Goal: Task Accomplishment & Management: Use online tool/utility

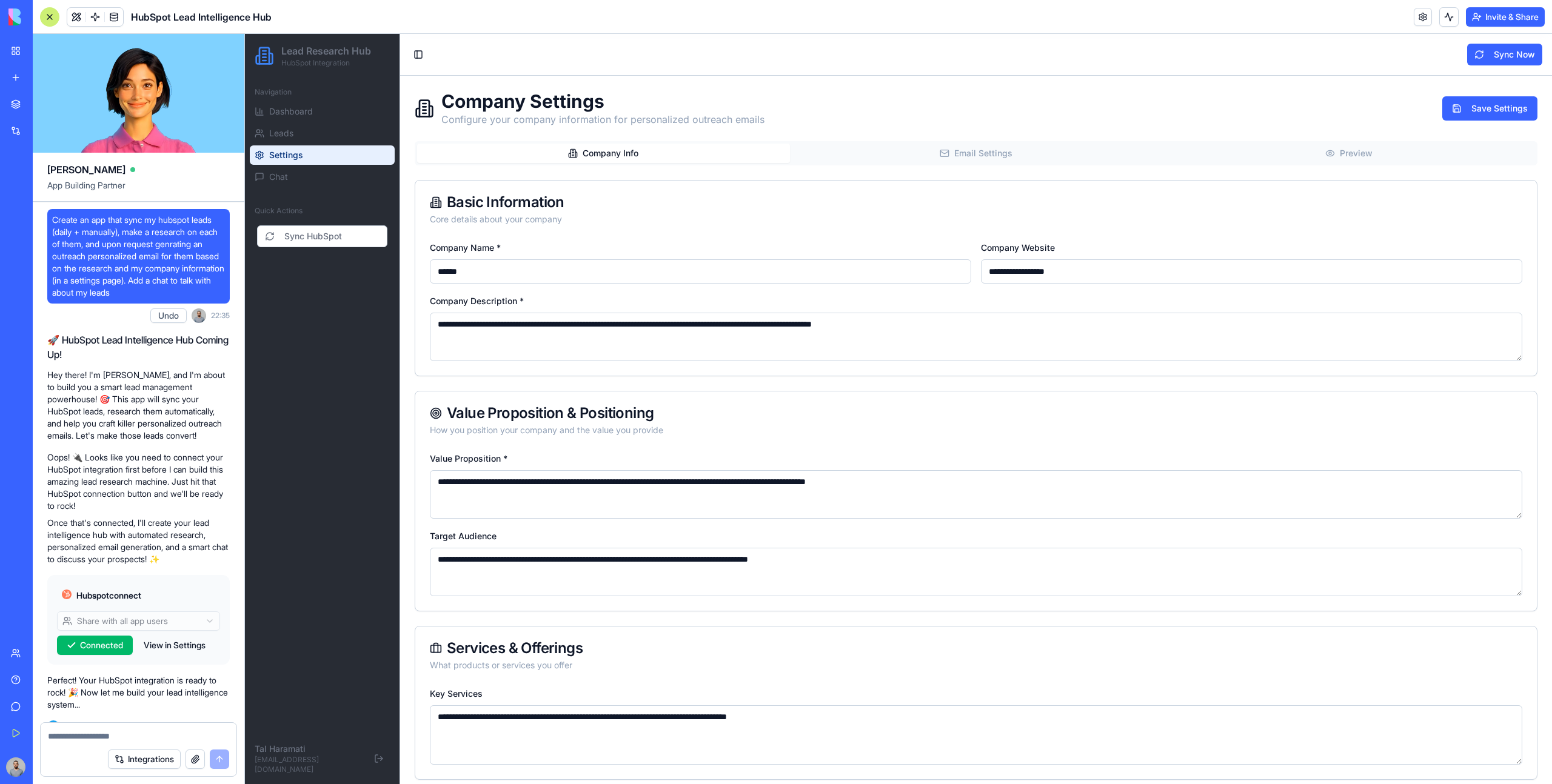
scroll to position [2168, 0]
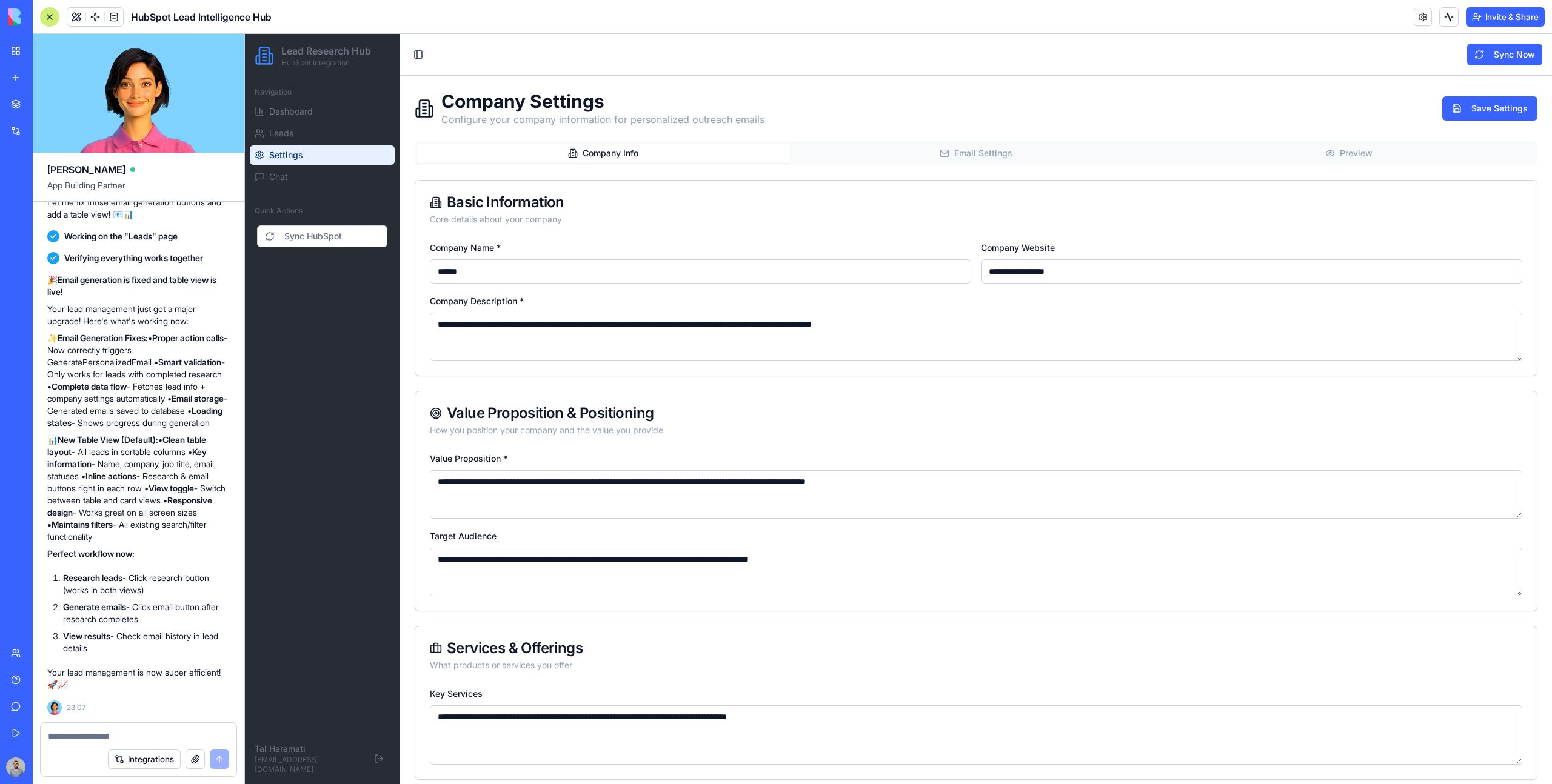
click at [32, 49] on div "My Workspace" at bounding box center [37, 50] width 16 height 12
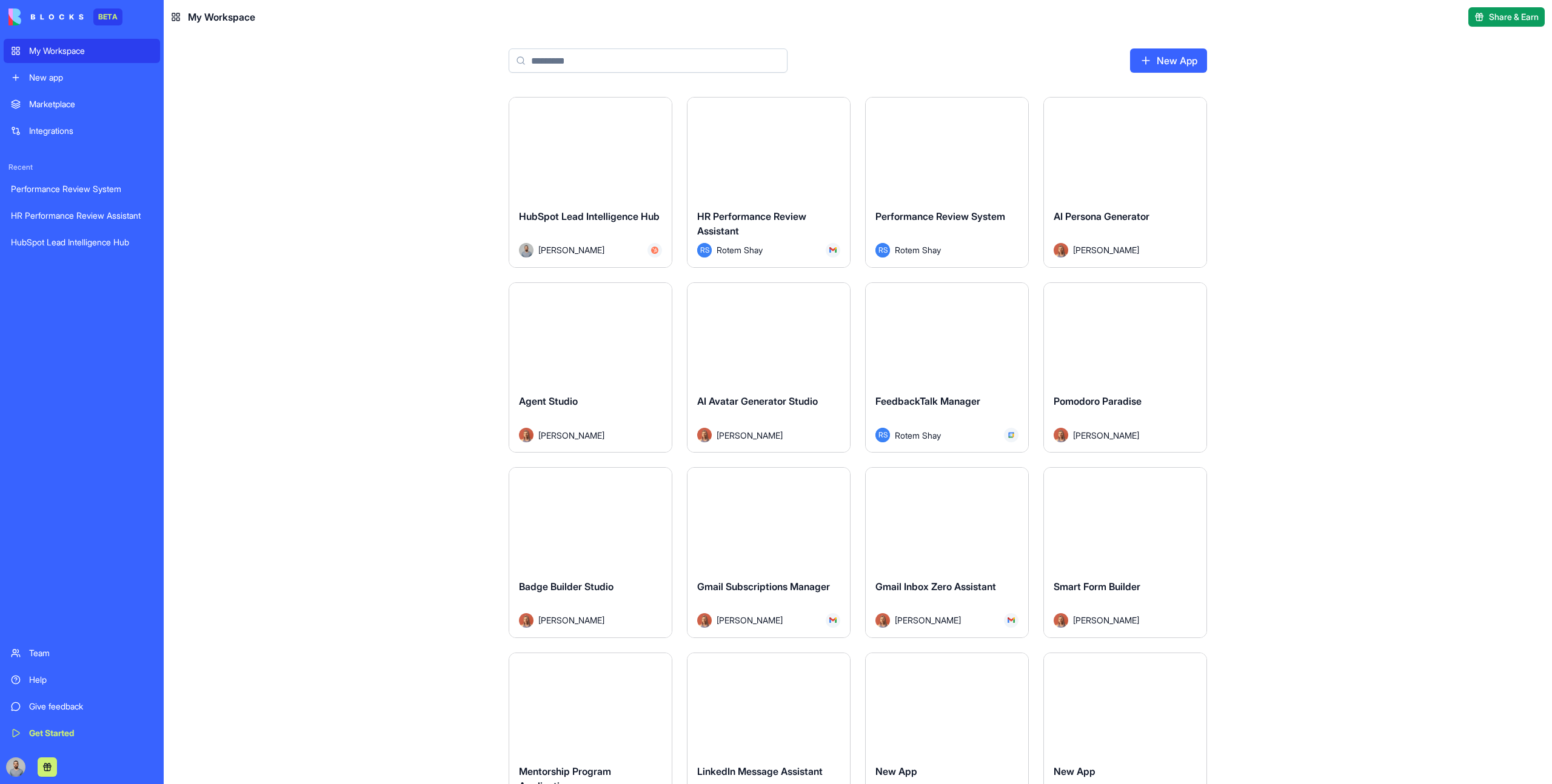
click at [88, 41] on link "My Workspace" at bounding box center [82, 50] width 157 height 24
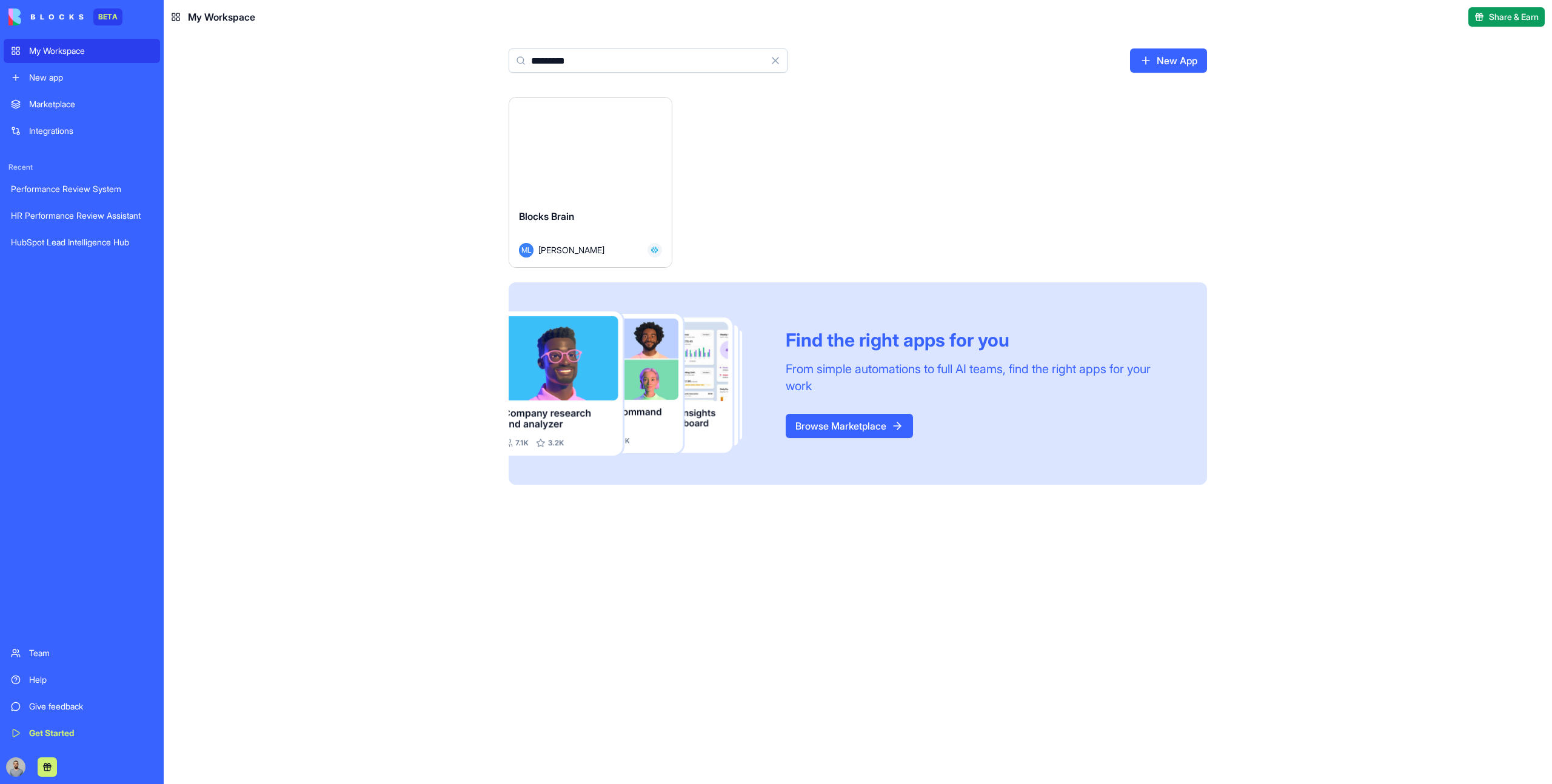
type input "*********"
click at [554, 181] on div "Launch" at bounding box center [590, 148] width 163 height 102
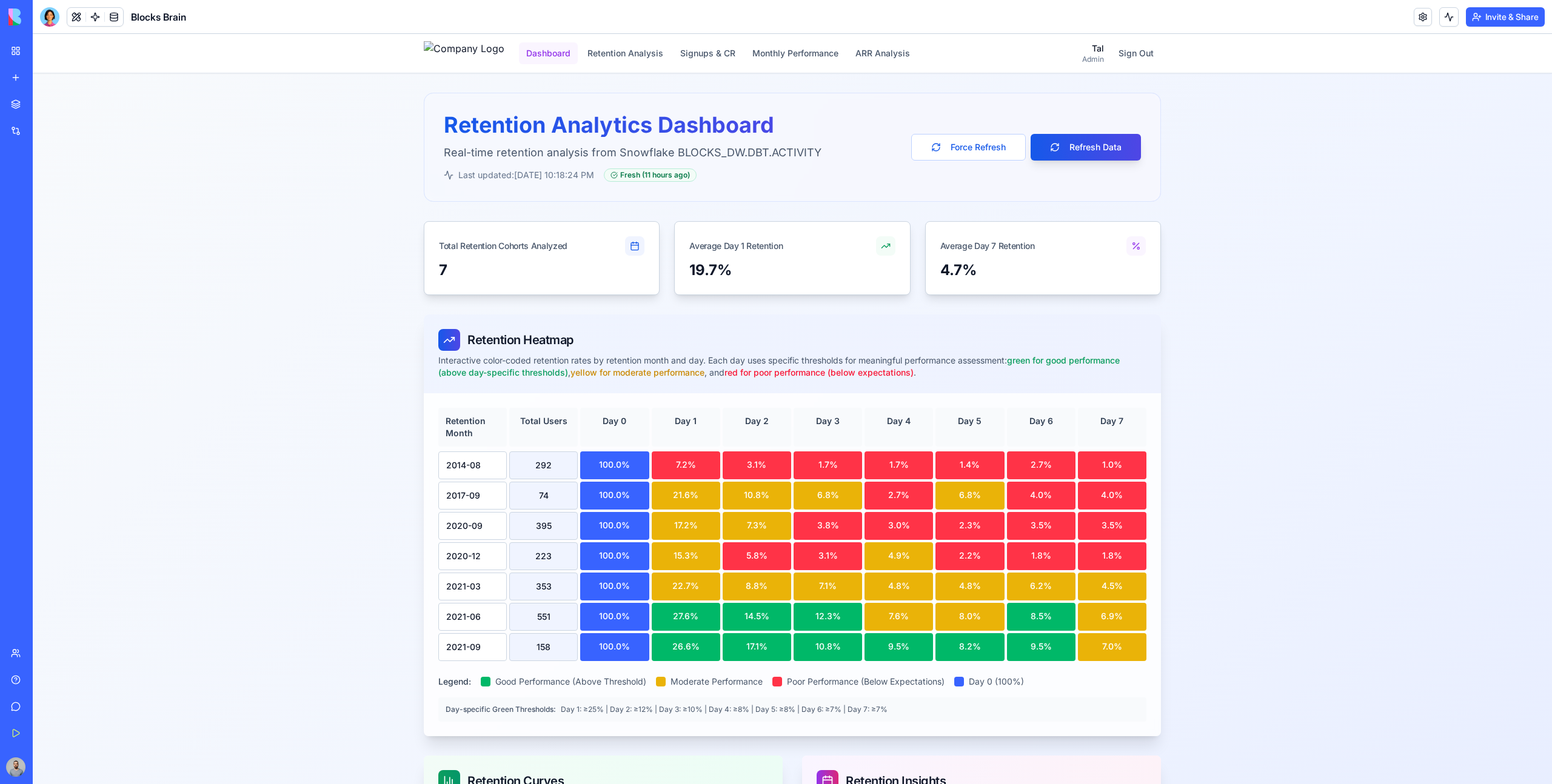
click at [578, 46] on button "Dashboard" at bounding box center [548, 53] width 59 height 22
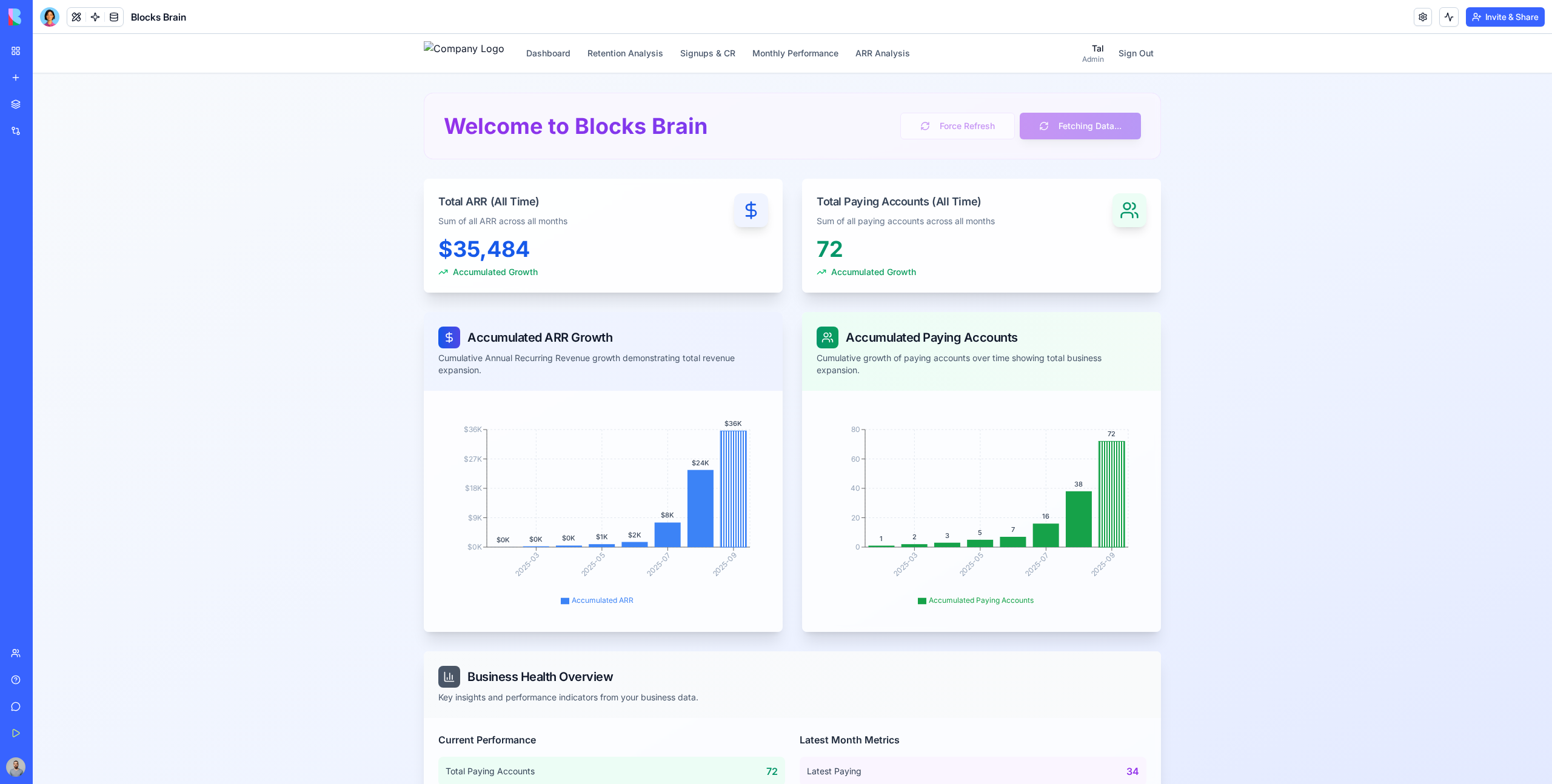
click at [644, 66] on div "Dashboard Retention Analysis Signups & CR Monthly Performance ARR Analysis Tal …" at bounding box center [793, 53] width 737 height 39
click at [644, 64] on div "Dashboard Retention Analysis Signups & CR Monthly Performance ARR Analysis" at bounding box center [670, 53] width 493 height 24
click at [639, 60] on button "Retention Analysis" at bounding box center [625, 53] width 90 height 22
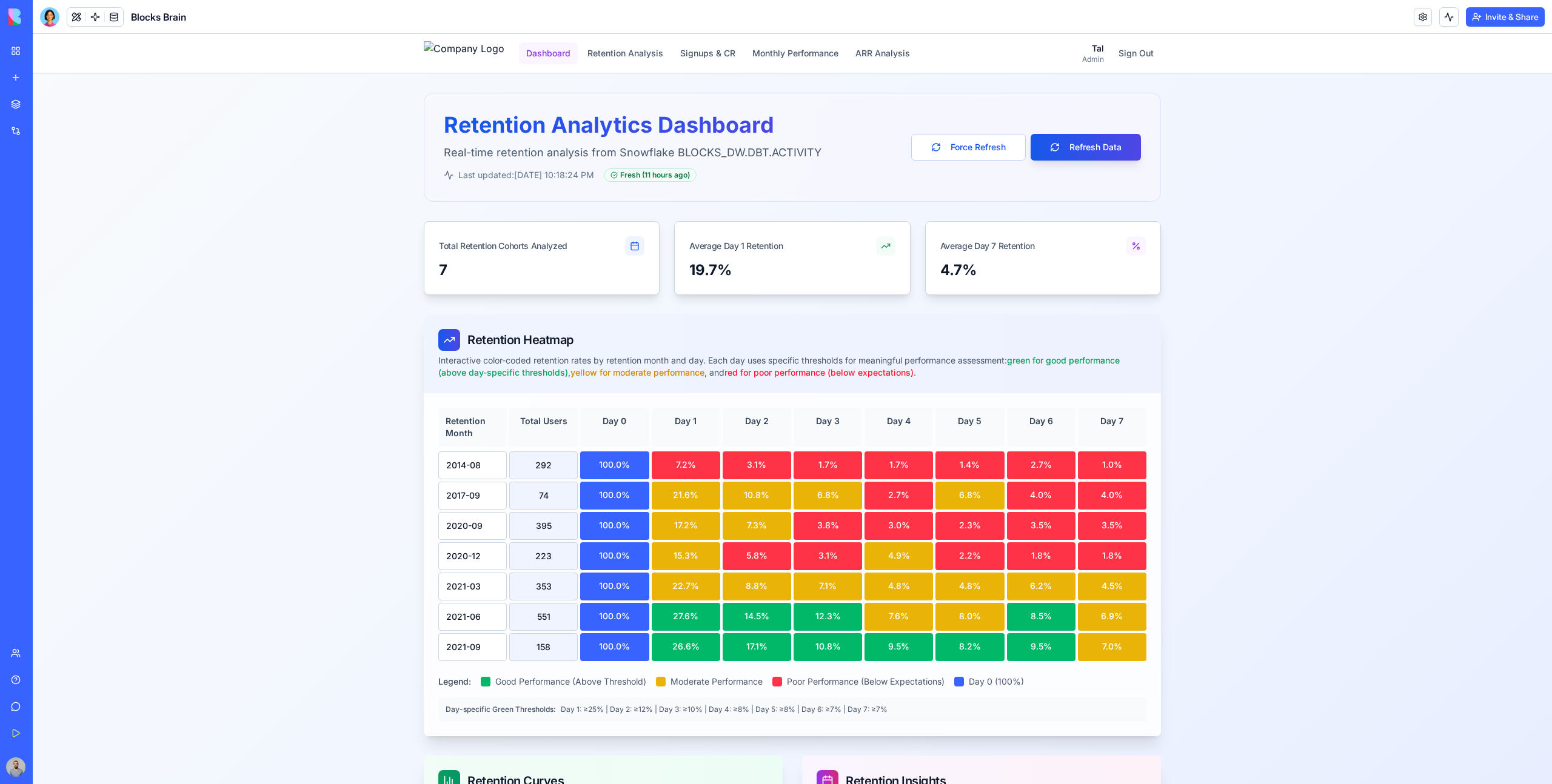
click at [569, 59] on button "Dashboard" at bounding box center [548, 53] width 59 height 22
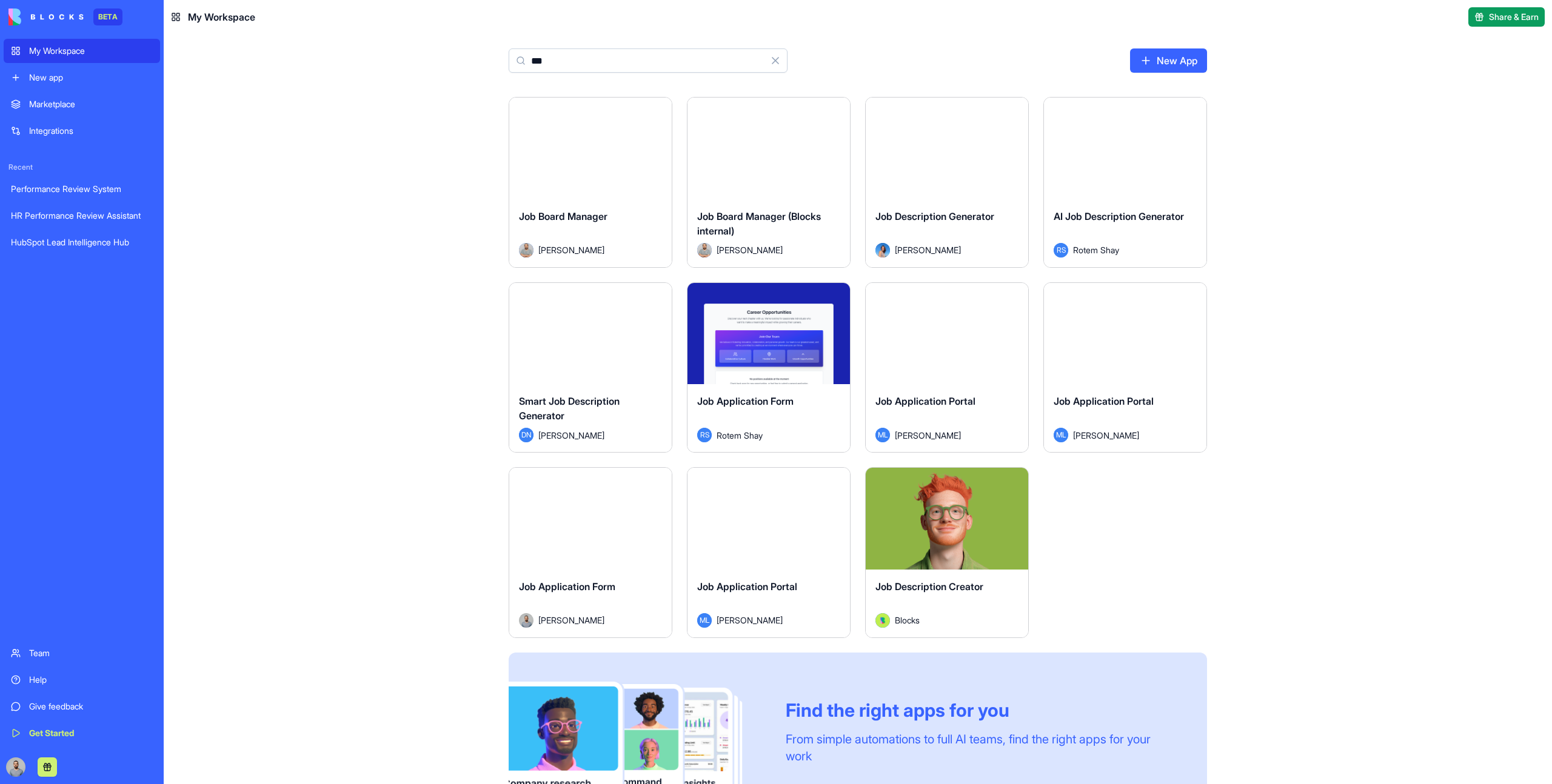
type input "***"
click at [736, 188] on div "Launch" at bounding box center [769, 148] width 163 height 102
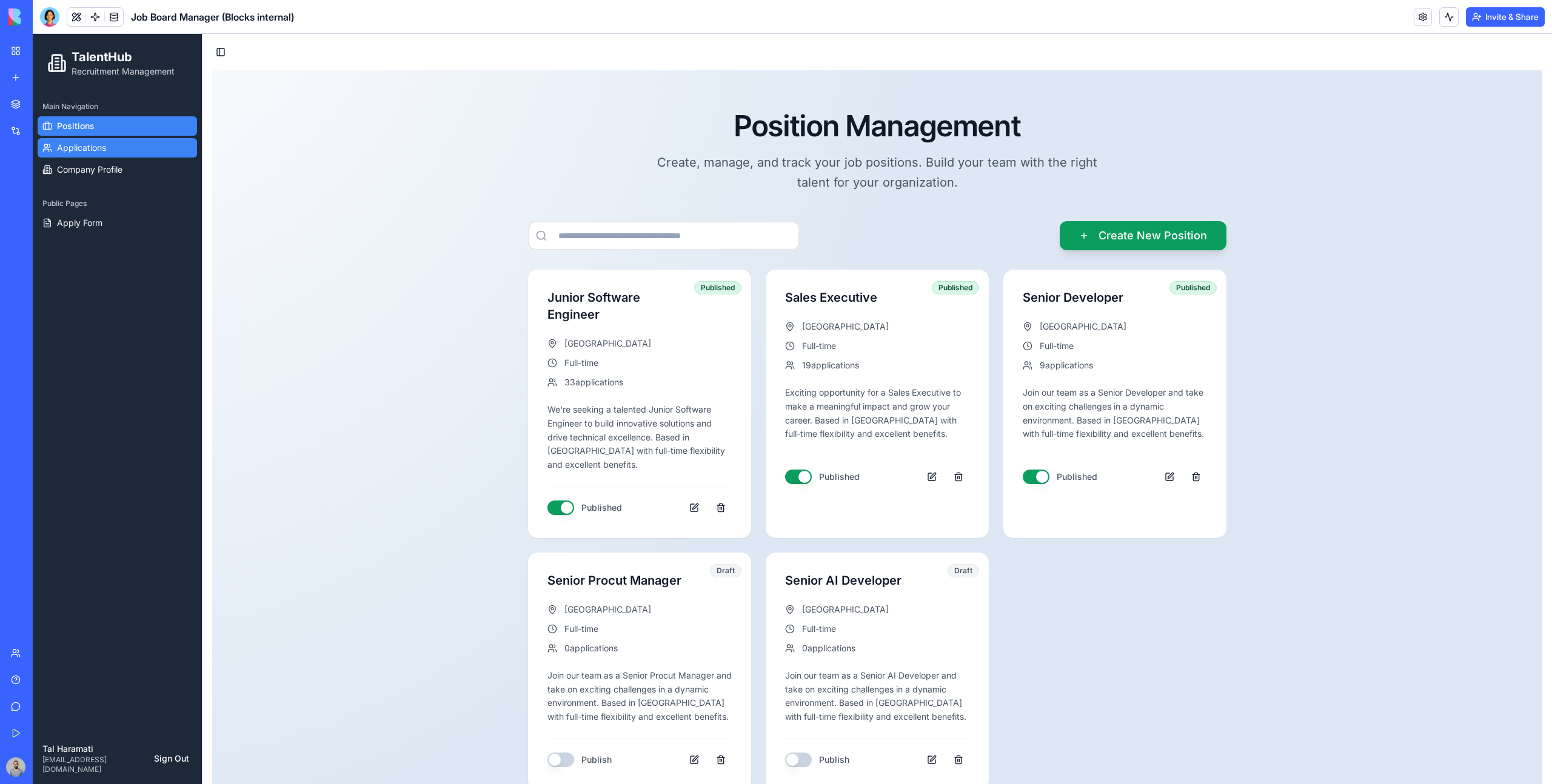
click at [124, 148] on link "Applications" at bounding box center [117, 148] width 160 height 19
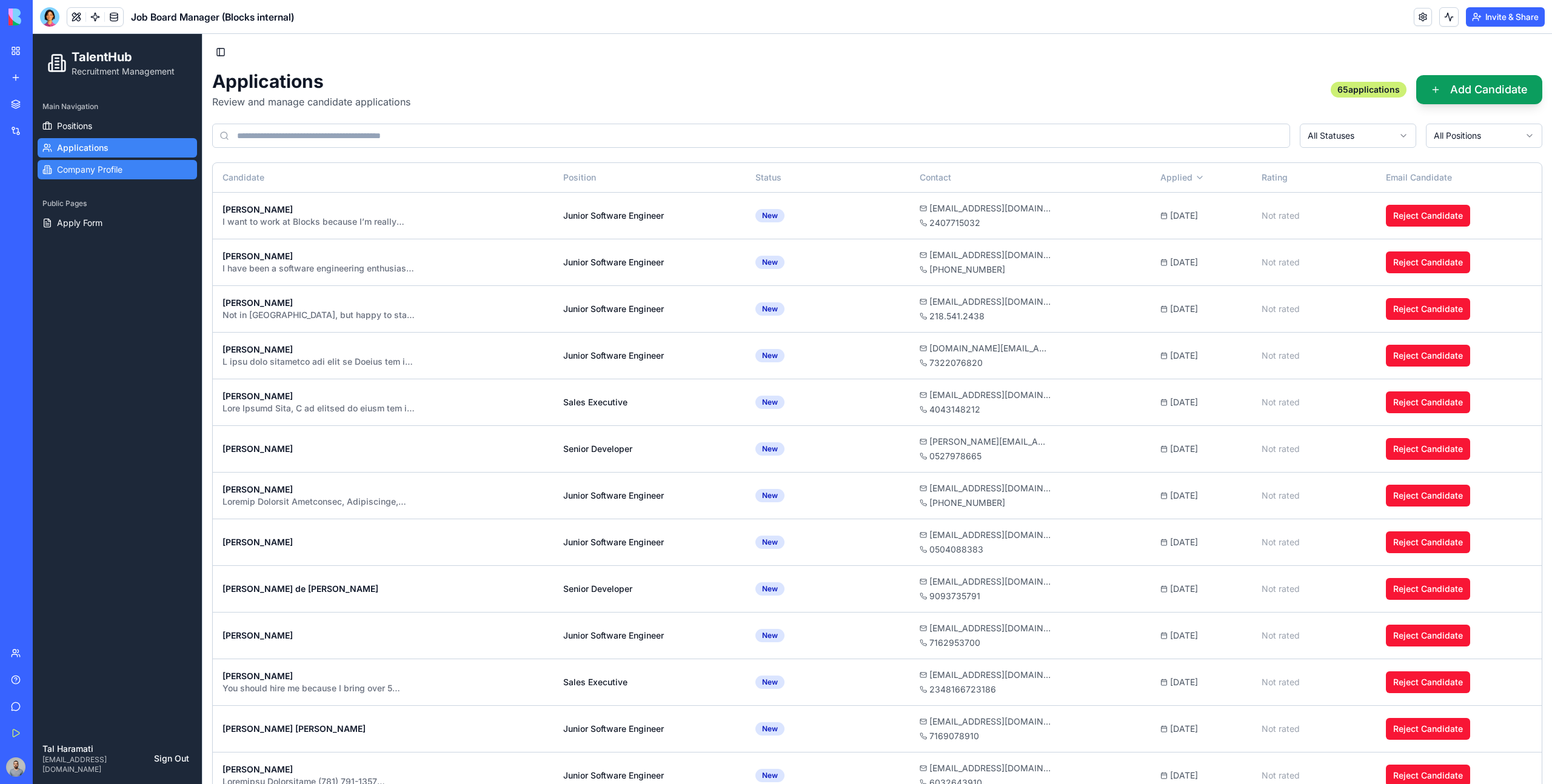
click at [105, 178] on link "Company Profile" at bounding box center [117, 170] width 160 height 19
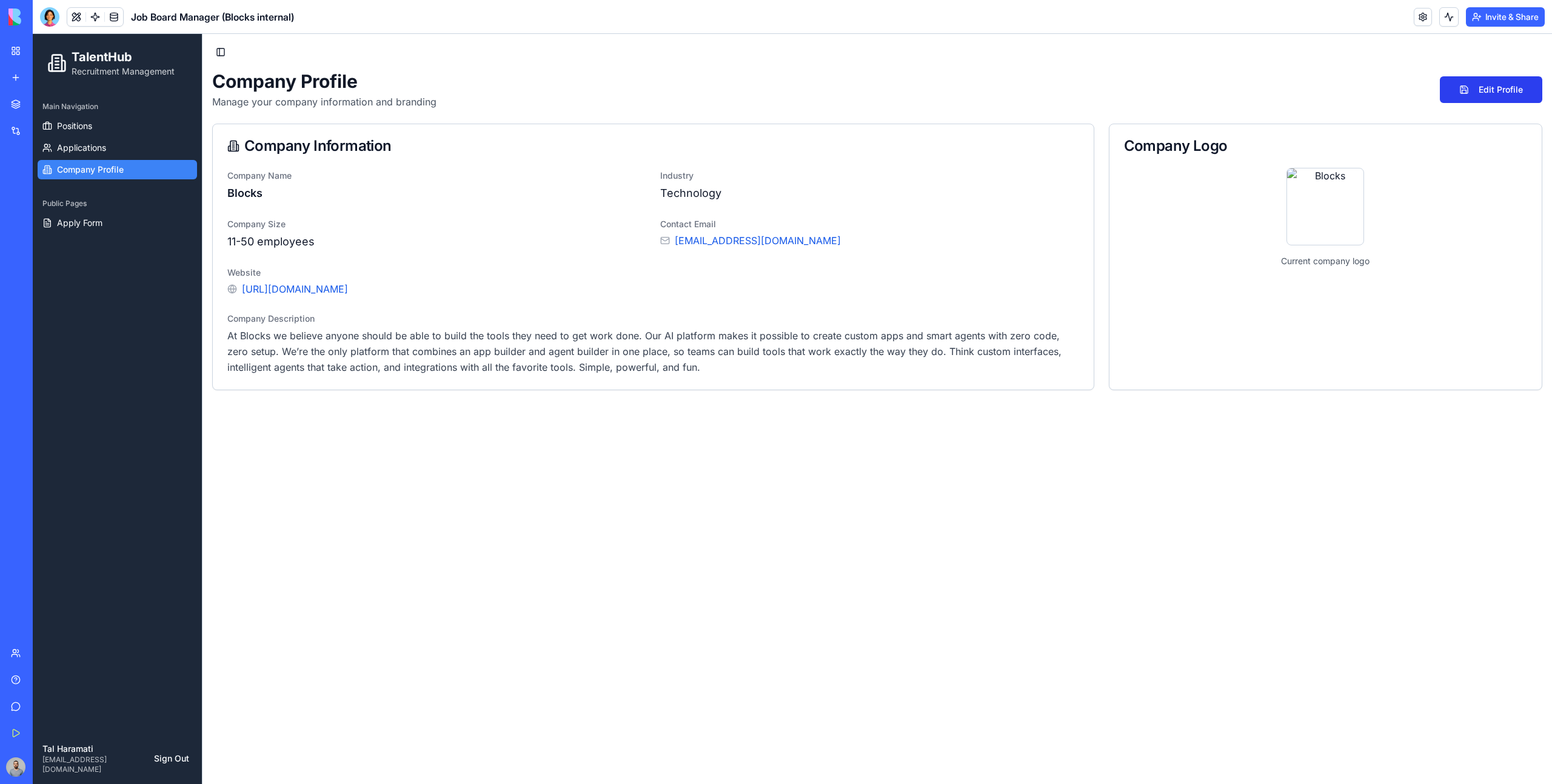
click at [1473, 95] on button "Edit Profile" at bounding box center [1491, 90] width 102 height 27
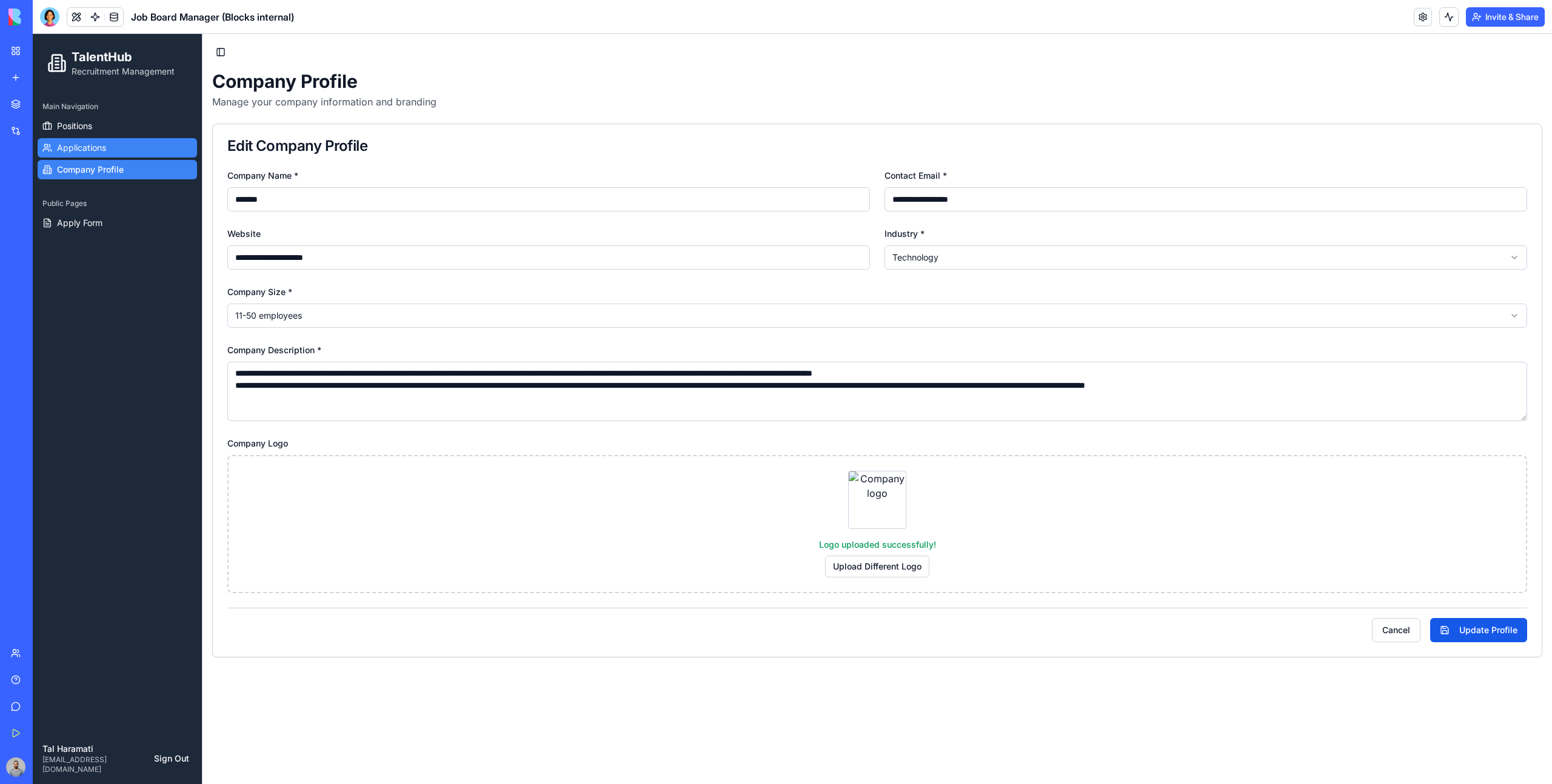
click at [109, 153] on link "Applications" at bounding box center [117, 148] width 160 height 19
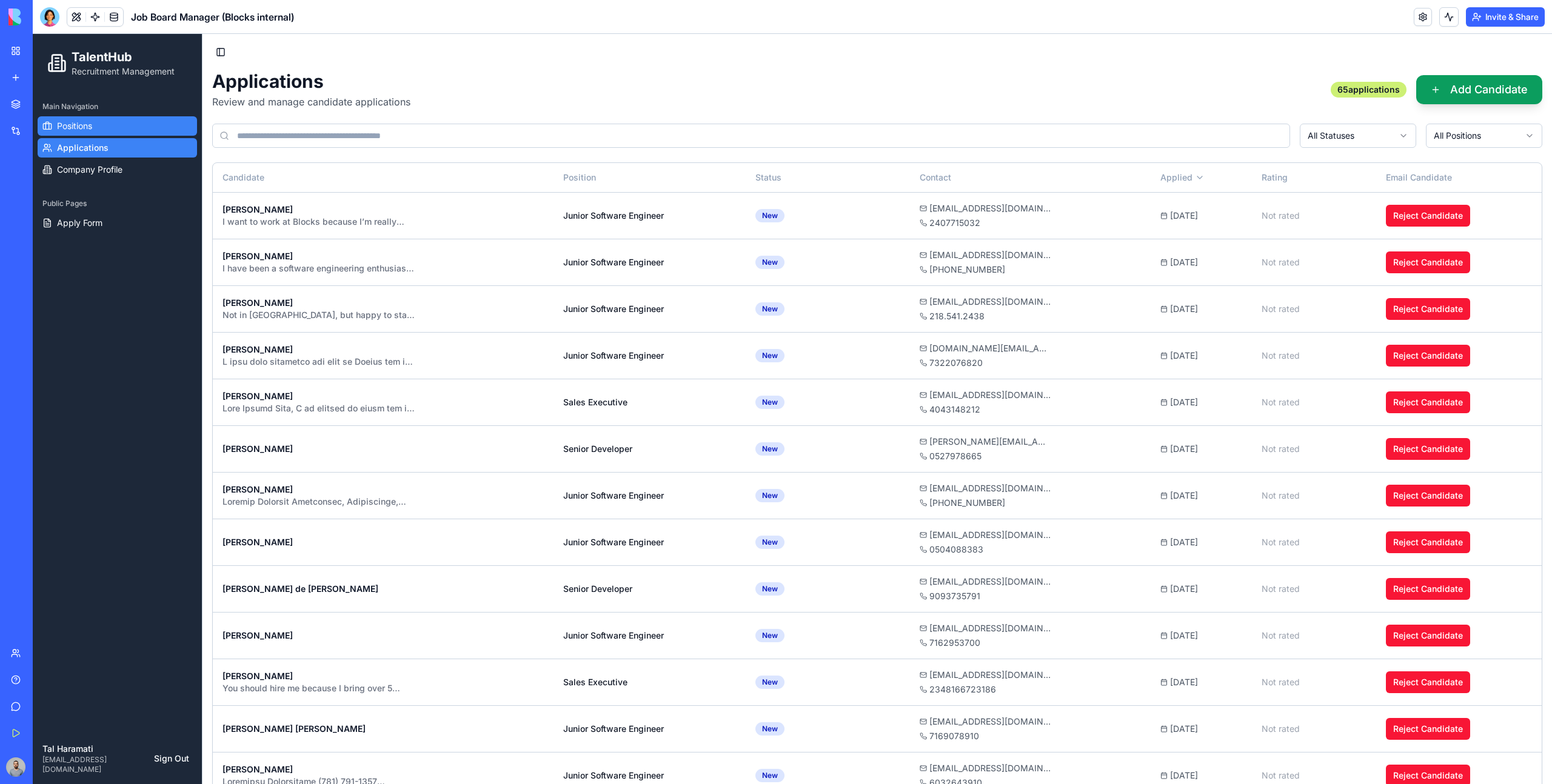
click at [120, 126] on link "Positions" at bounding box center [117, 126] width 160 height 19
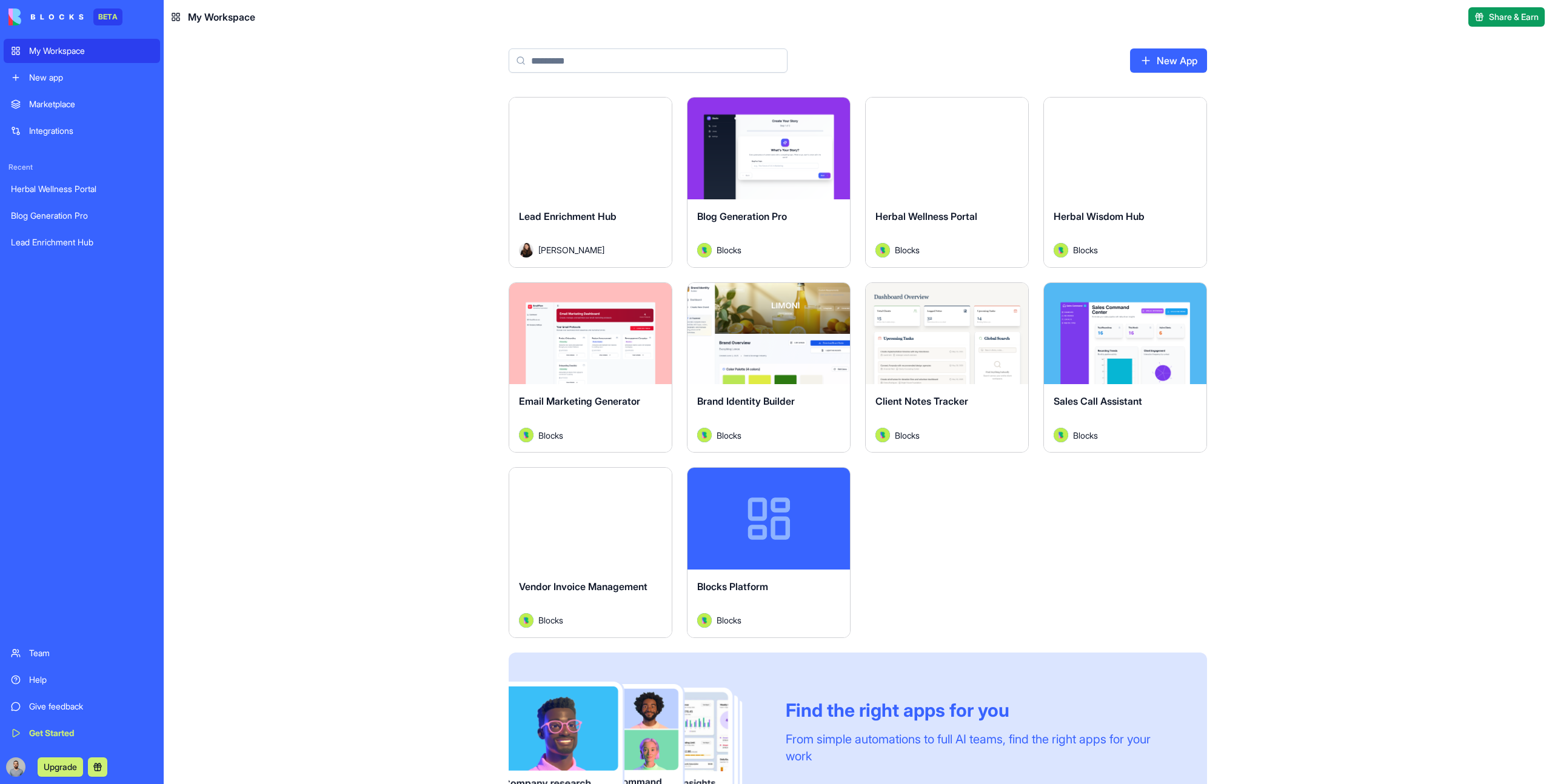
click at [609, 515] on button "Launch" at bounding box center [590, 519] width 91 height 24
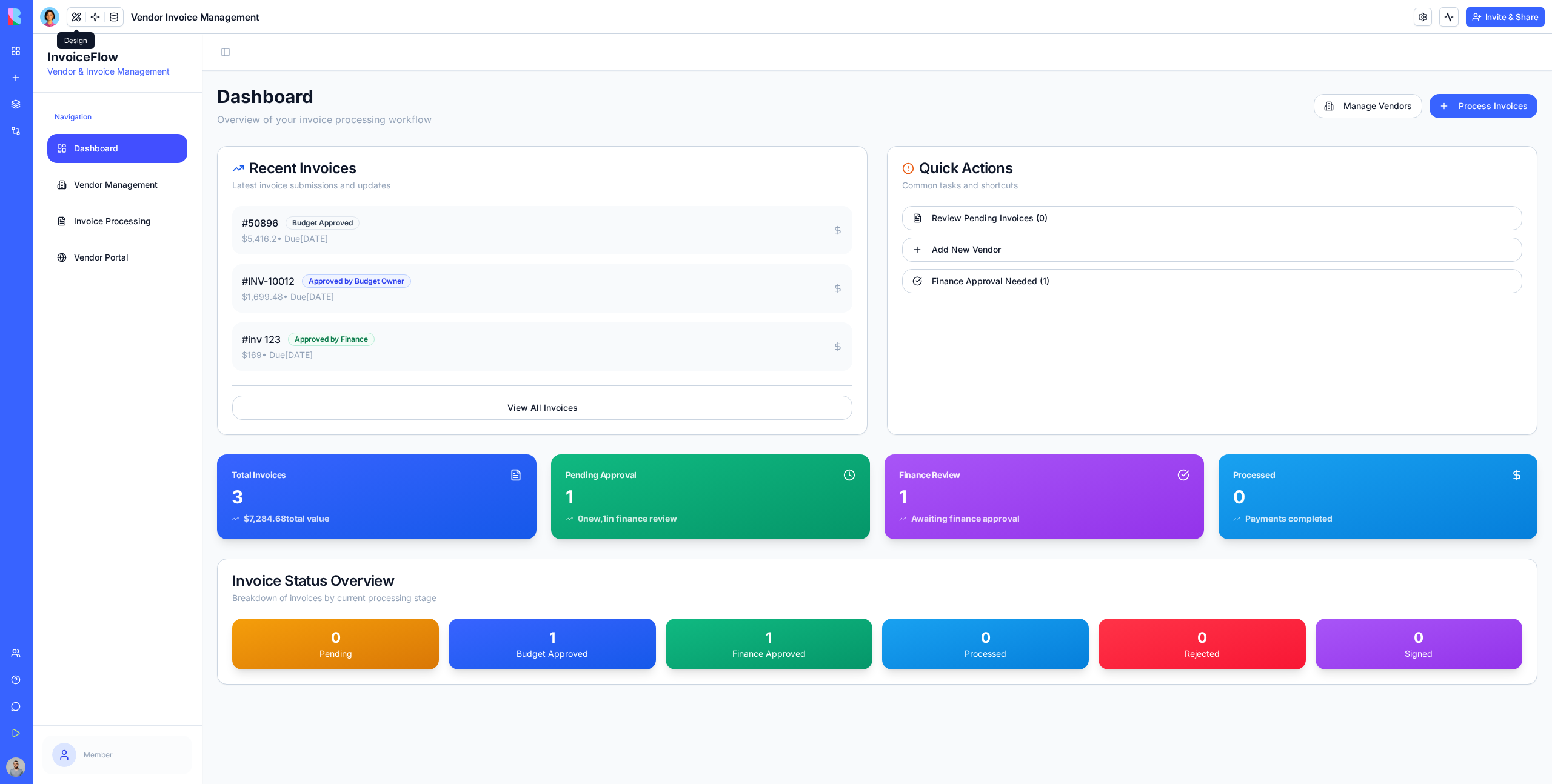
click at [78, 11] on button at bounding box center [76, 17] width 18 height 18
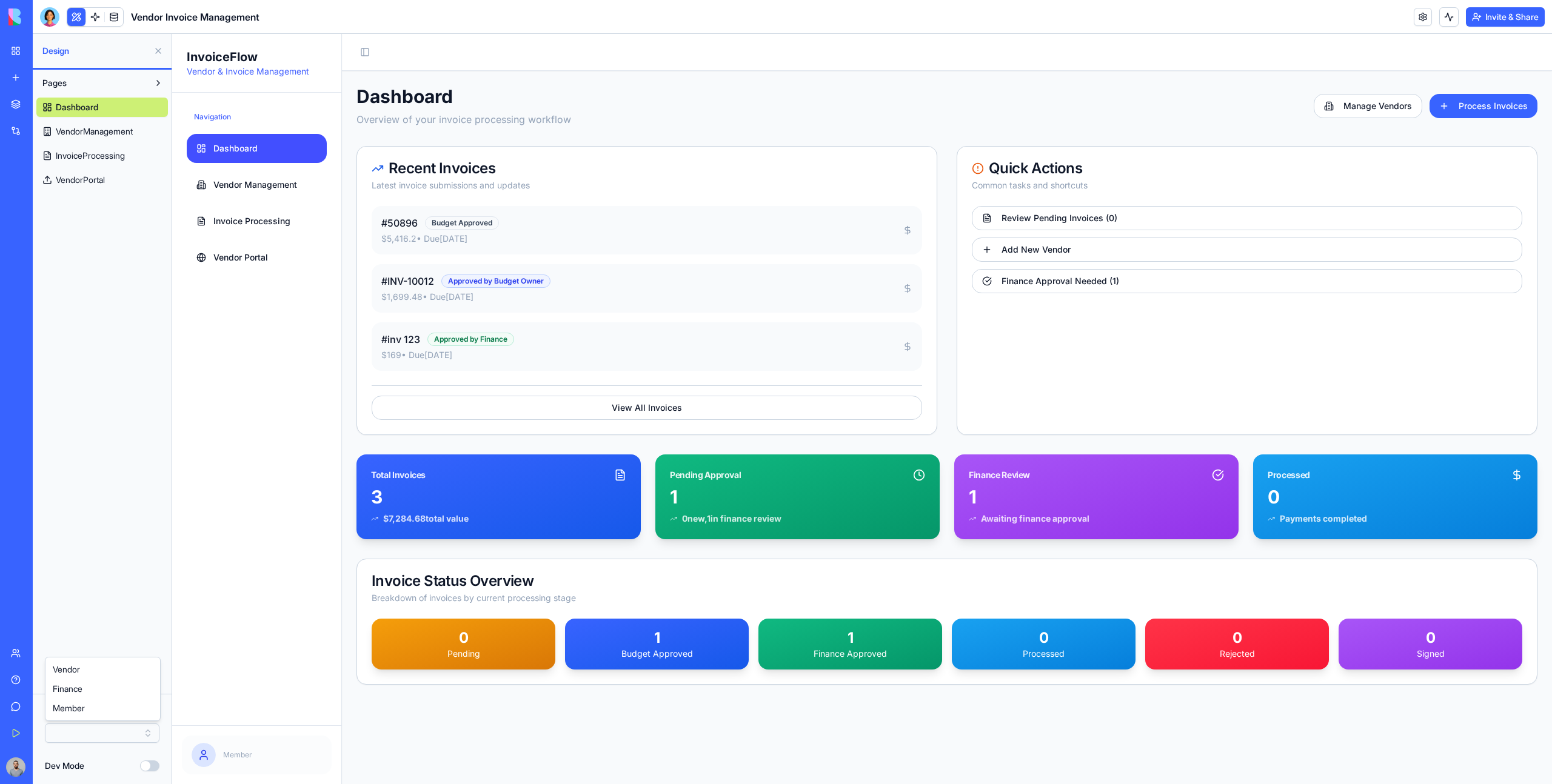
click at [77, 729] on html "BETA My Workspace New app Marketplace Integrations Recent Herbal Wellness Porta…" at bounding box center [776, 392] width 1552 height 784
click at [1483, 11] on html "BETA My Workspace New app Marketplace Integrations Recent Herbal Wellness Porta…" at bounding box center [776, 392] width 1552 height 784
click at [1489, 24] on button "Invite & Share" at bounding box center [1505, 17] width 79 height 19
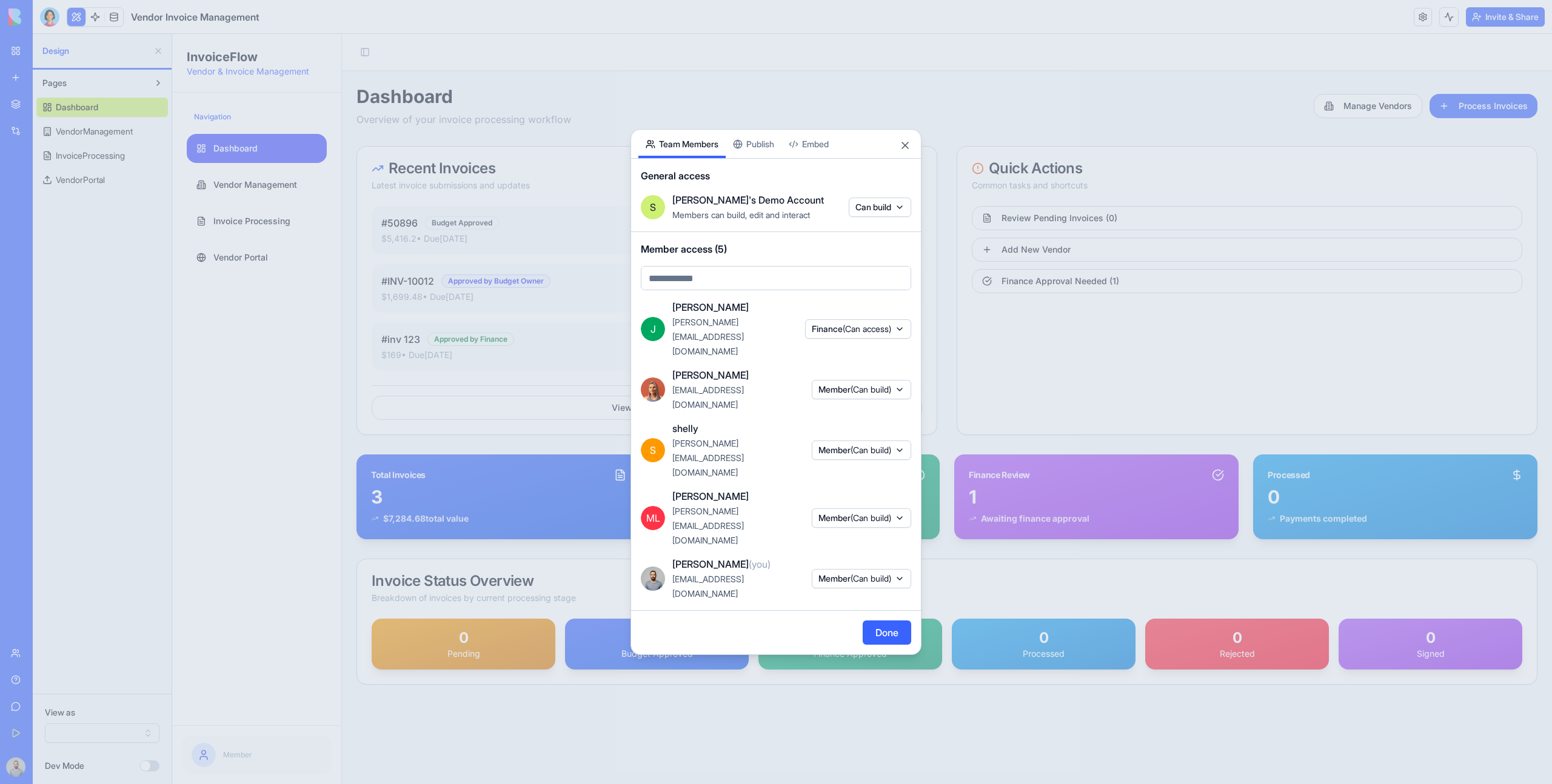
click at [865, 573] on span "(Can build)" at bounding box center [870, 578] width 41 height 11
click at [866, 606] on div "Member" at bounding box center [858, 611] width 91 height 19
click at [857, 595] on div "Finance" at bounding box center [858, 591] width 91 height 19
click at [865, 613] on div "Member" at bounding box center [859, 611] width 91 height 19
click at [453, 591] on div at bounding box center [776, 392] width 1552 height 784
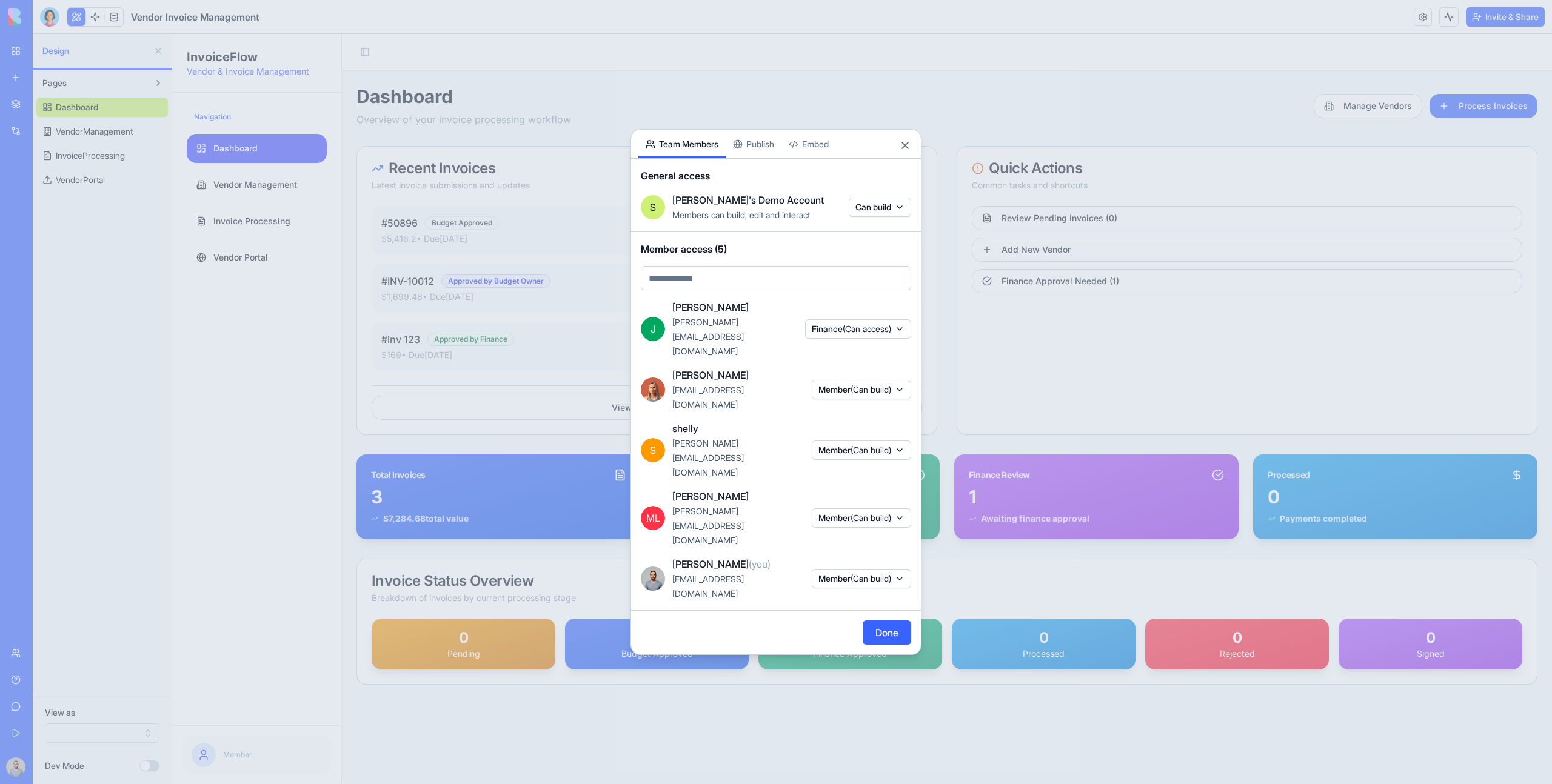
click at [228, 630] on div at bounding box center [776, 392] width 1552 height 784
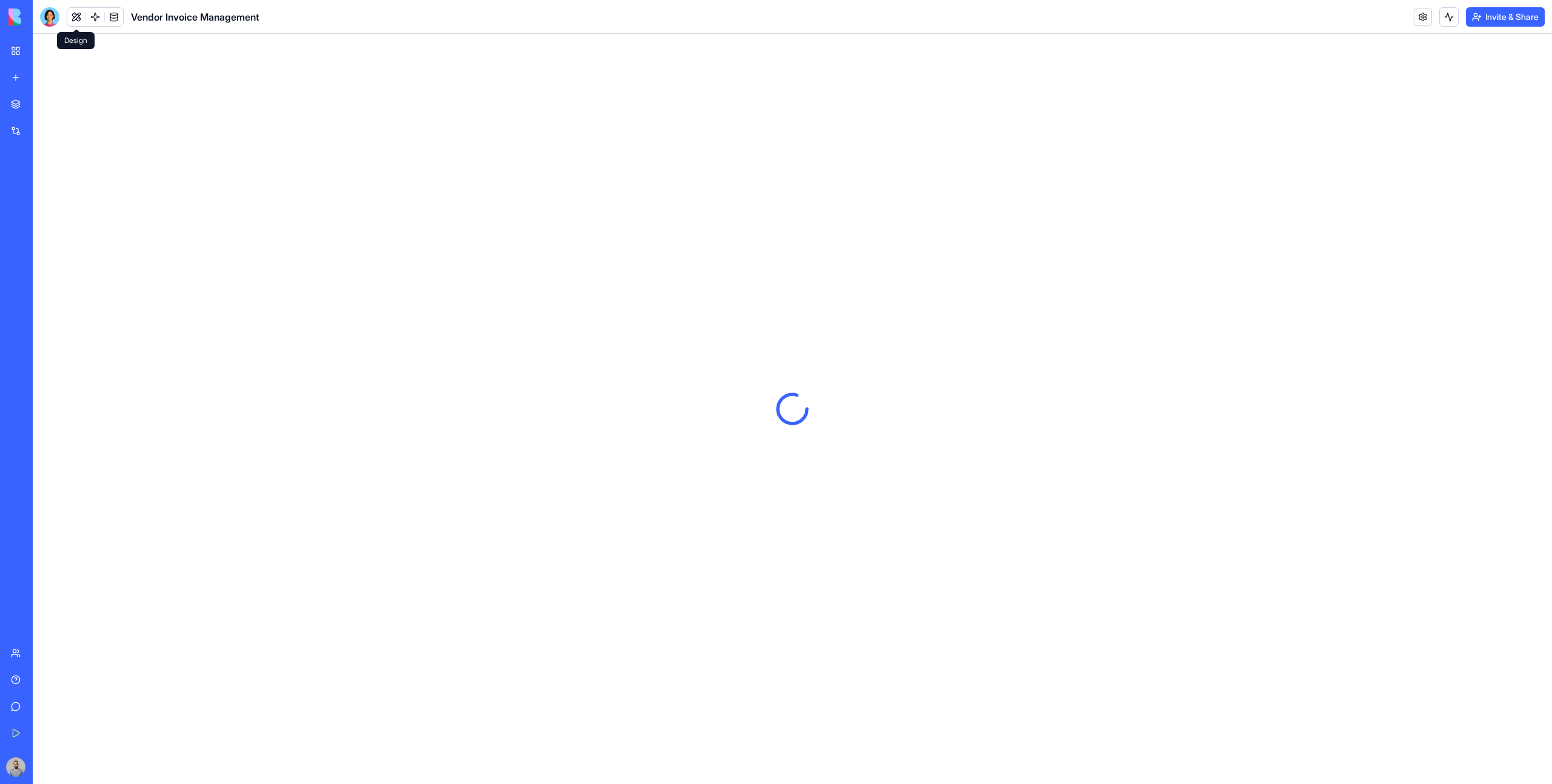
click at [76, 21] on button at bounding box center [76, 17] width 18 height 18
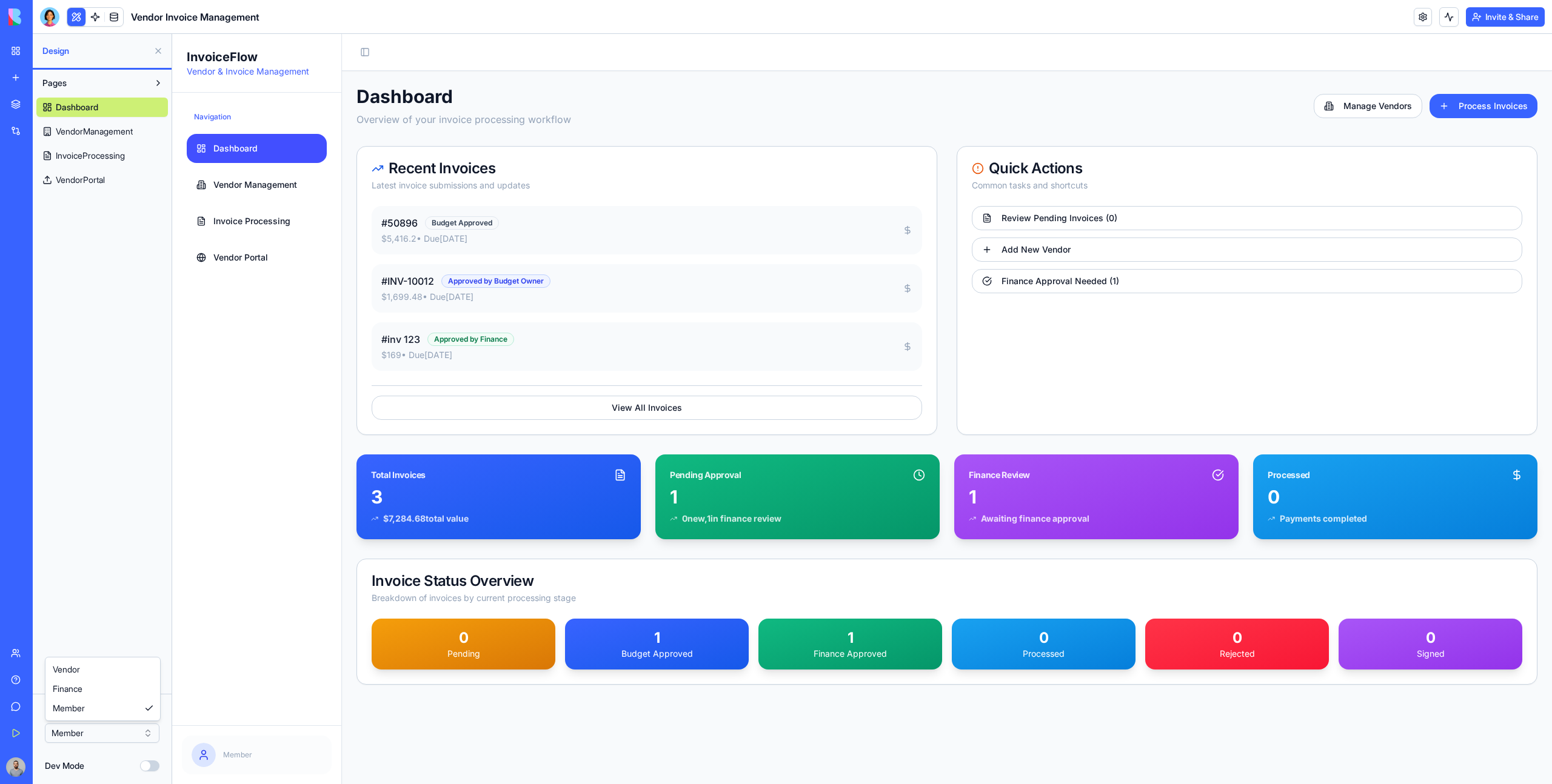
click at [99, 735] on html "BETA My Workspace New app Marketplace Integrations Recent Herbal Wellness Porta…" at bounding box center [776, 392] width 1552 height 784
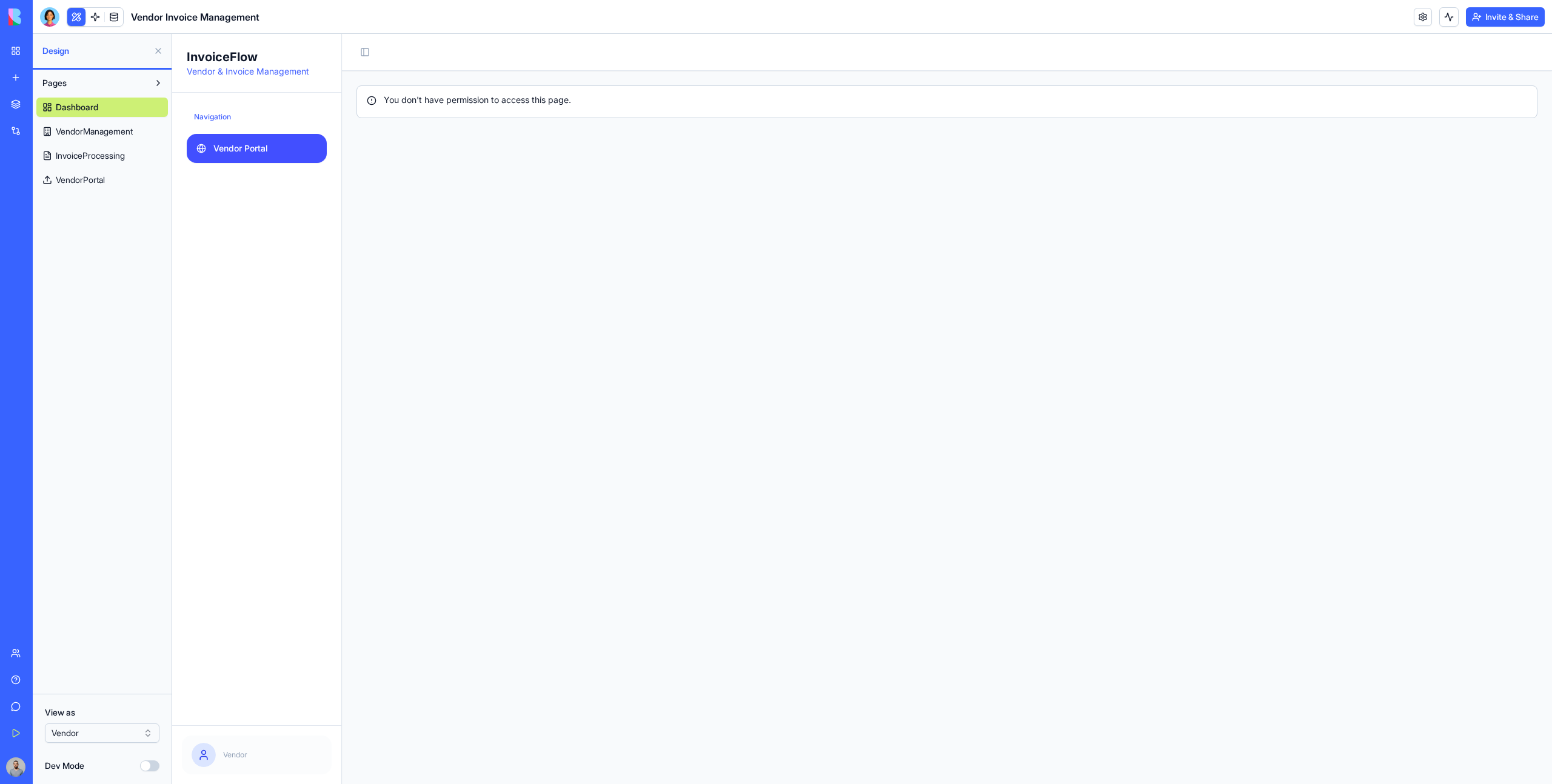
click at [276, 158] on link "Vendor Portal" at bounding box center [256, 148] width 140 height 29
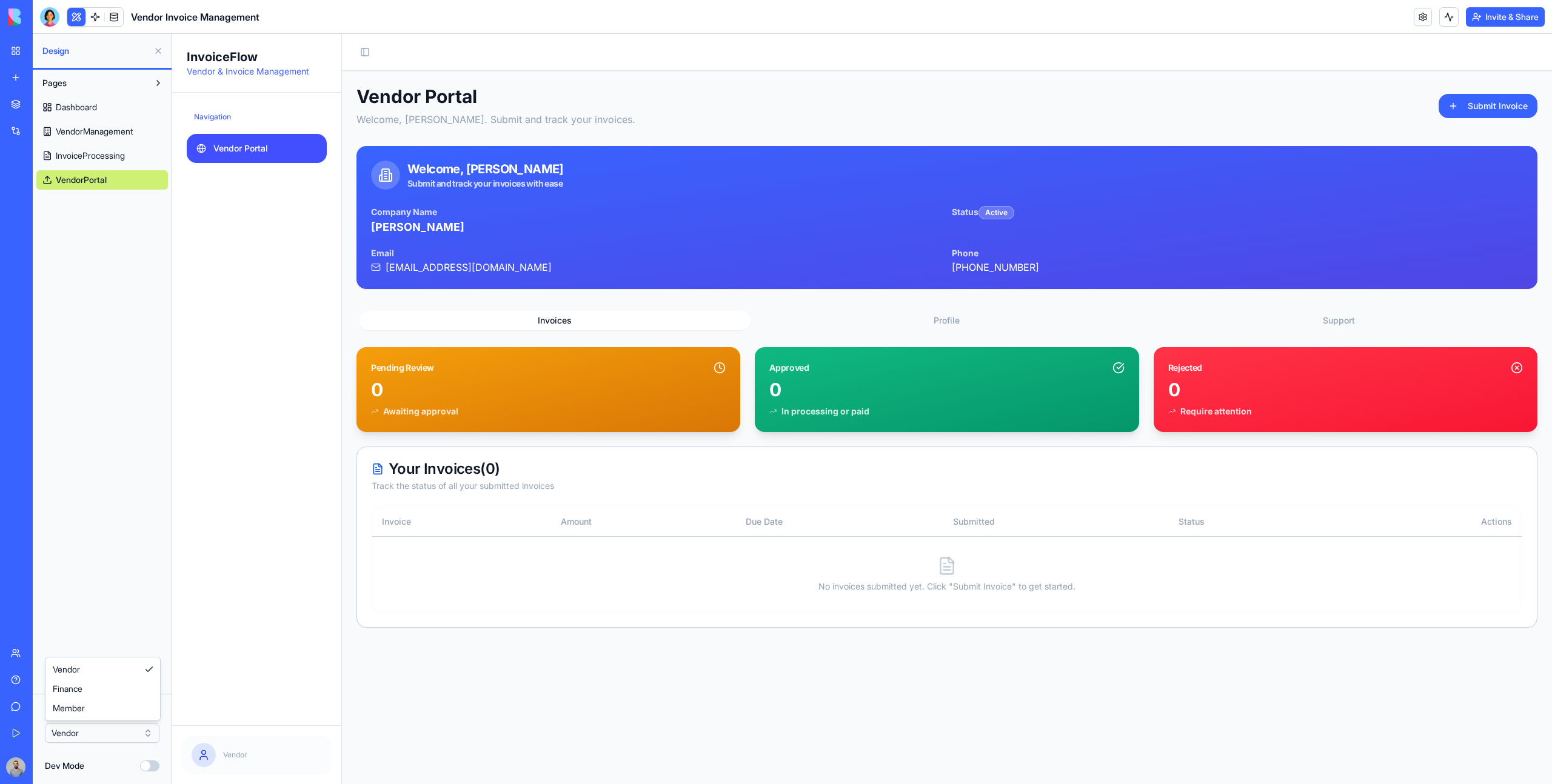
click at [122, 727] on html "BETA My Workspace New app Marketplace Integrations Recent Herbal Wellness Porta…" at bounding box center [776, 392] width 1552 height 784
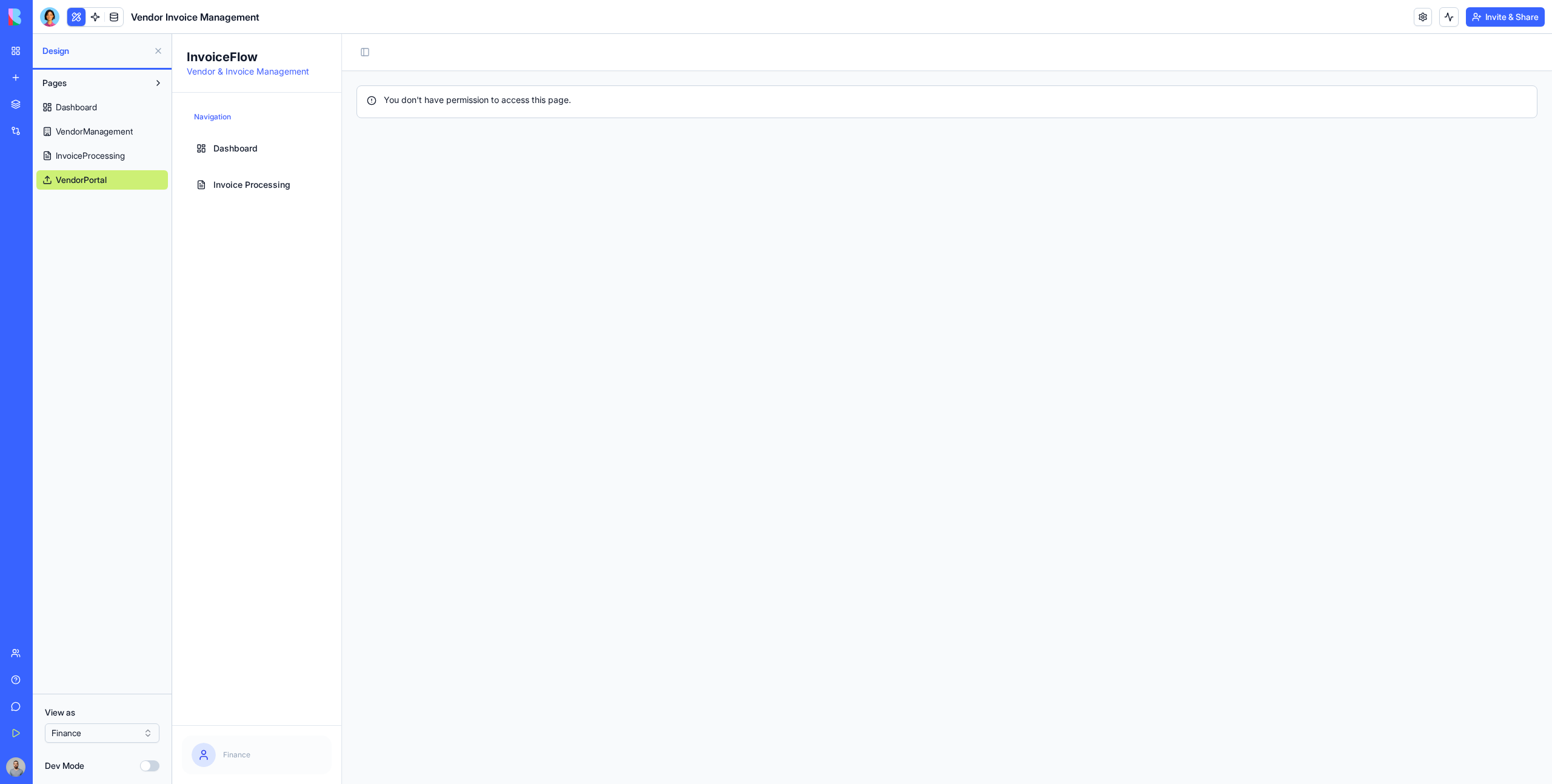
click at [102, 735] on html "BETA My Workspace New app Marketplace Integrations Recent Herbal Wellness Porta…" at bounding box center [776, 392] width 1552 height 784
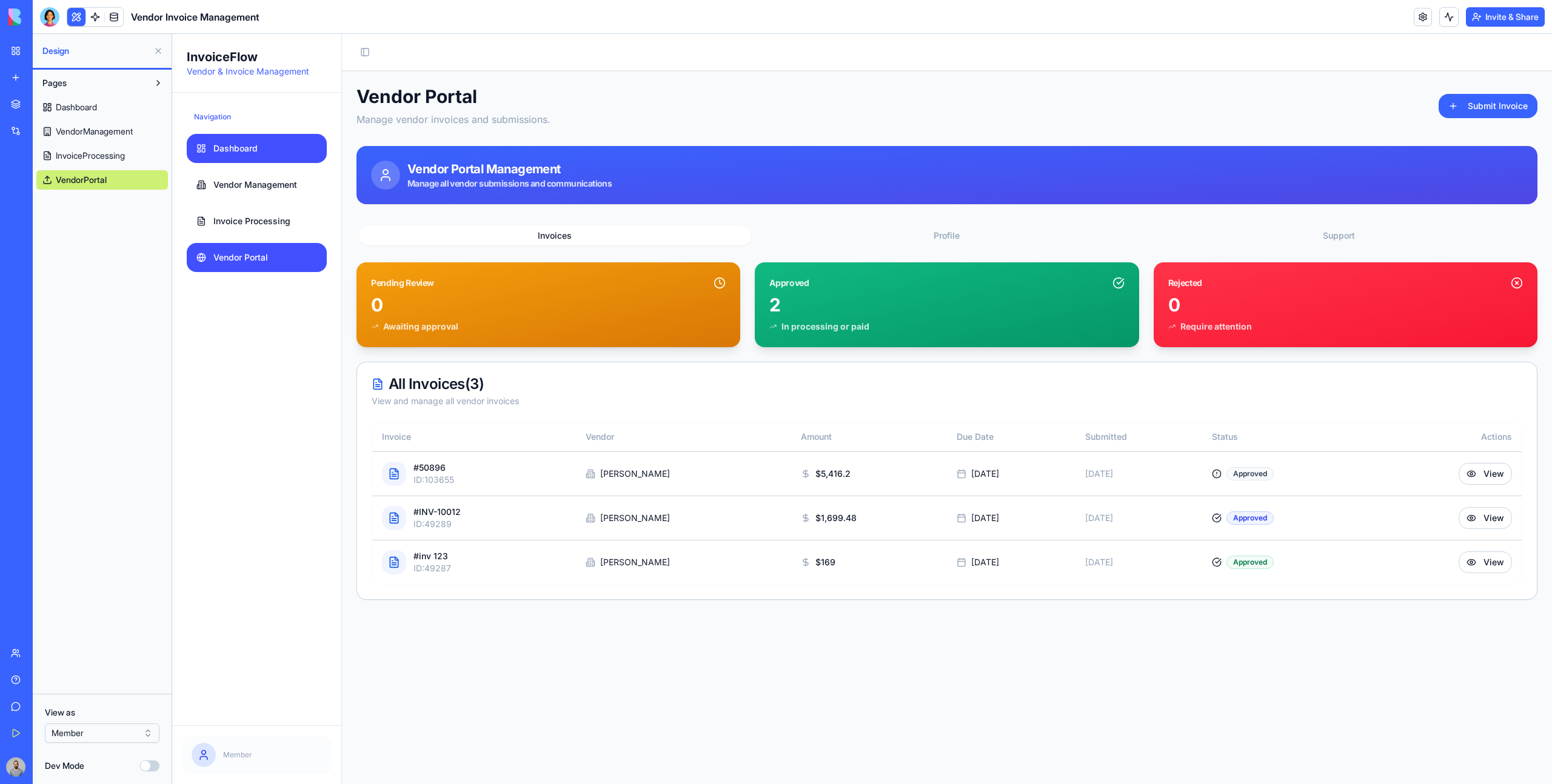
click at [230, 163] on ul "Dashboard Vendor Management Invoice Processing Vendor Portal" at bounding box center [256, 203] width 140 height 138
click at [228, 155] on link "Dashboard" at bounding box center [256, 148] width 140 height 29
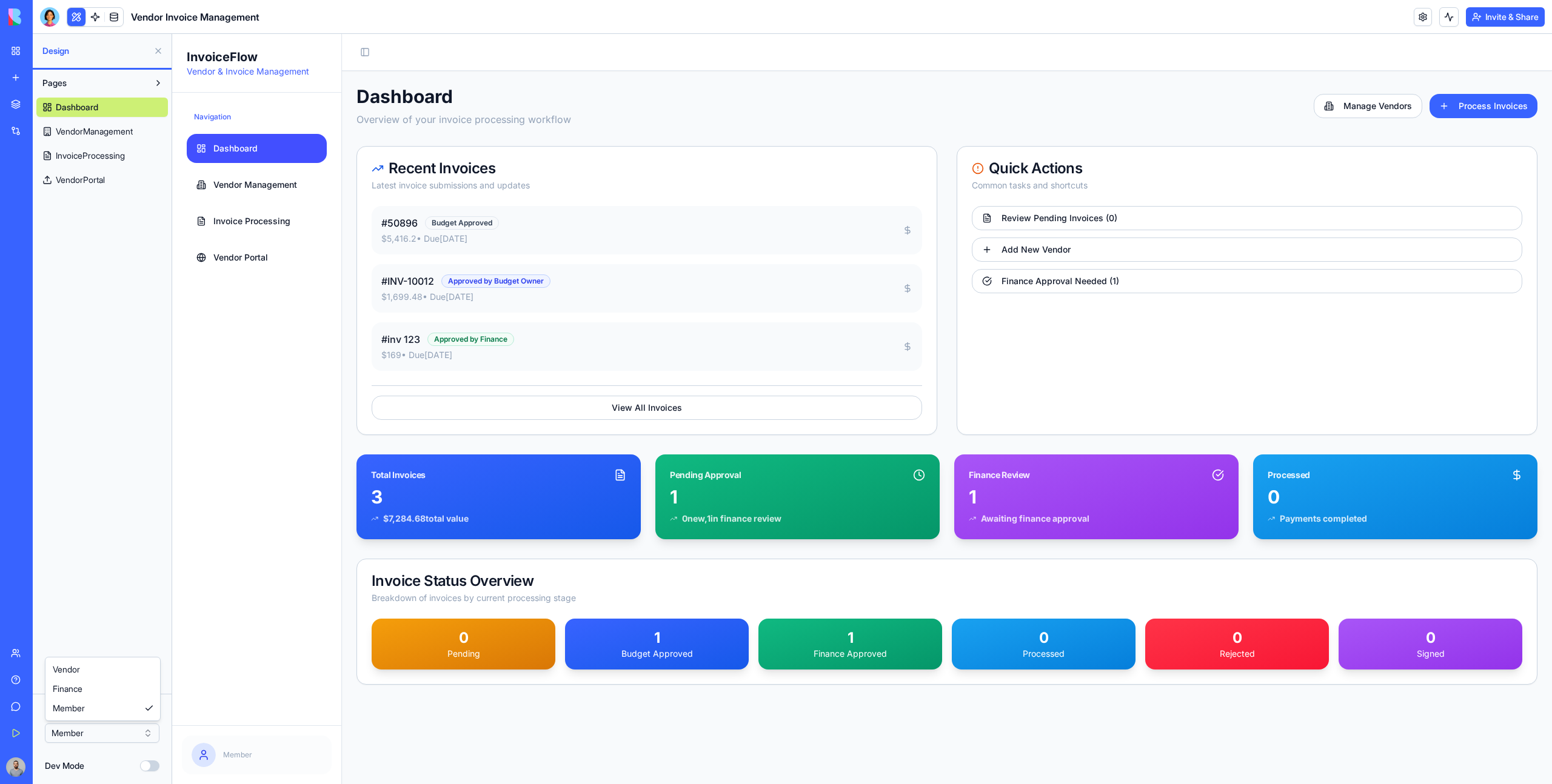
click at [90, 734] on html "BETA My Workspace New app Marketplace Integrations Recent Herbal Wellness Porta…" at bounding box center [776, 392] width 1552 height 784
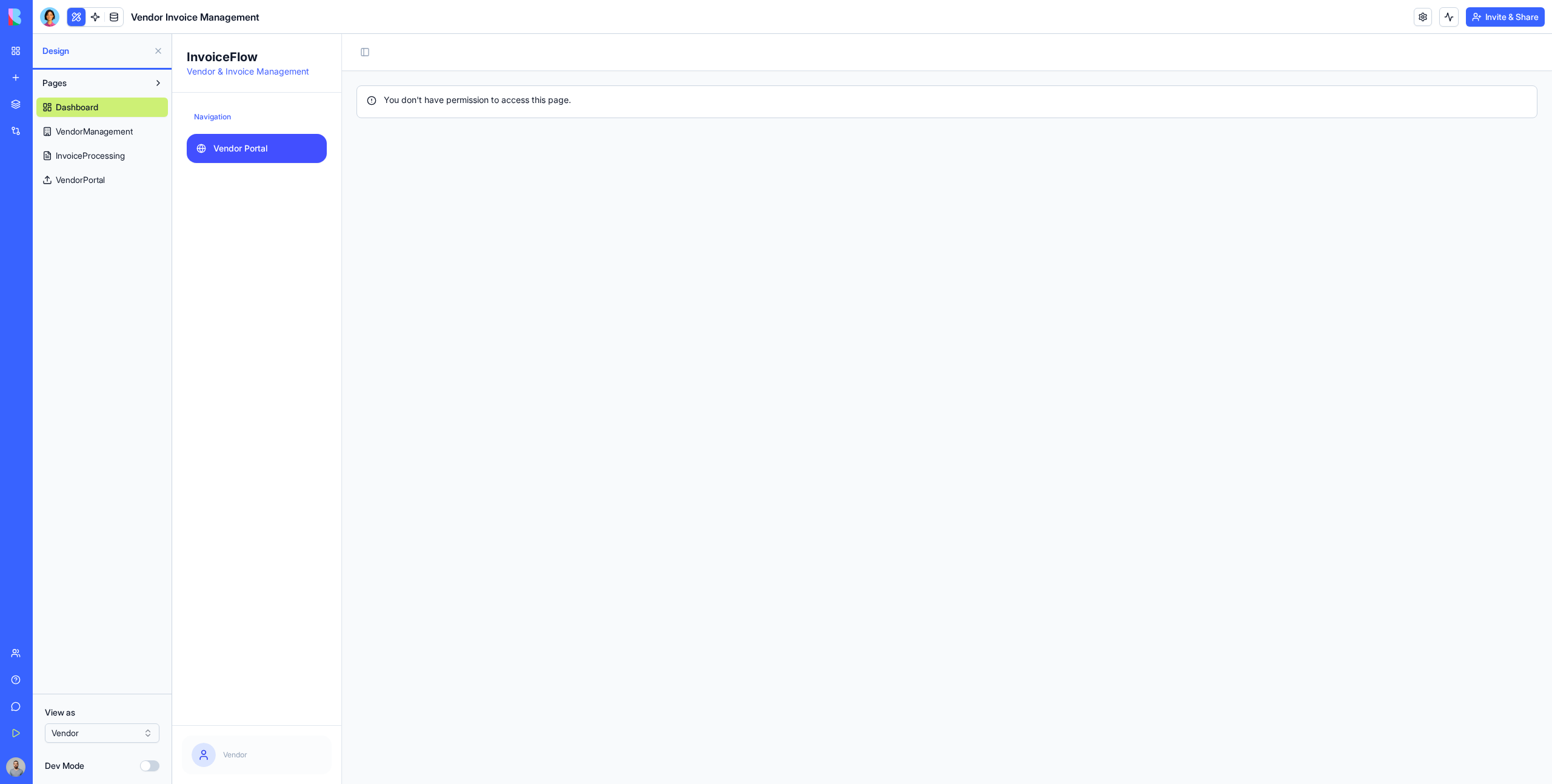
click at [252, 151] on span "Vendor Portal" at bounding box center [241, 148] width 55 height 12
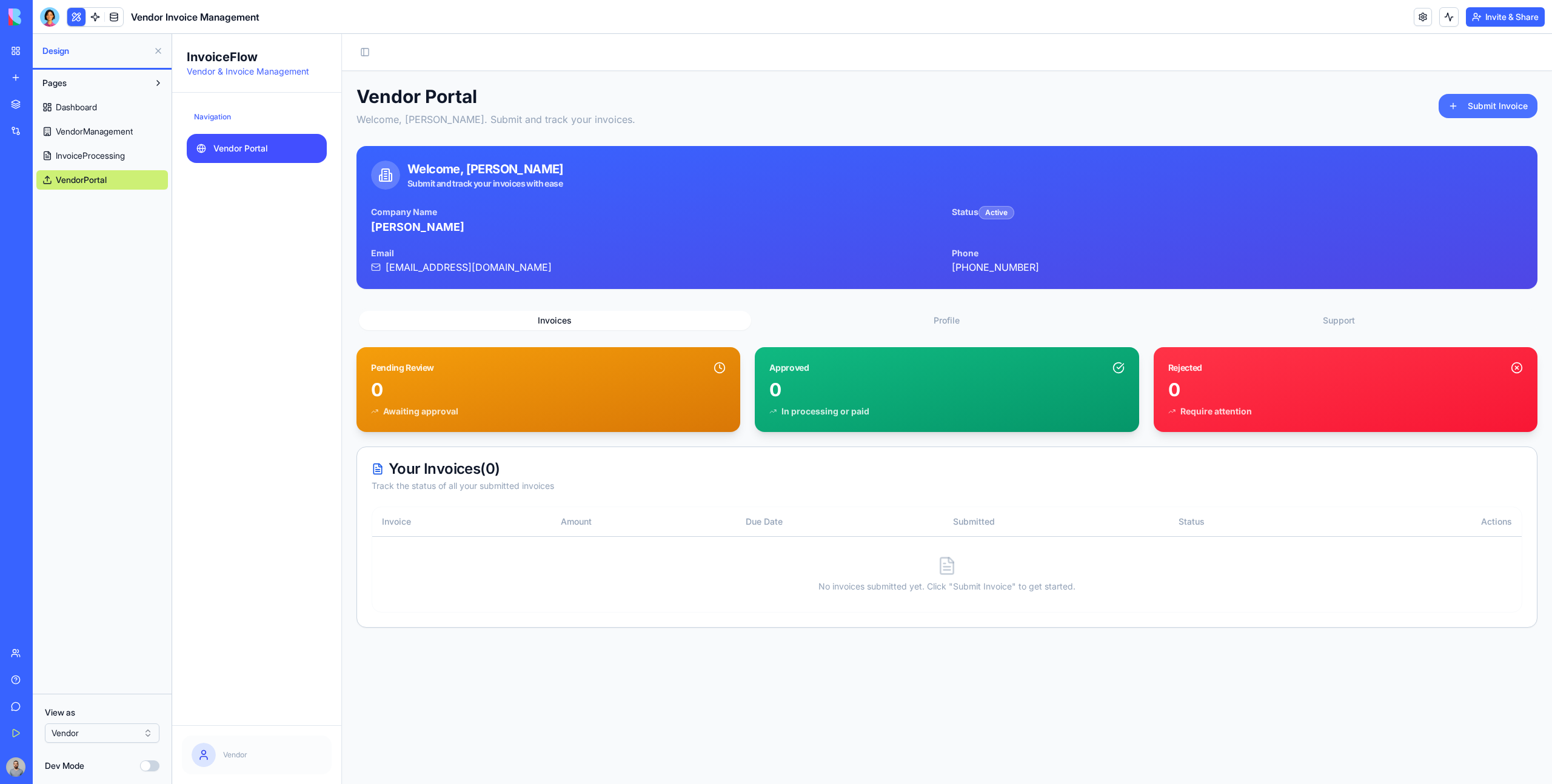
click at [1482, 107] on button "Submit Invoice" at bounding box center [1488, 106] width 99 height 24
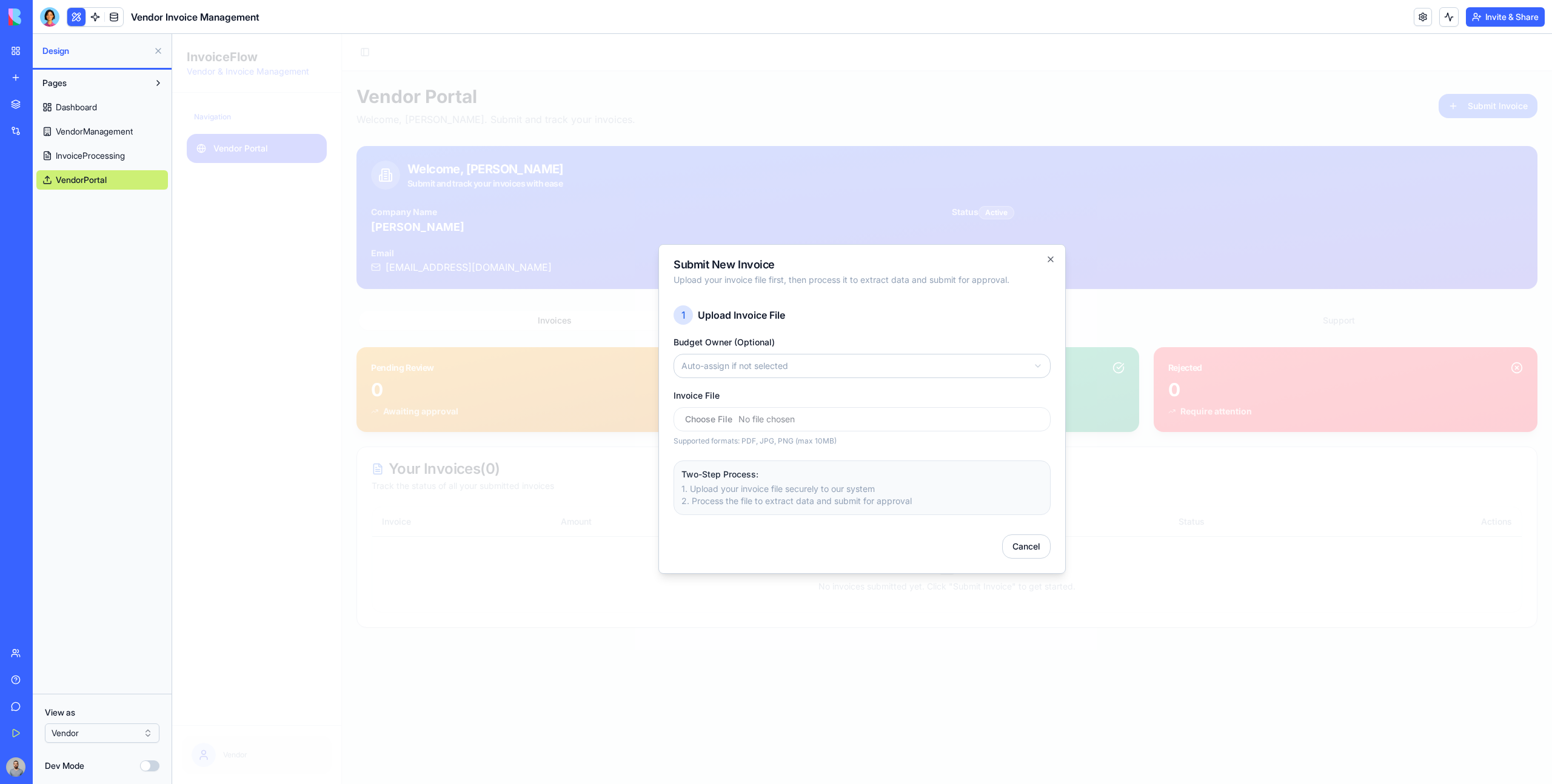
click at [860, 365] on body "InvoiceFlow Vendor & Invoice Management Navigation Vendor Portal Vendor Toggle …" at bounding box center [862, 409] width 1380 height 750
click at [809, 375] on body "InvoiceFlow Vendor & Invoice Management Navigation Vendor Portal Vendor Toggle …" at bounding box center [862, 409] width 1380 height 750
click at [832, 394] on div "Invoice File Supported formats: PDF, JPG, PNG (max 10MB)" at bounding box center [862, 416] width 377 height 58
click at [812, 375] on body "InvoiceFlow Vendor & Invoice Management Navigation Vendor Portal Vendor Toggle …" at bounding box center [862, 409] width 1380 height 750
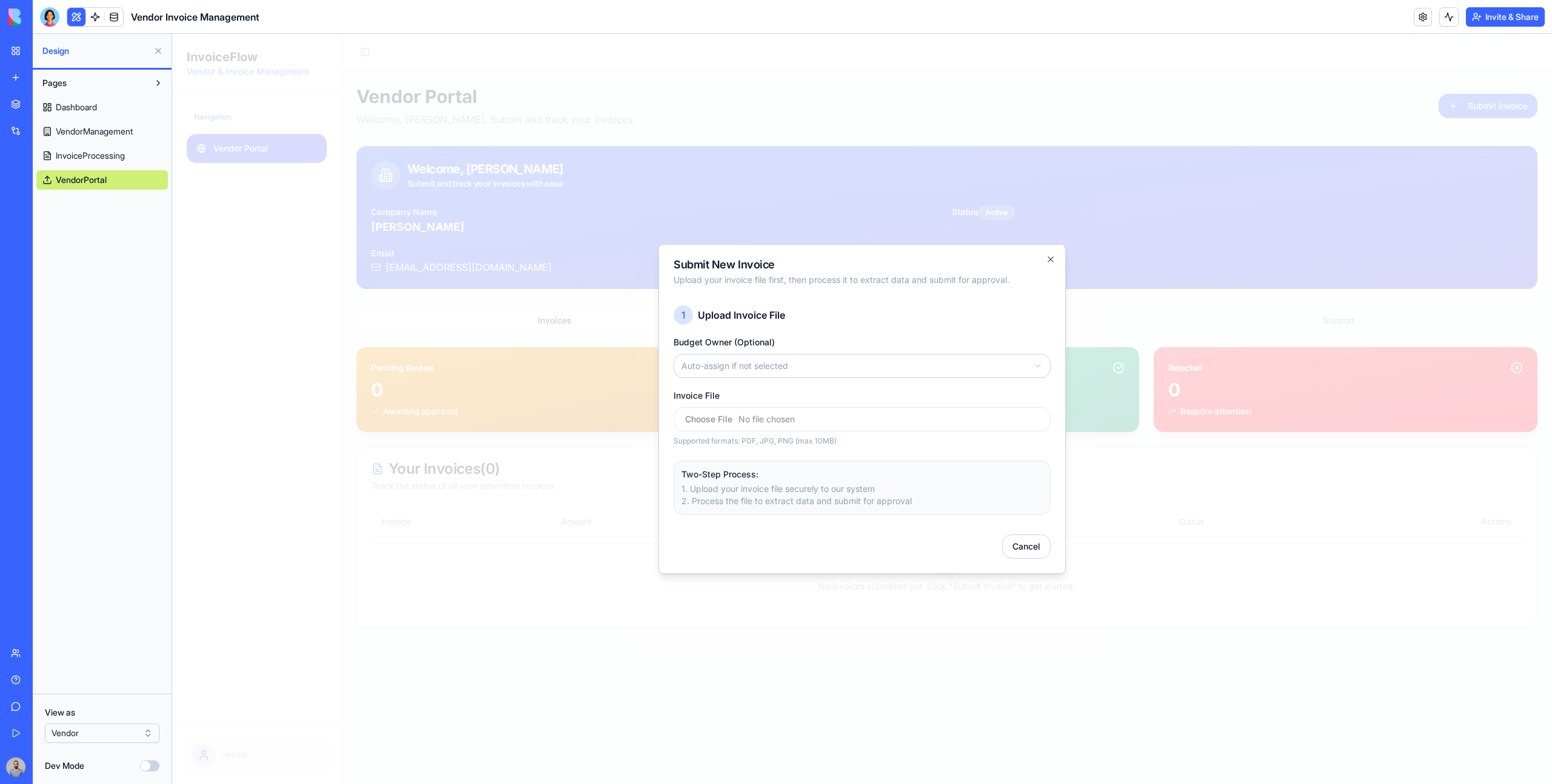
click at [801, 420] on input "Invoice File" at bounding box center [862, 419] width 377 height 24
click at [863, 408] on input "Invoice File" at bounding box center [862, 419] width 377 height 24
type input "**********"
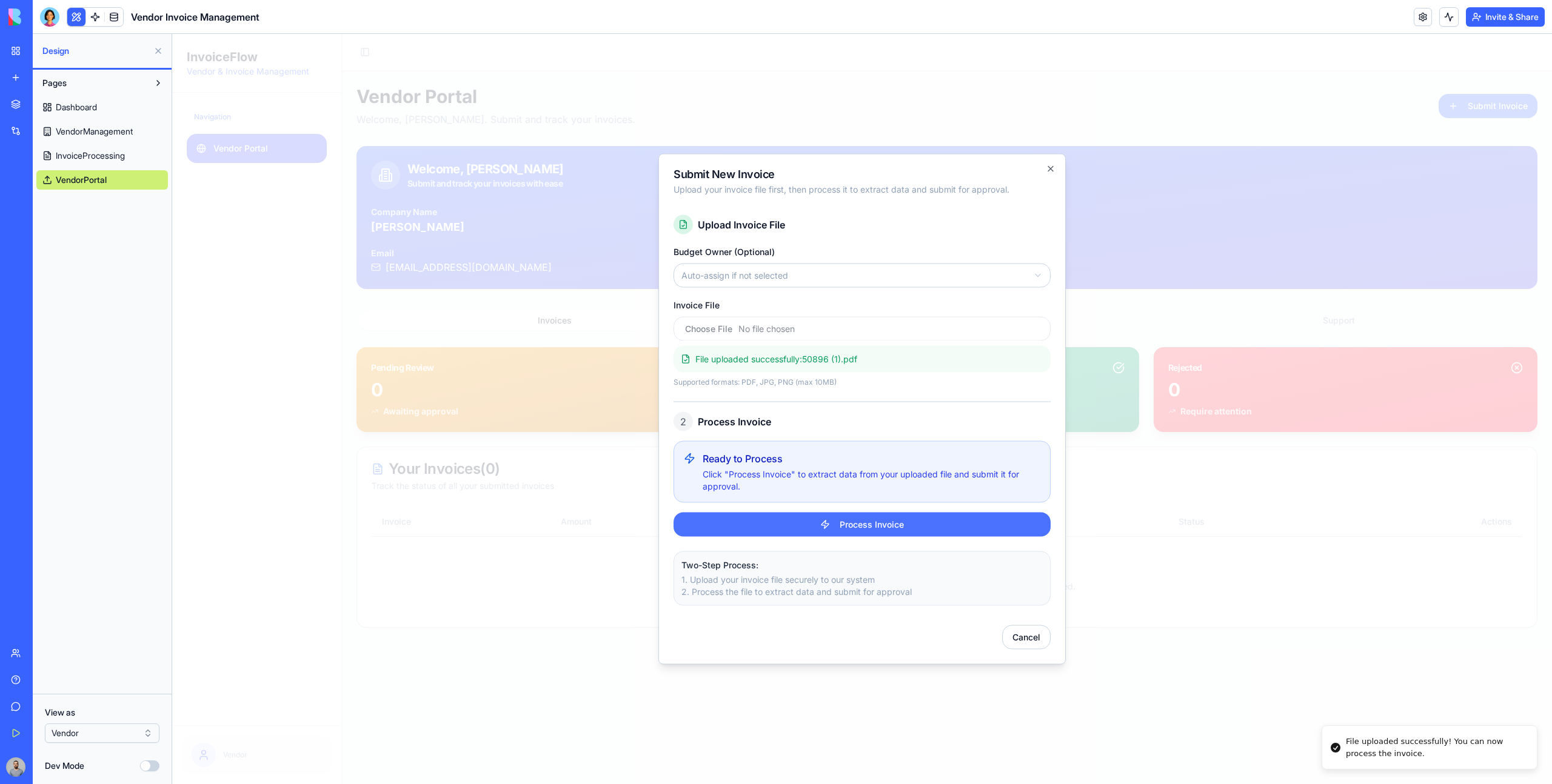
click at [886, 523] on button "Process Invoice" at bounding box center [862, 525] width 377 height 24
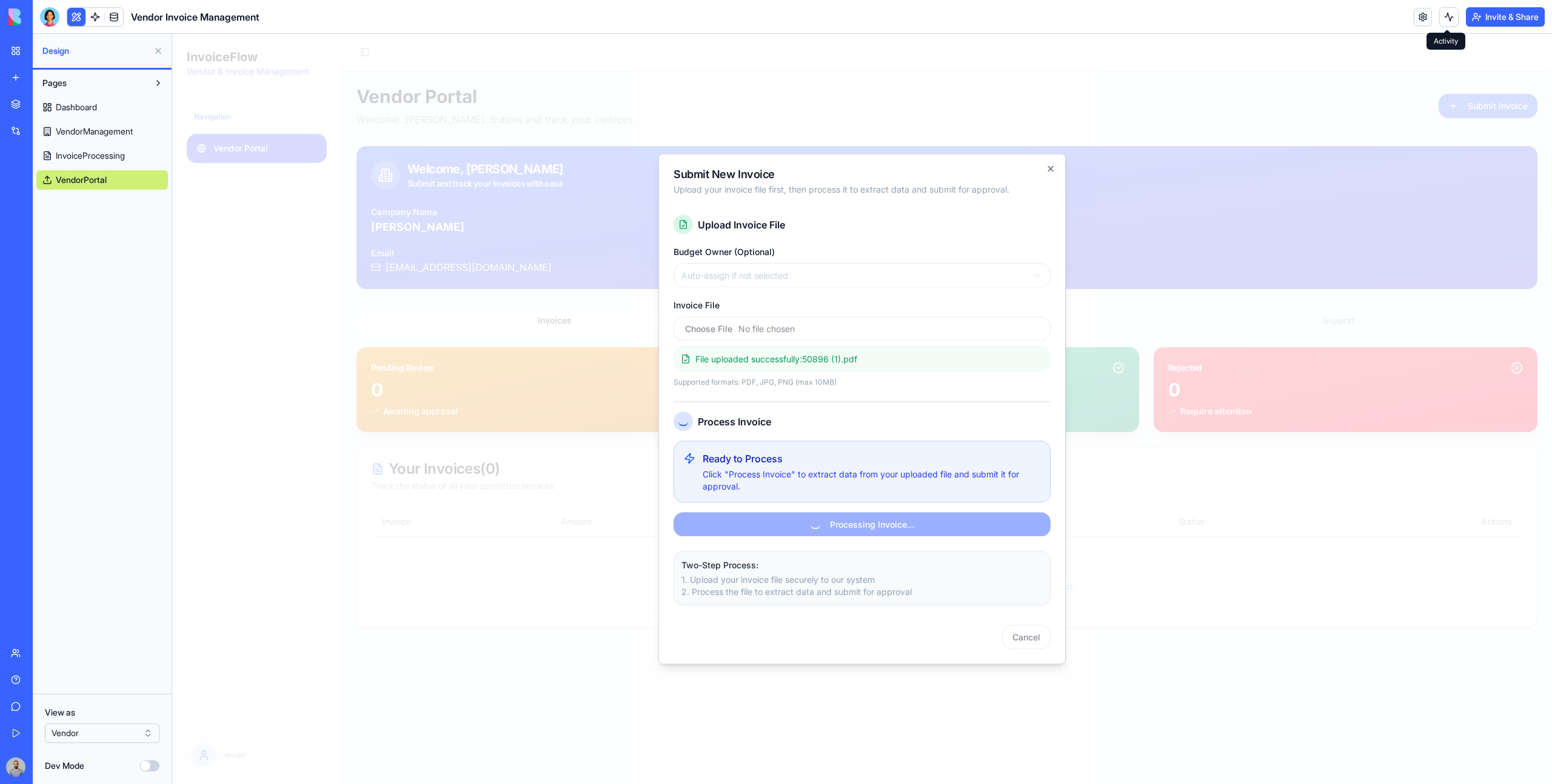
click at [1447, 17] on button at bounding box center [1448, 17] width 19 height 19
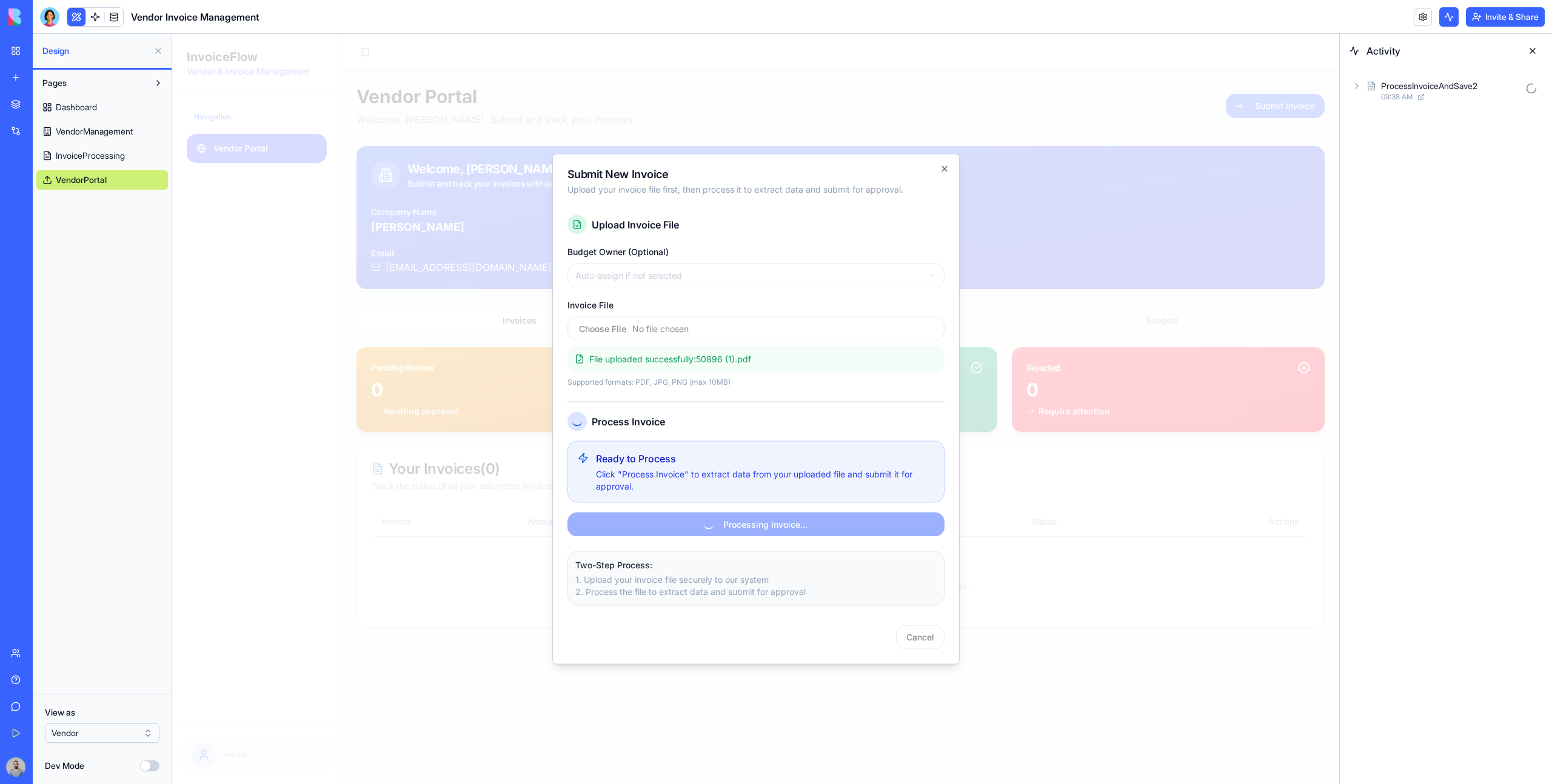
click at [1424, 80] on div "ProcessInvoiceAndSave2" at bounding box center [1429, 85] width 97 height 12
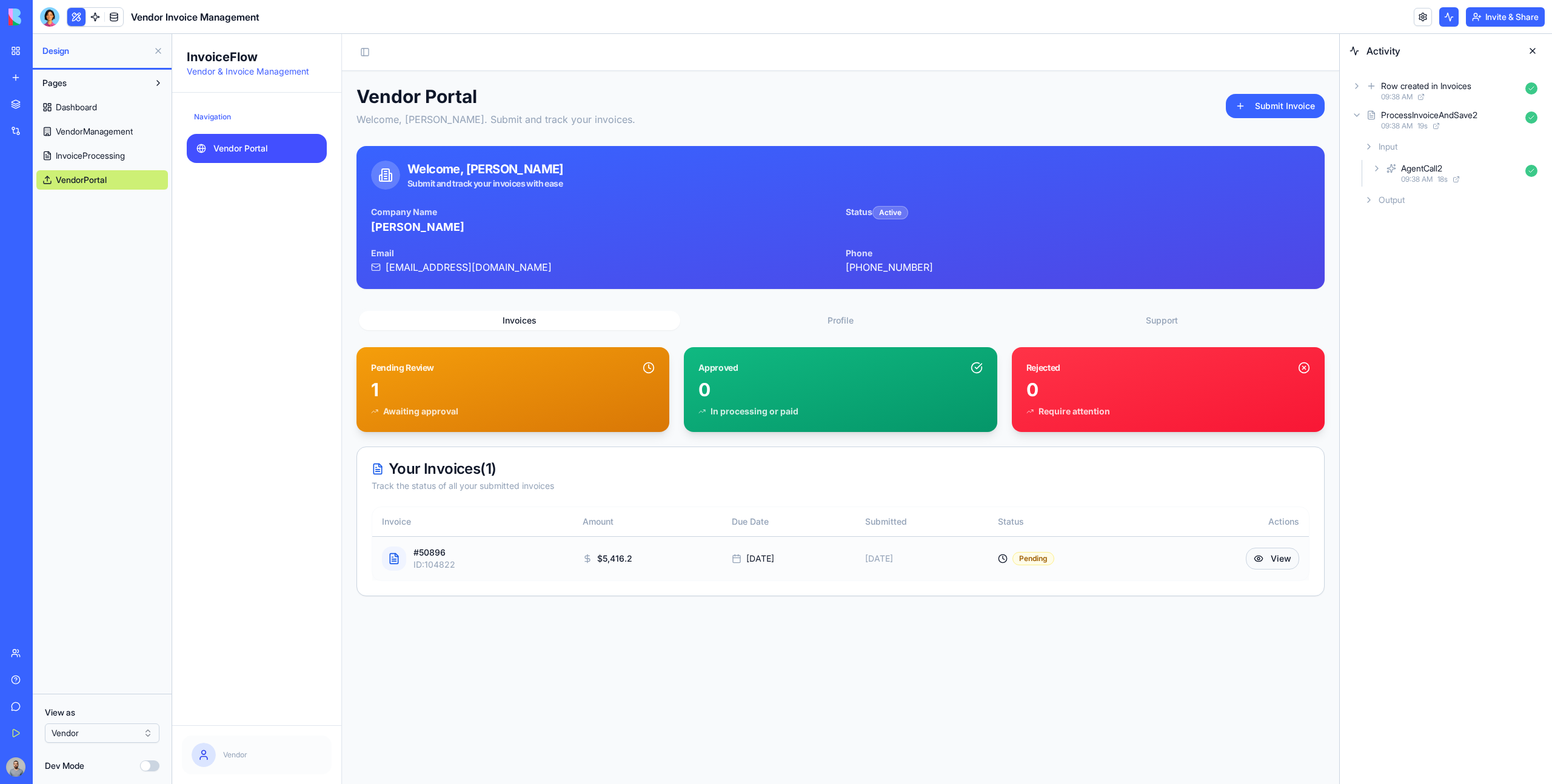
click at [1280, 554] on button "View" at bounding box center [1273, 558] width 54 height 22
click at [396, 552] on div at bounding box center [394, 558] width 24 height 24
click at [436, 552] on div "# 50896" at bounding box center [434, 552] width 42 height 12
click at [1268, 559] on button "View" at bounding box center [1273, 558] width 54 height 22
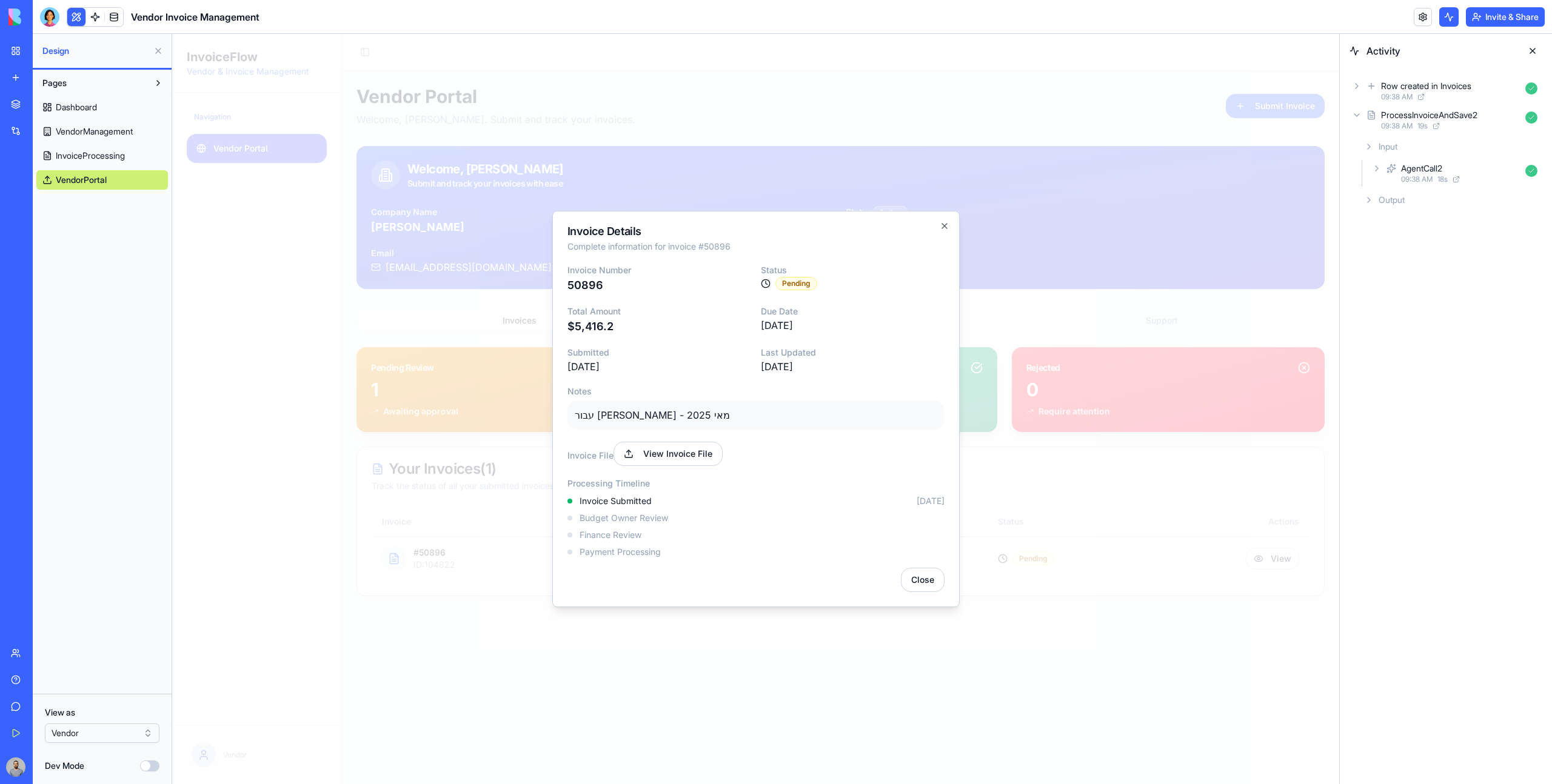
click at [1085, 538] on div at bounding box center [756, 409] width 1167 height 750
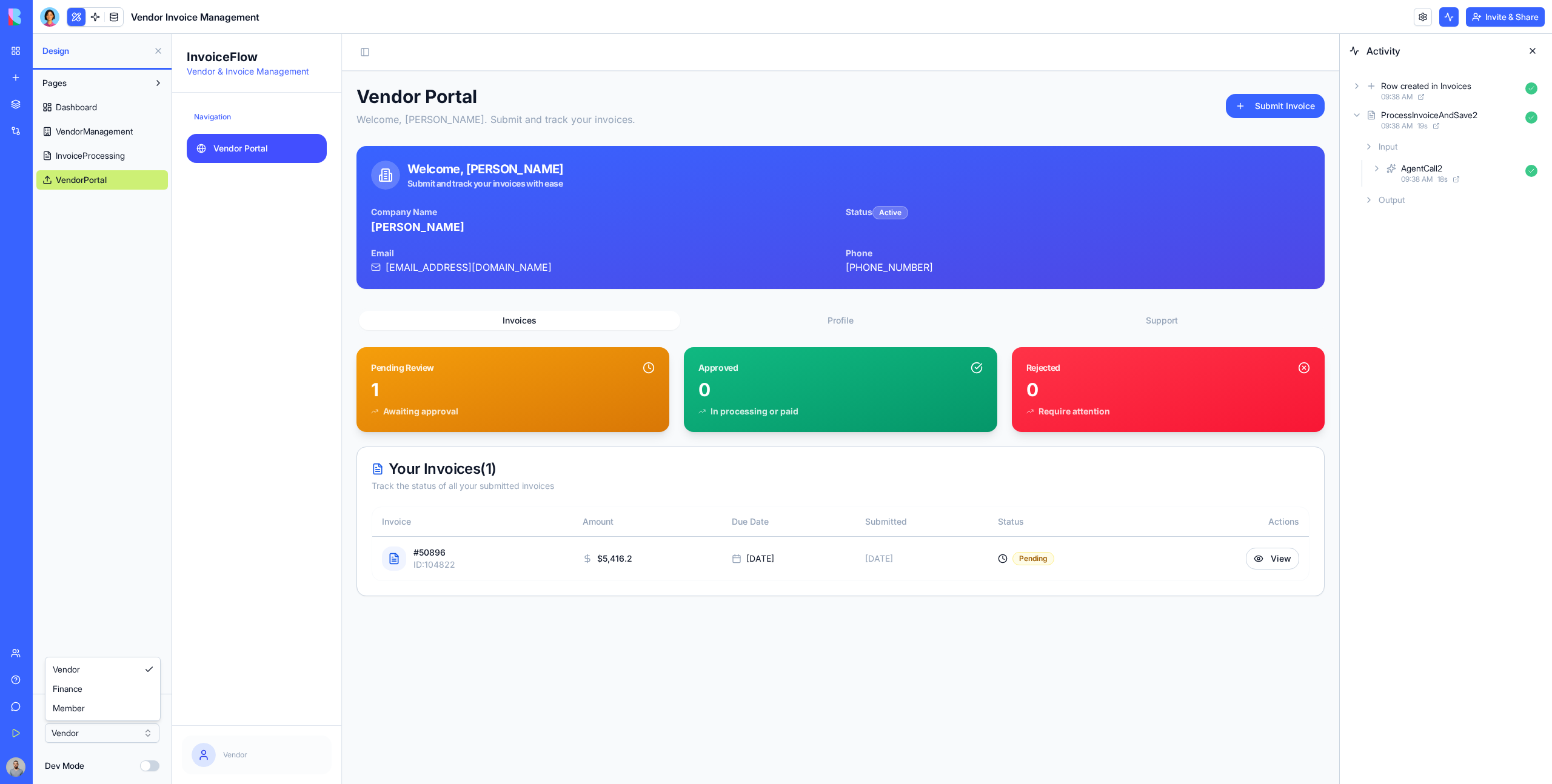
click at [113, 741] on html "BETA My Workspace New app Marketplace Integrations Recent Herbal Wellness Porta…" at bounding box center [776, 392] width 1552 height 784
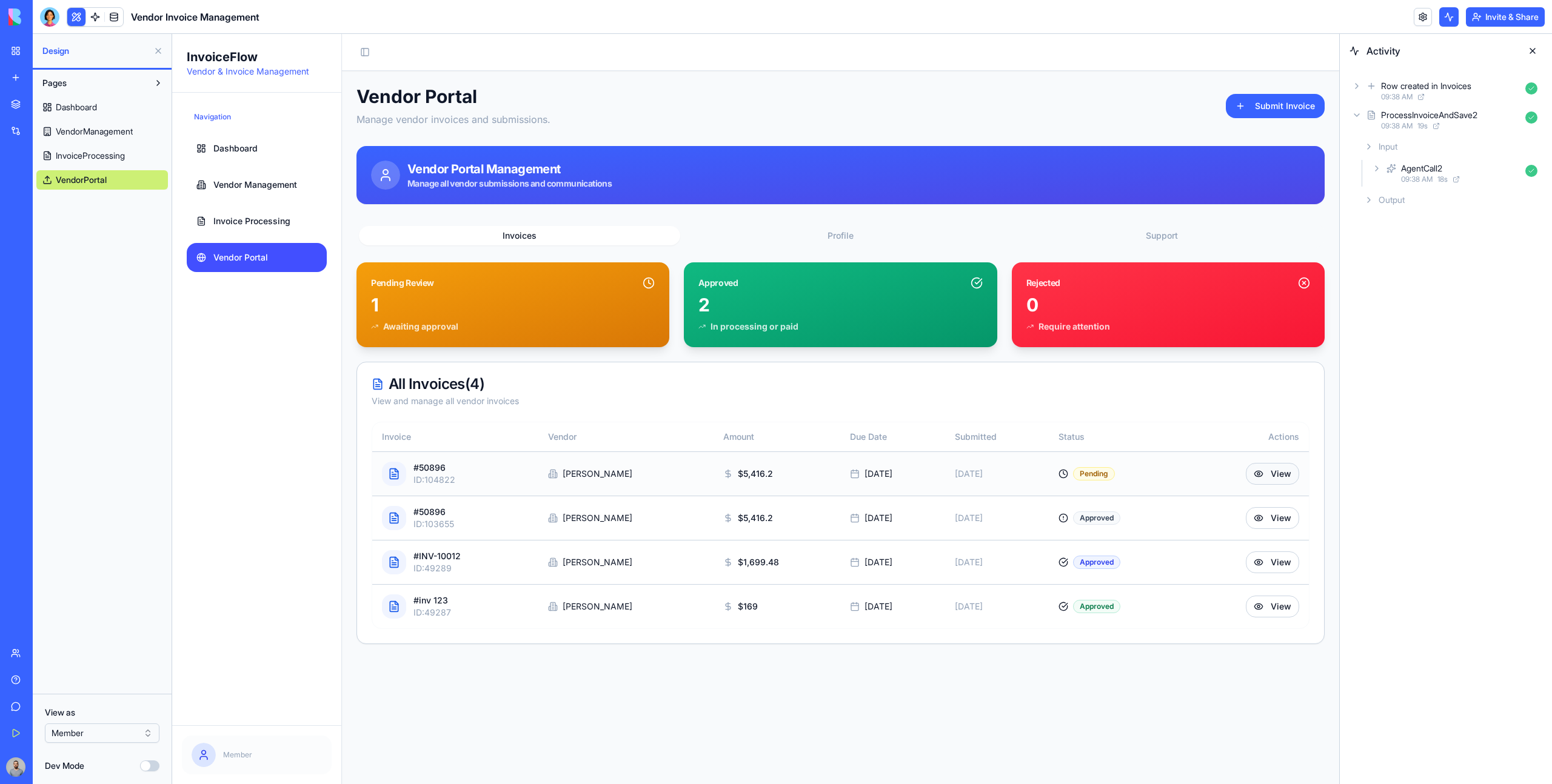
click at [1269, 469] on button "View" at bounding box center [1273, 474] width 54 height 22
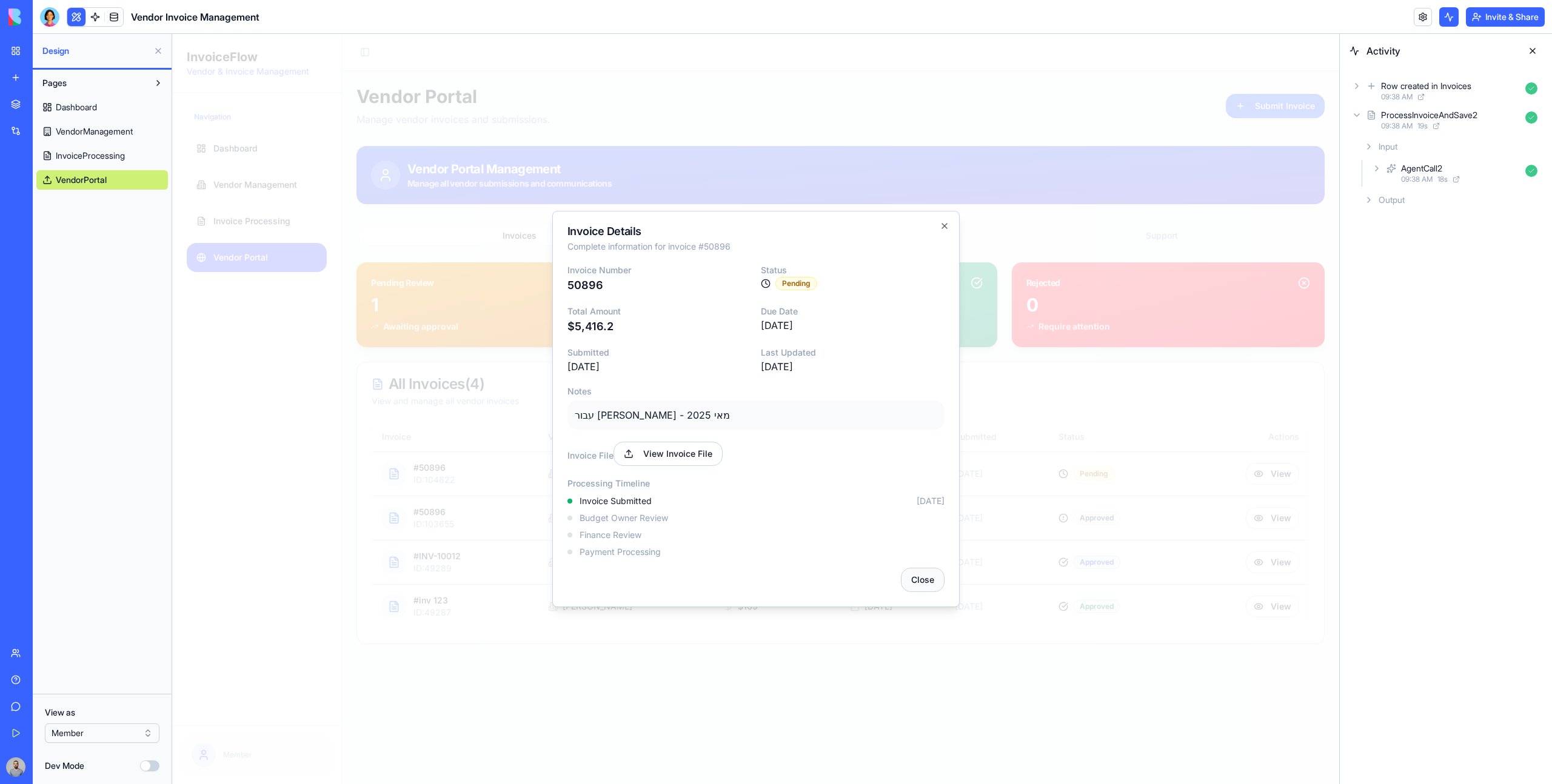
click at [916, 572] on button "Close" at bounding box center [923, 580] width 44 height 24
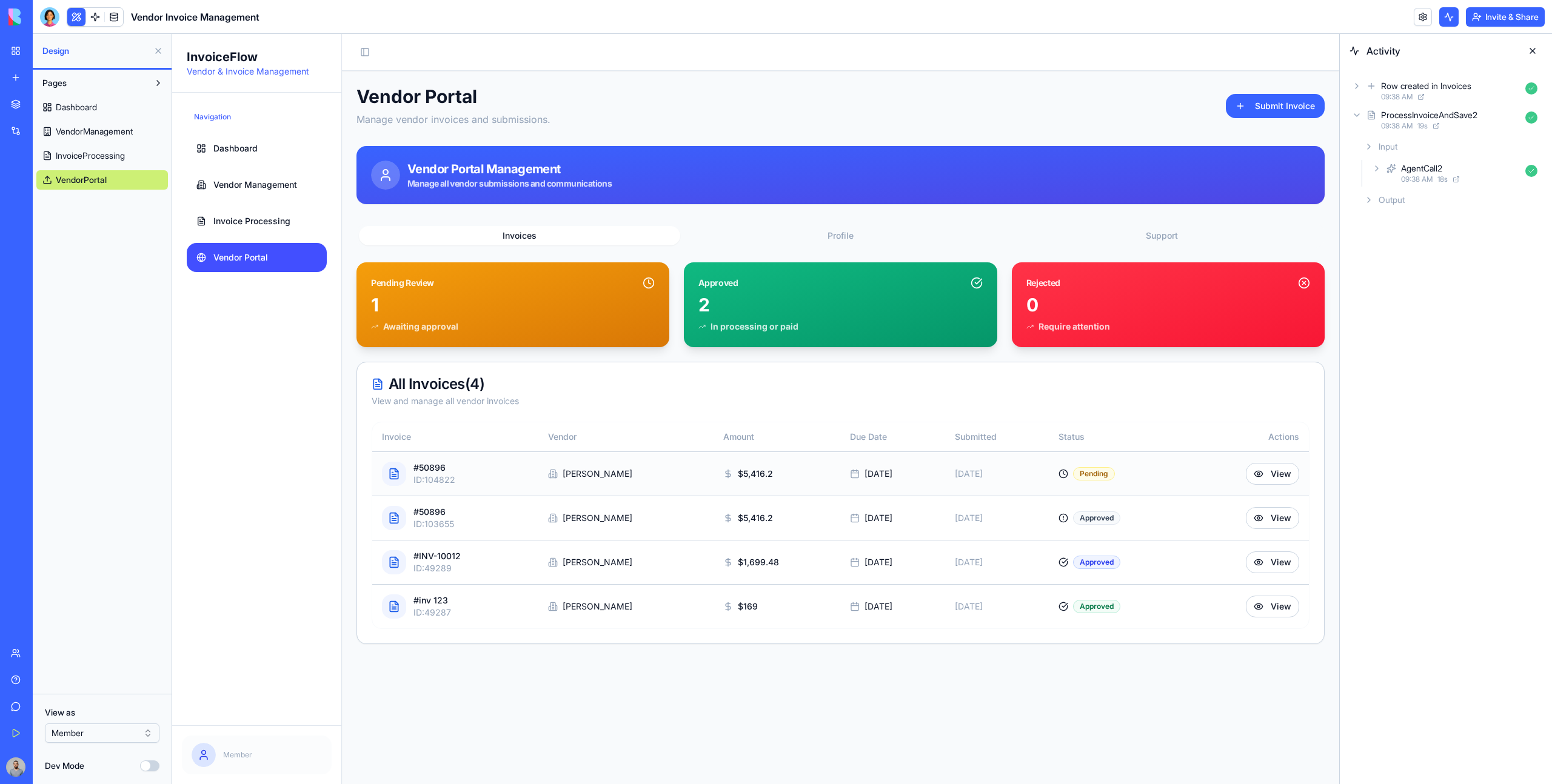
click at [1067, 479] on div "Pending" at bounding box center [1118, 474] width 118 height 13
click at [402, 471] on div at bounding box center [394, 474] width 24 height 24
click at [1282, 477] on button "View" at bounding box center [1273, 474] width 54 height 22
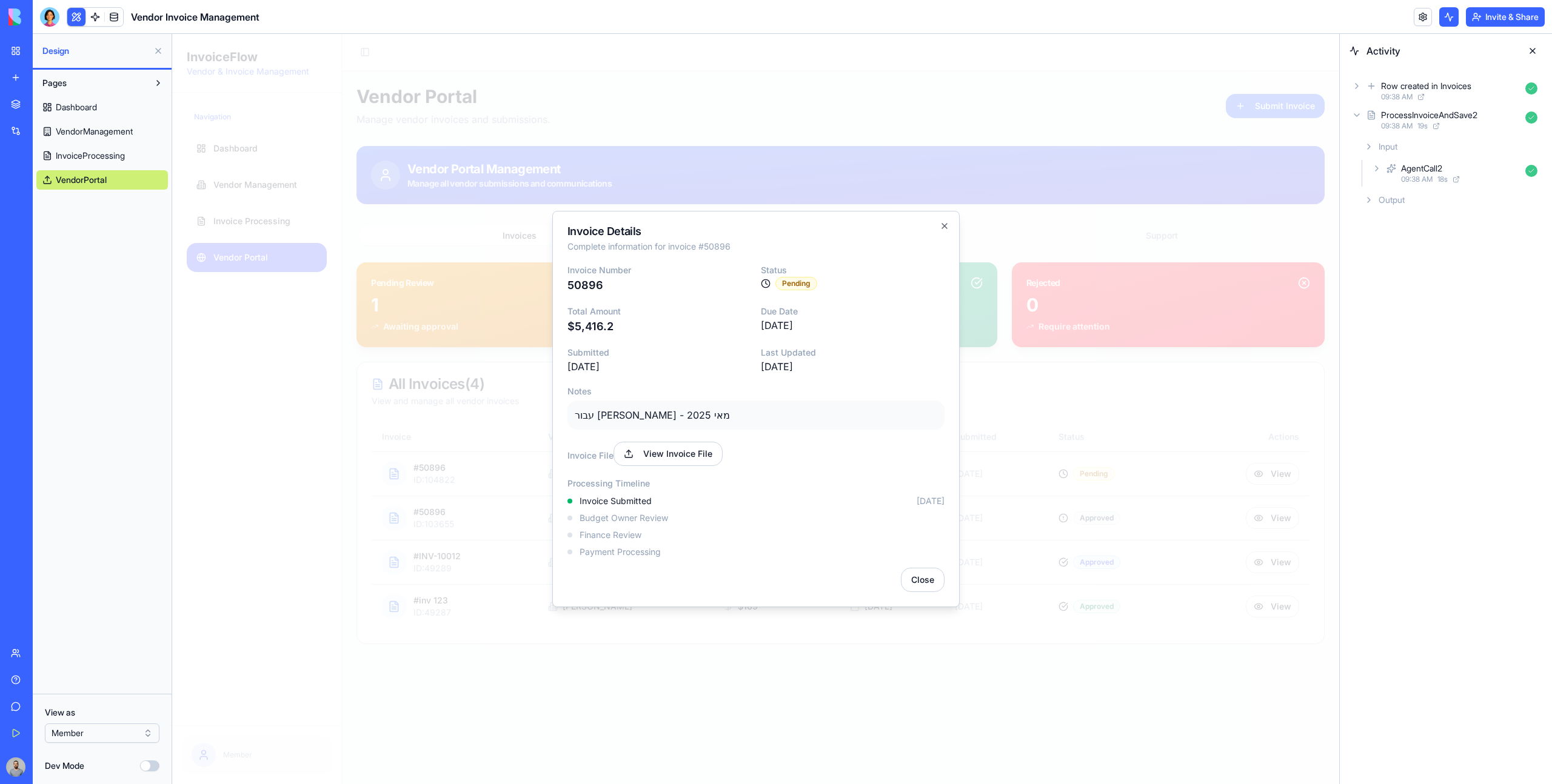
click at [862, 425] on p "עבור שרותי ניקיון - מאי 2025" at bounding box center [756, 415] width 377 height 29
click at [669, 406] on p "עבור שרותי ניקיון - מאי 2025" at bounding box center [756, 415] width 377 height 29
click at [786, 280] on div "Pending" at bounding box center [796, 283] width 42 height 13
click at [998, 249] on div at bounding box center [756, 409] width 1167 height 750
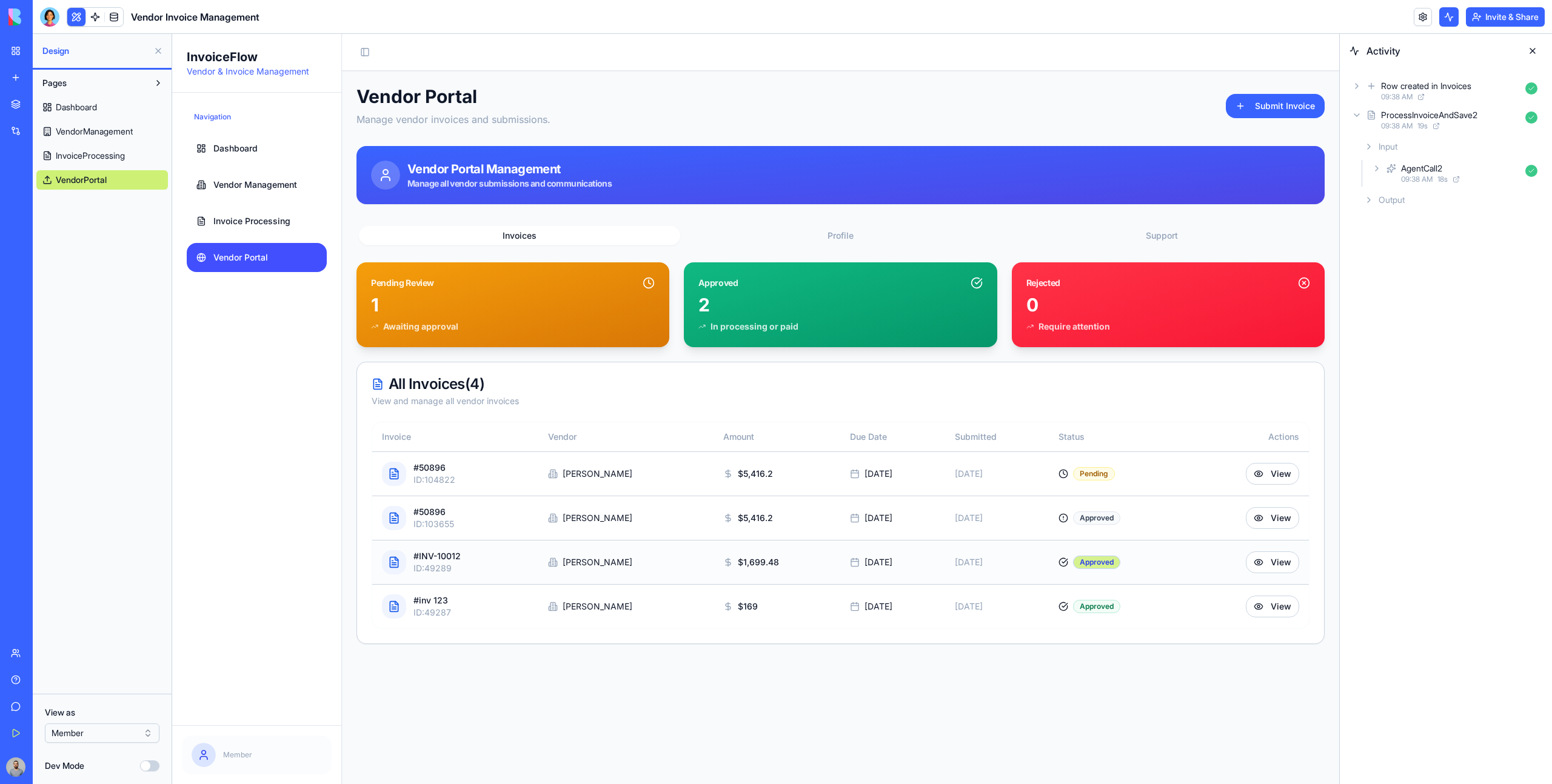
click at [1087, 562] on div "Approved" at bounding box center [1097, 562] width 47 height 13
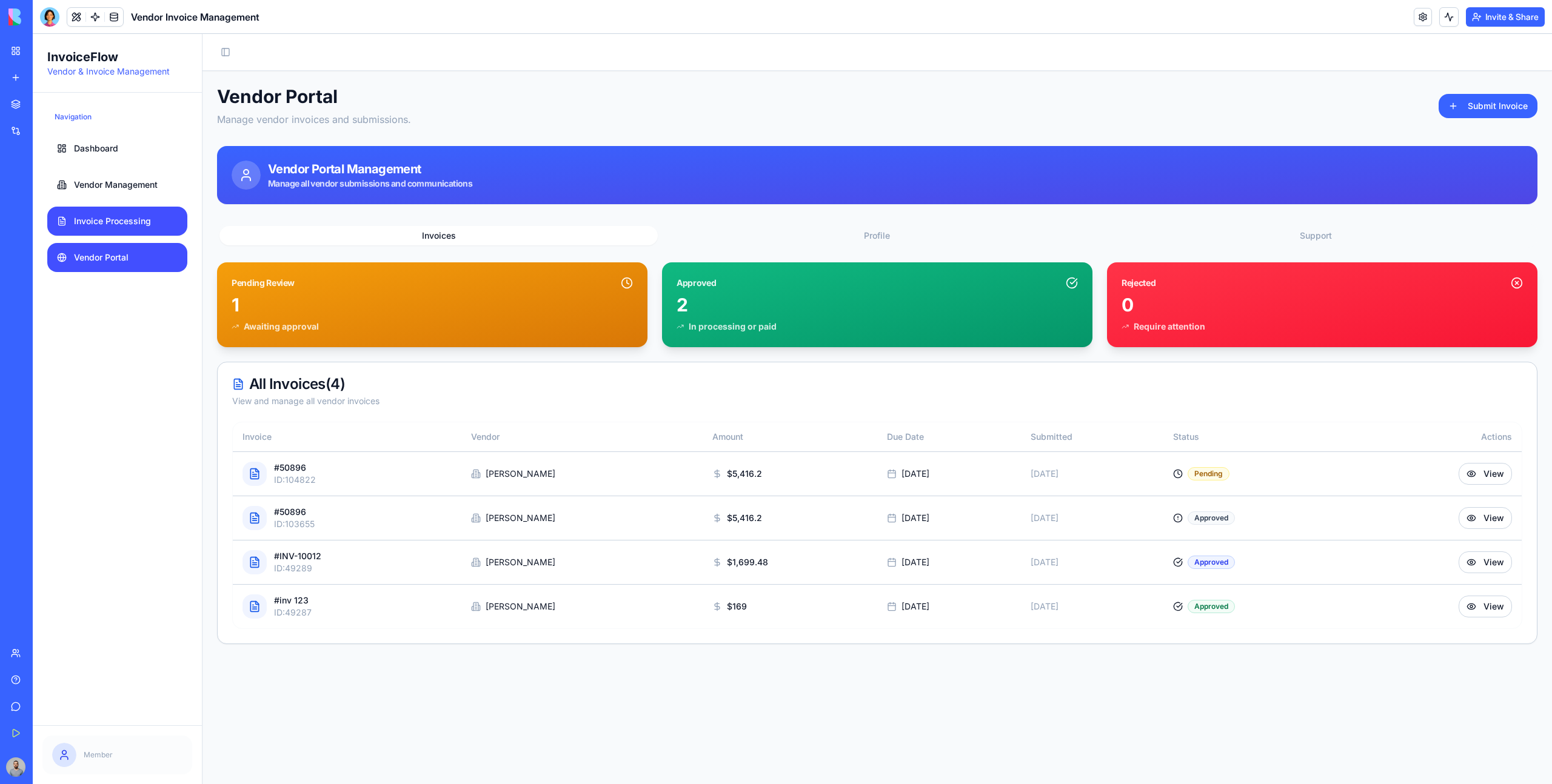
click at [157, 221] on link "Invoice Processing" at bounding box center [117, 221] width 140 height 29
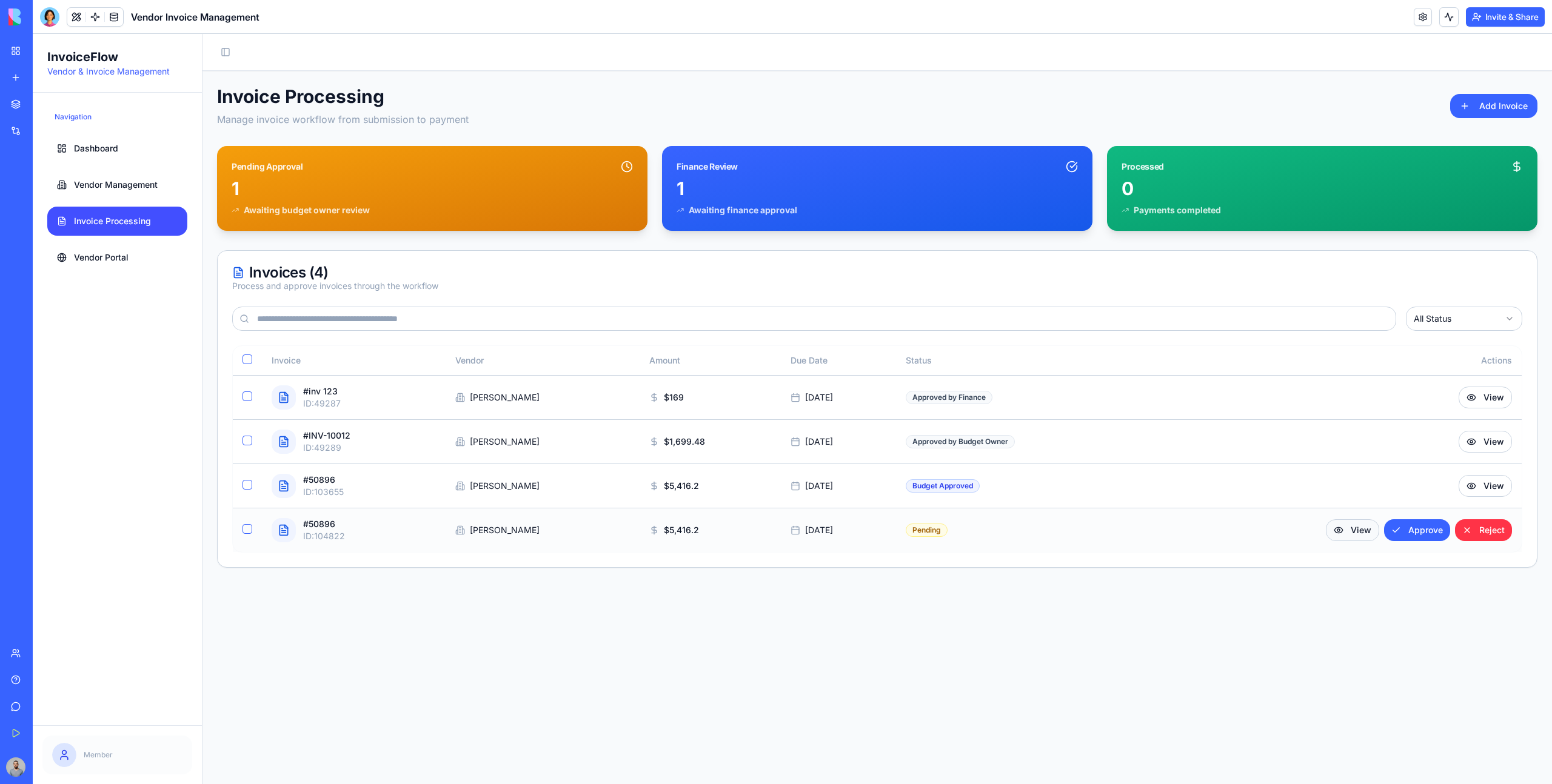
click at [1349, 536] on button "View" at bounding box center [1353, 530] width 54 height 22
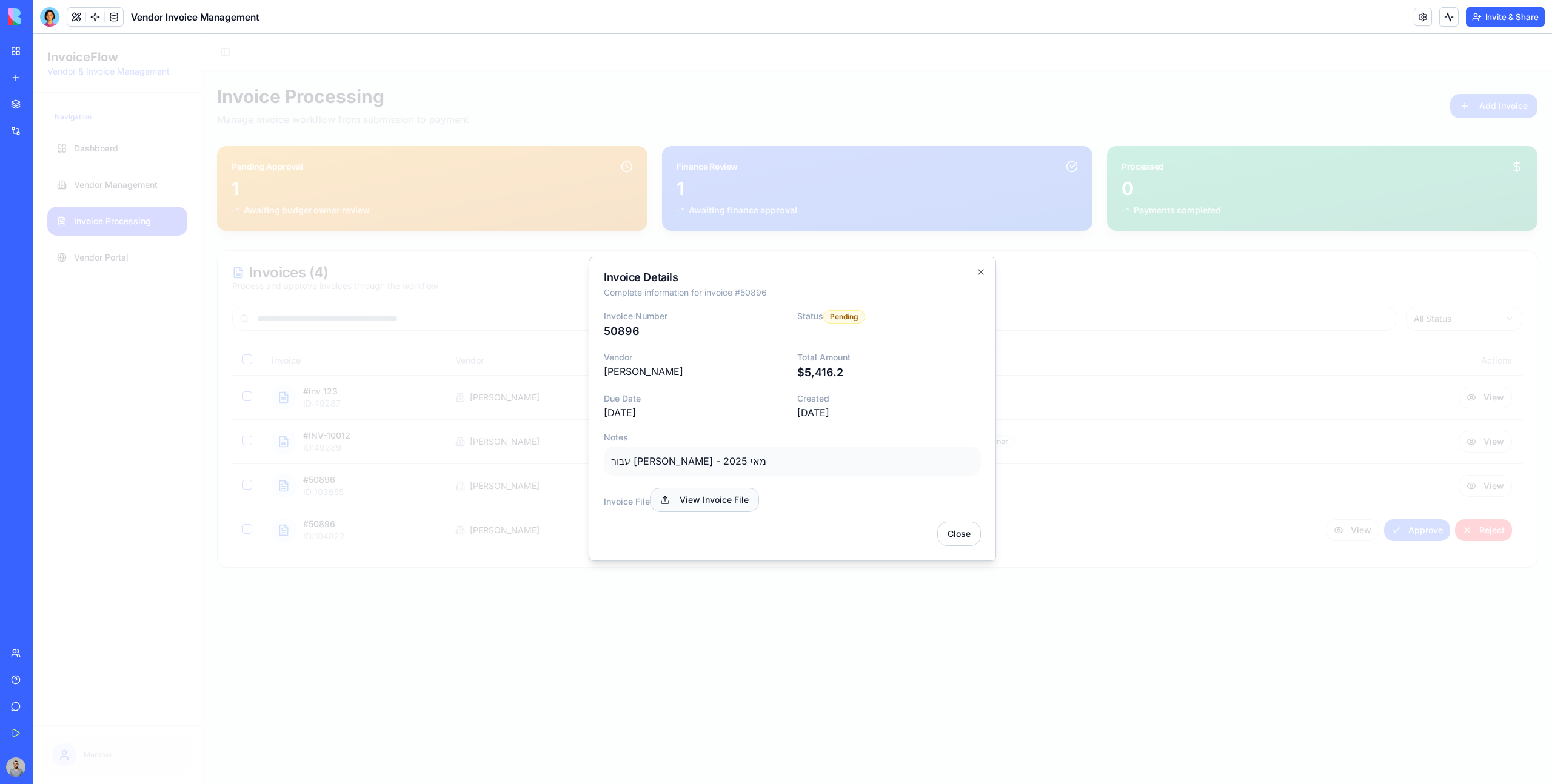
click at [721, 505] on link "View Invoice File" at bounding box center [704, 500] width 109 height 24
click at [1124, 288] on div at bounding box center [793, 409] width 1520 height 750
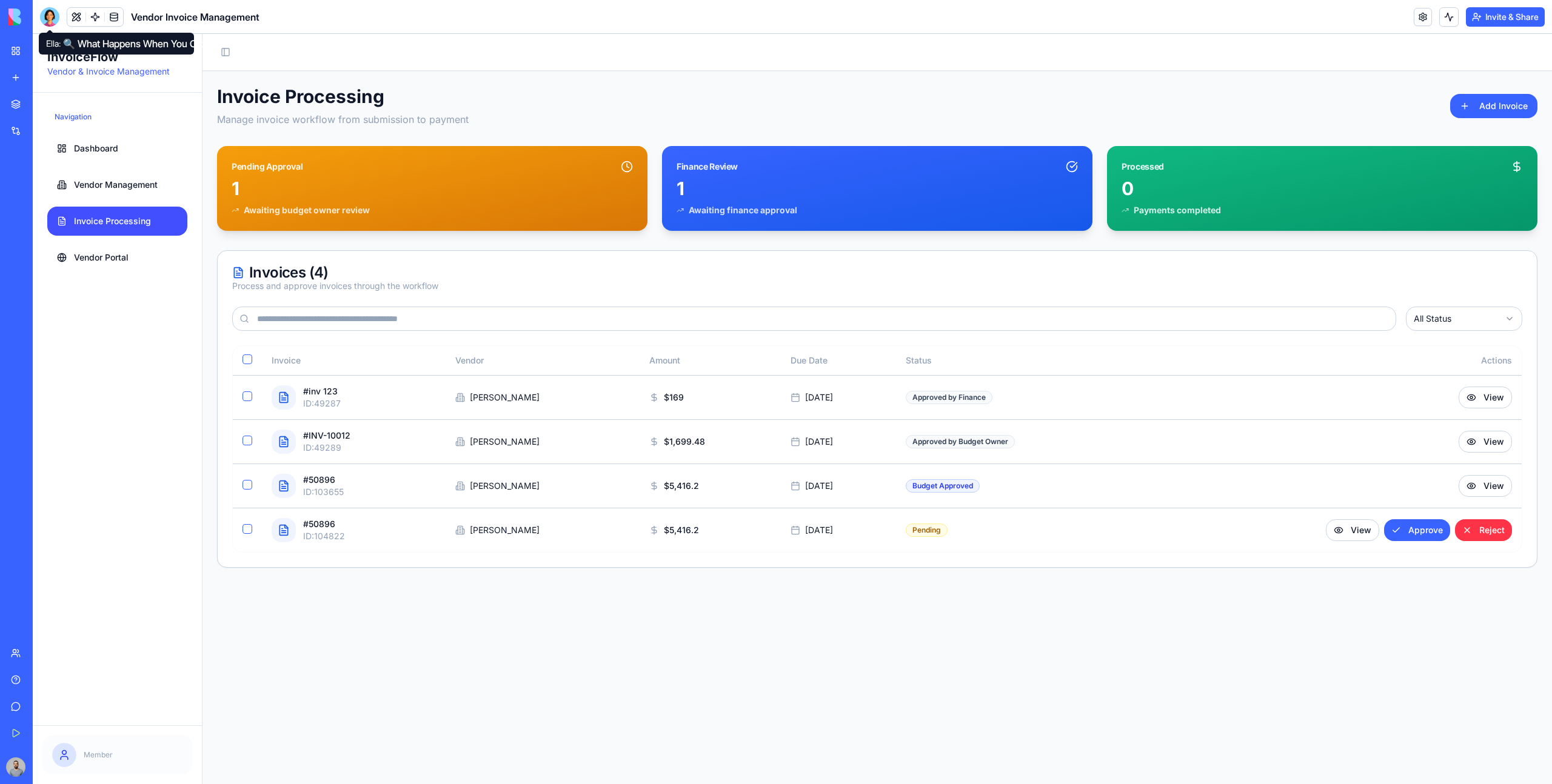
click at [58, 14] on div at bounding box center [49, 17] width 19 height 19
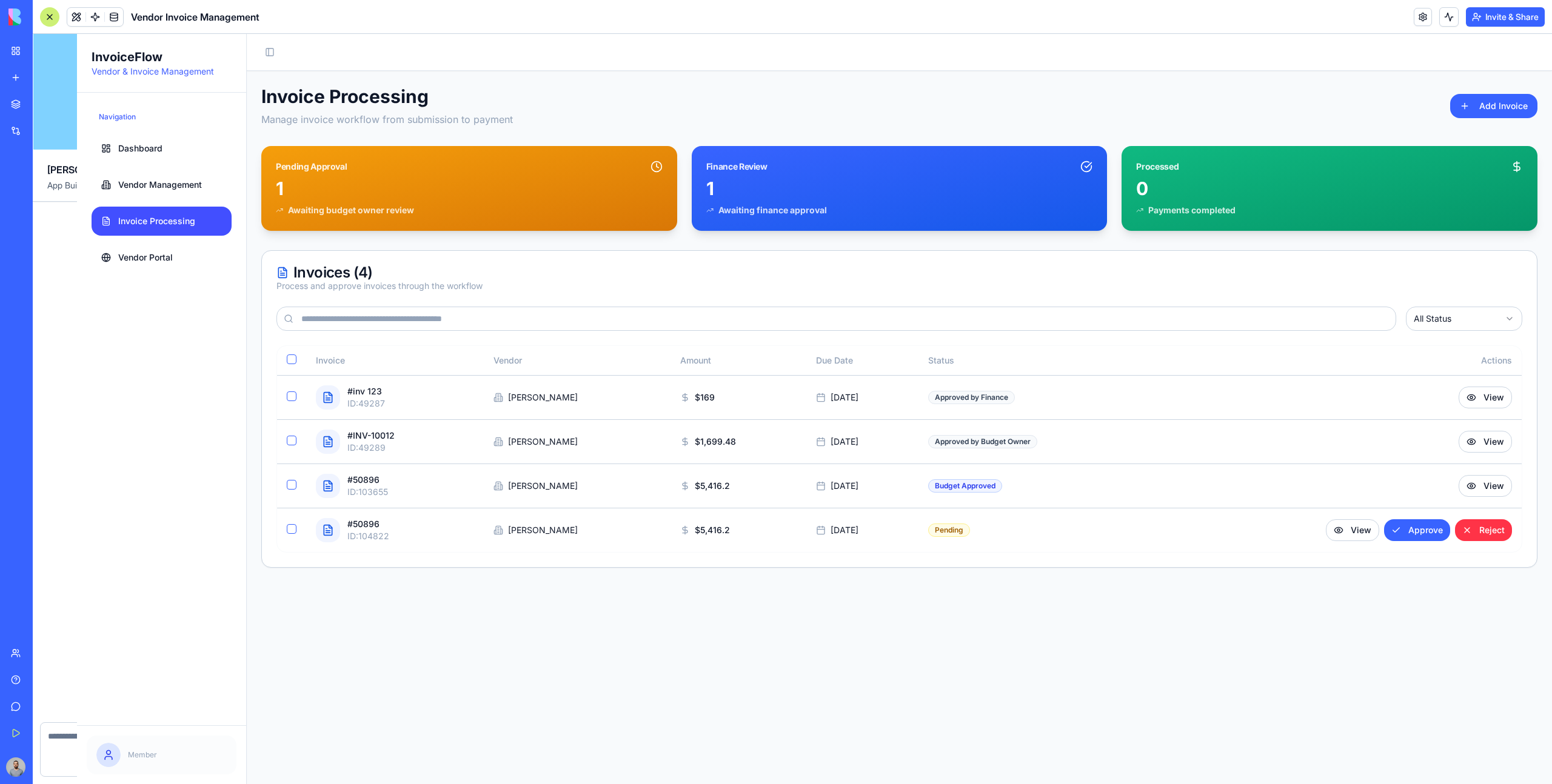
scroll to position [18376, 0]
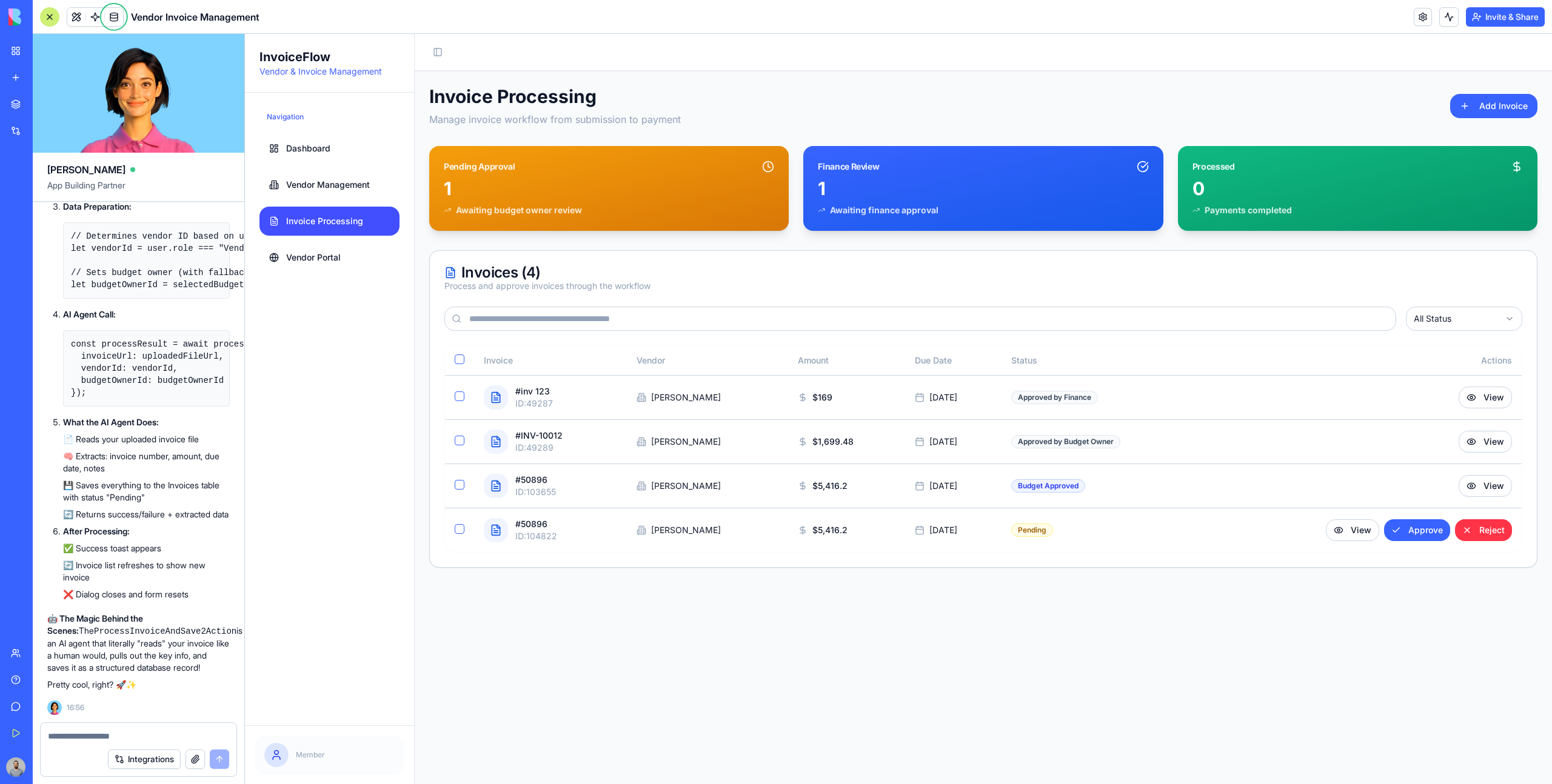
click at [152, 736] on textarea at bounding box center [138, 736] width 181 height 12
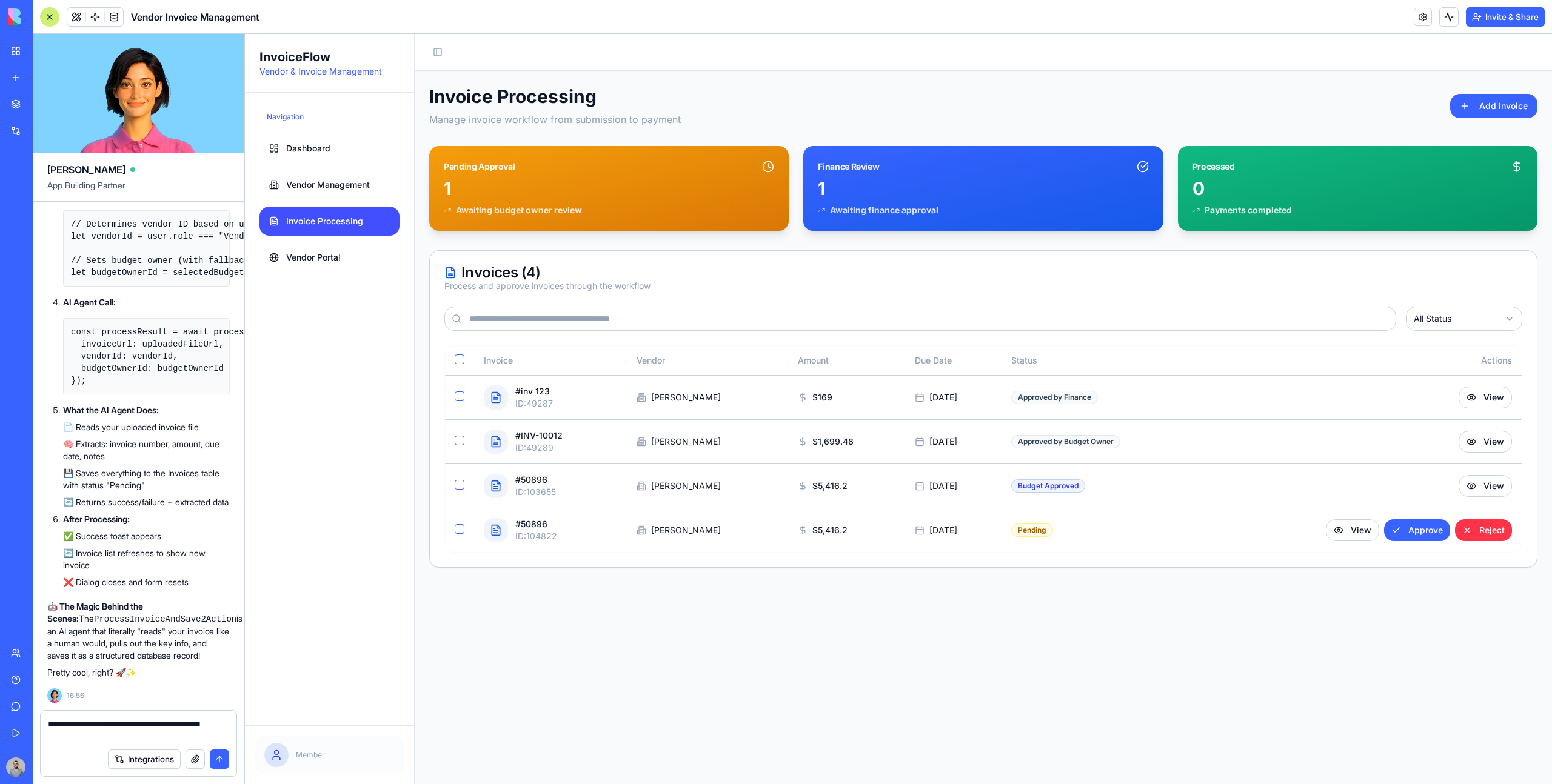
type textarea "**********"
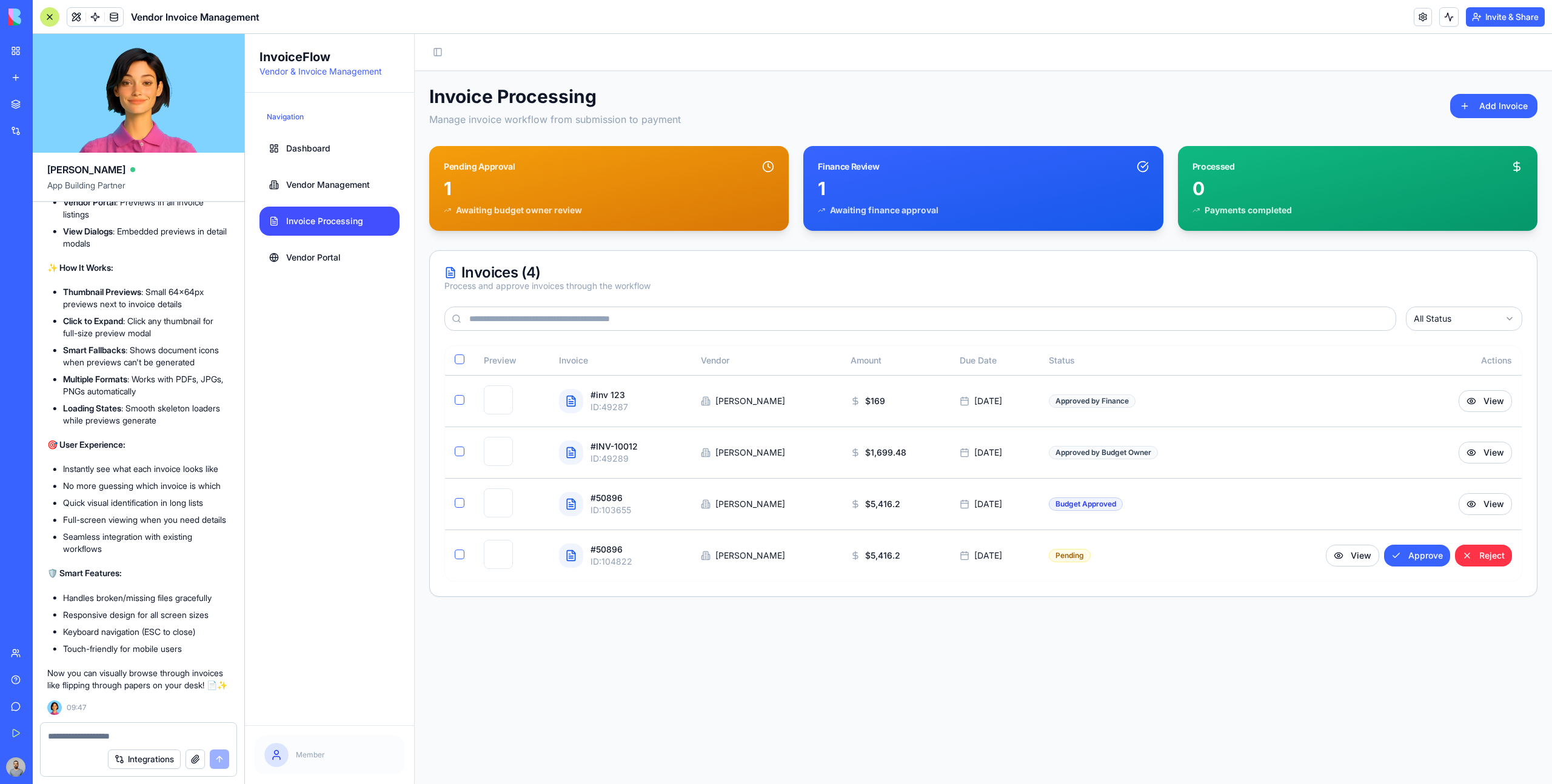
scroll to position [19315, 0]
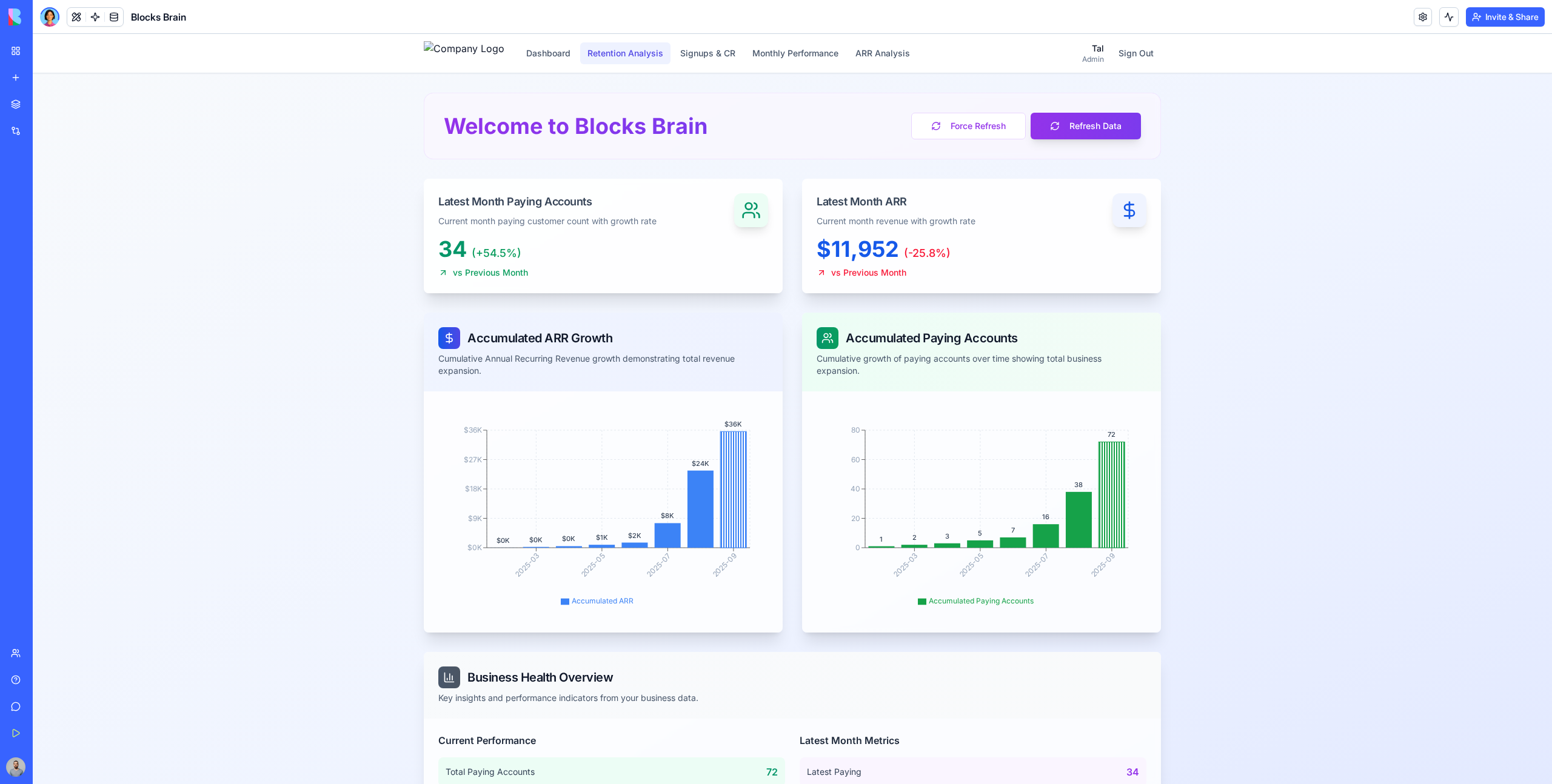
click at [664, 51] on button "Retention Analysis" at bounding box center [625, 53] width 90 height 22
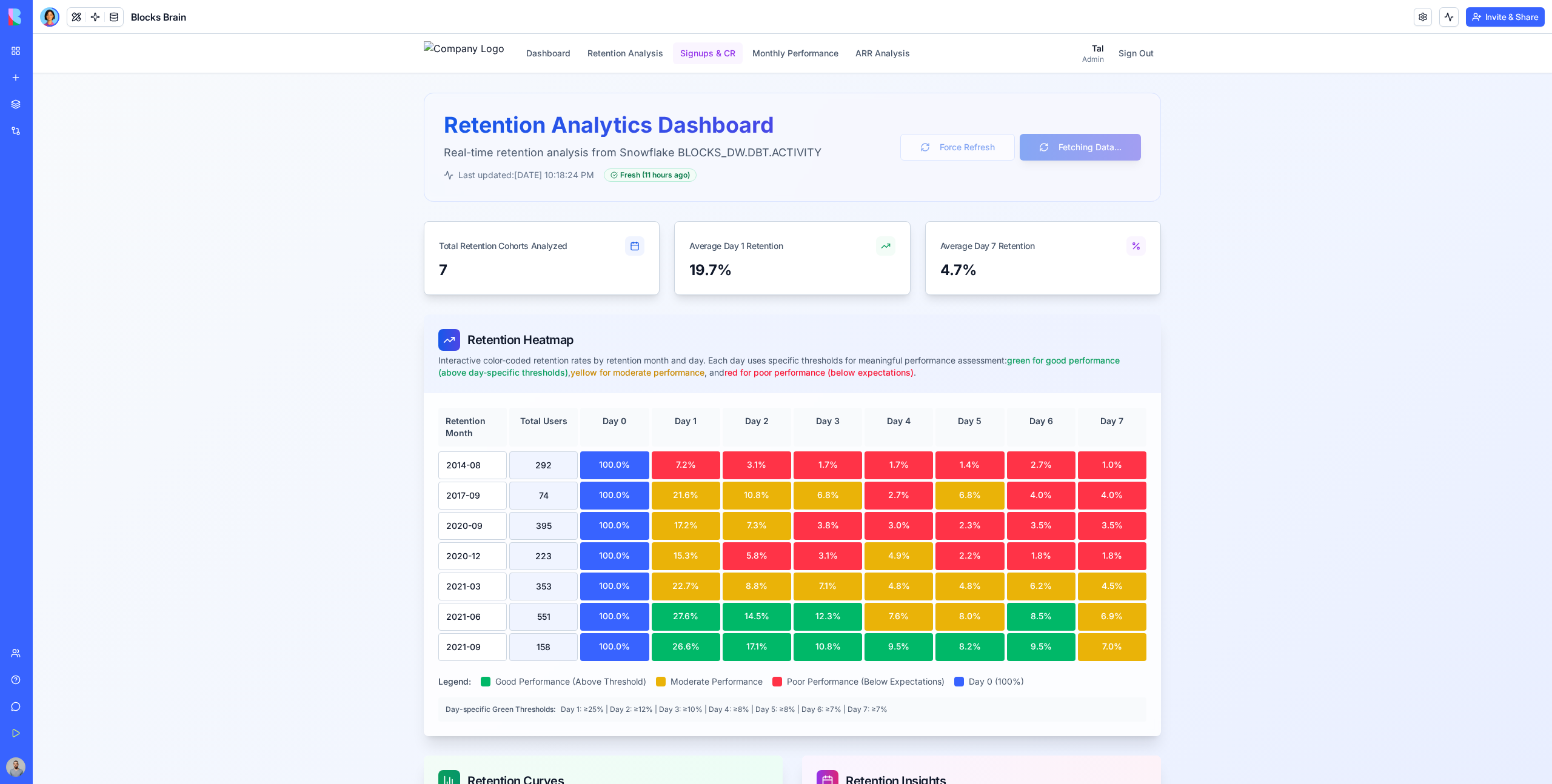
click at [743, 56] on button "Signups & CR" at bounding box center [708, 53] width 70 height 22
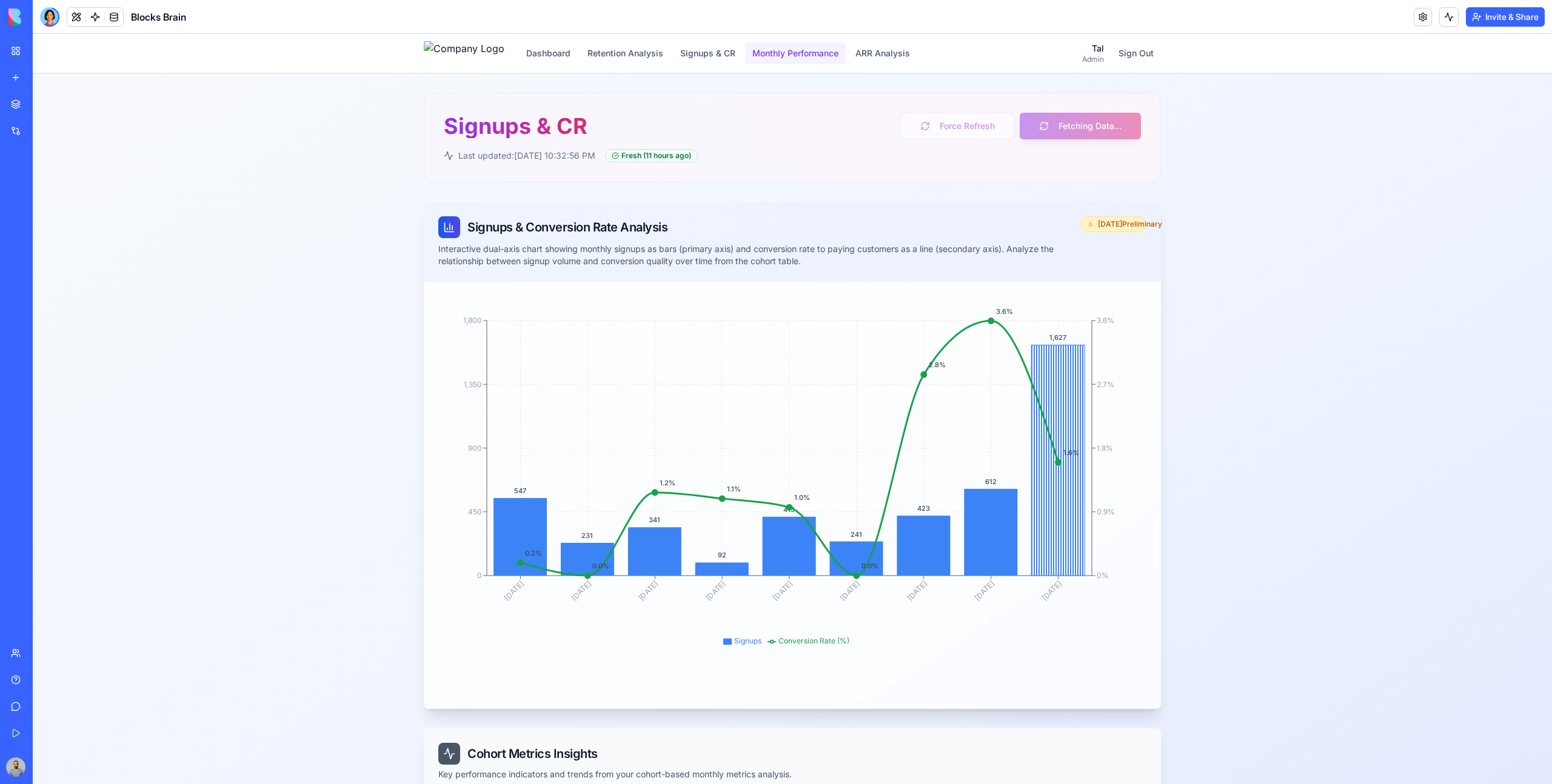
click at [841, 57] on button "Monthly Performance" at bounding box center [795, 53] width 100 height 22
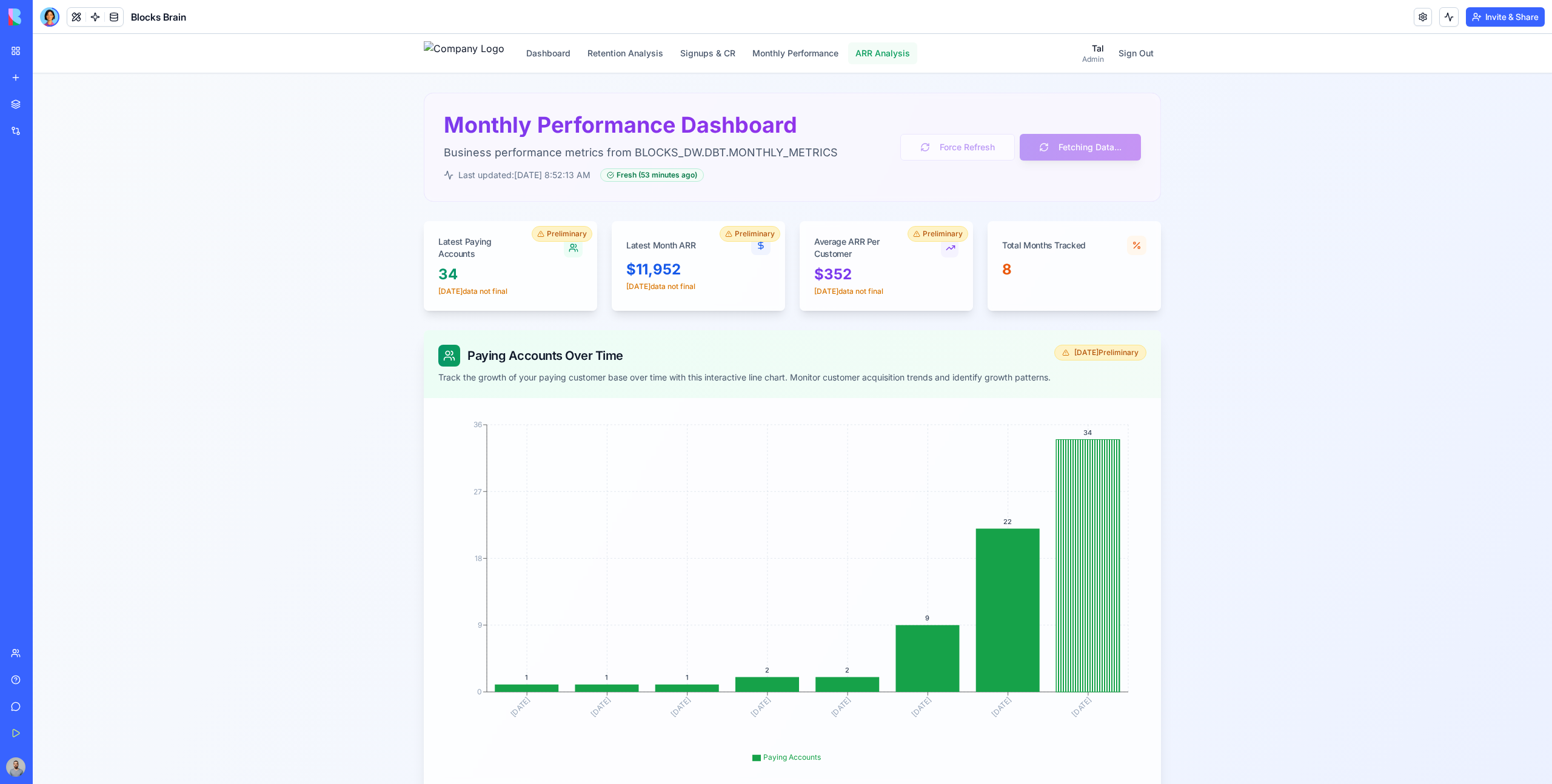
click at [893, 55] on button "ARR Analysis" at bounding box center [882, 53] width 69 height 22
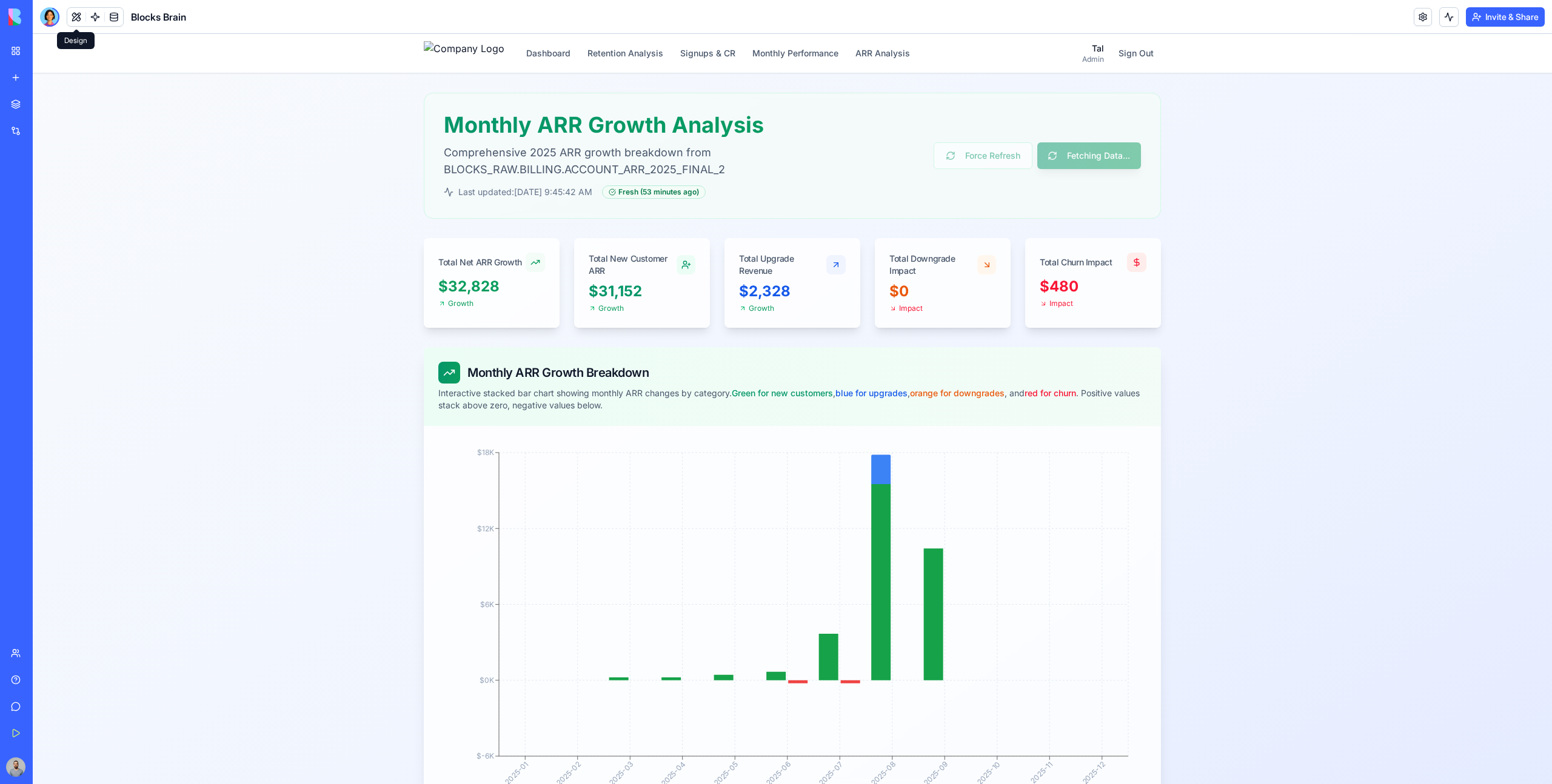
click at [76, 14] on button at bounding box center [76, 17] width 18 height 18
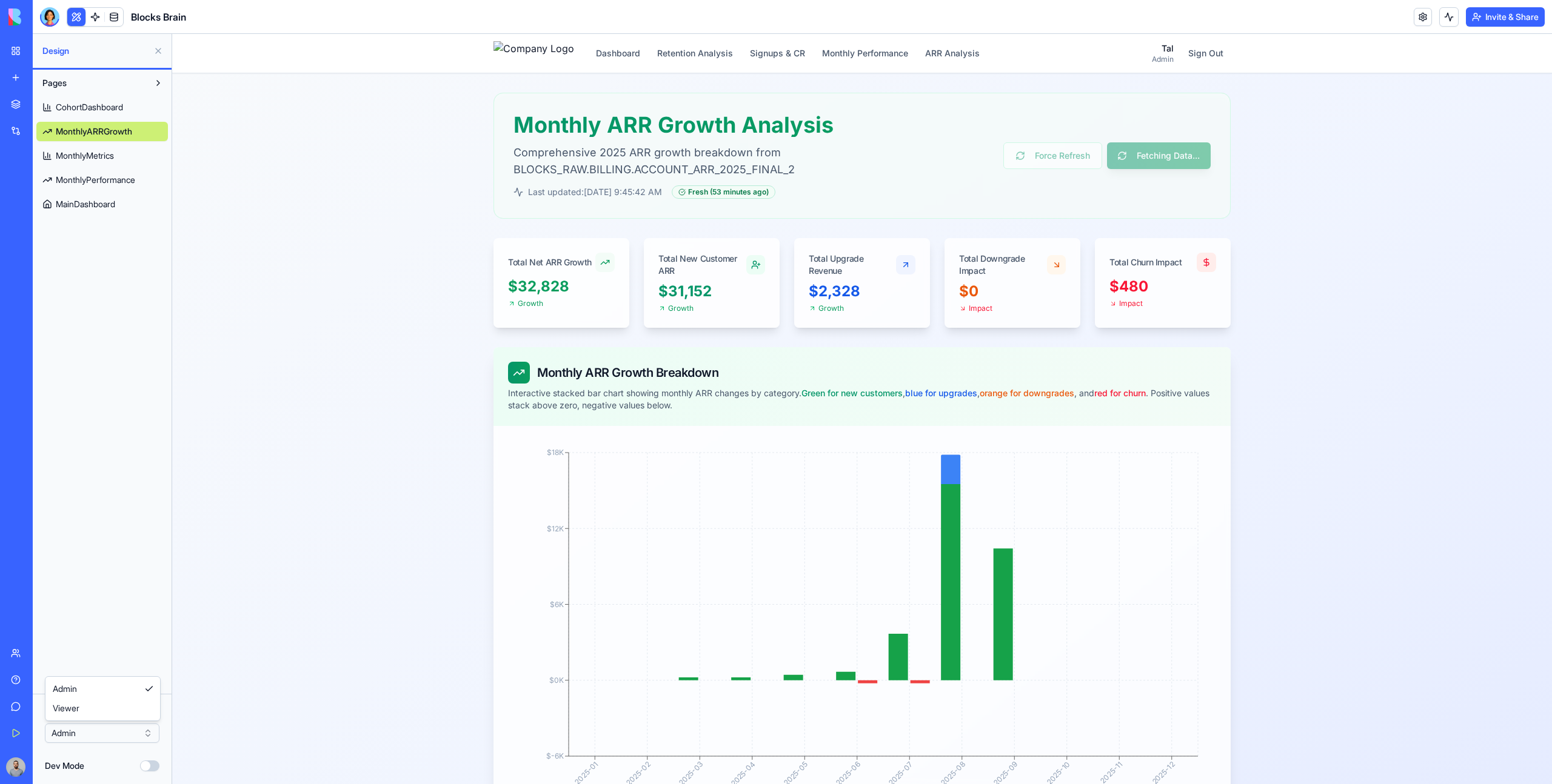
click at [124, 734] on html "BETA My Workspace New app Marketplace Integrations Recent Performance Review Sy…" at bounding box center [776, 392] width 1552 height 784
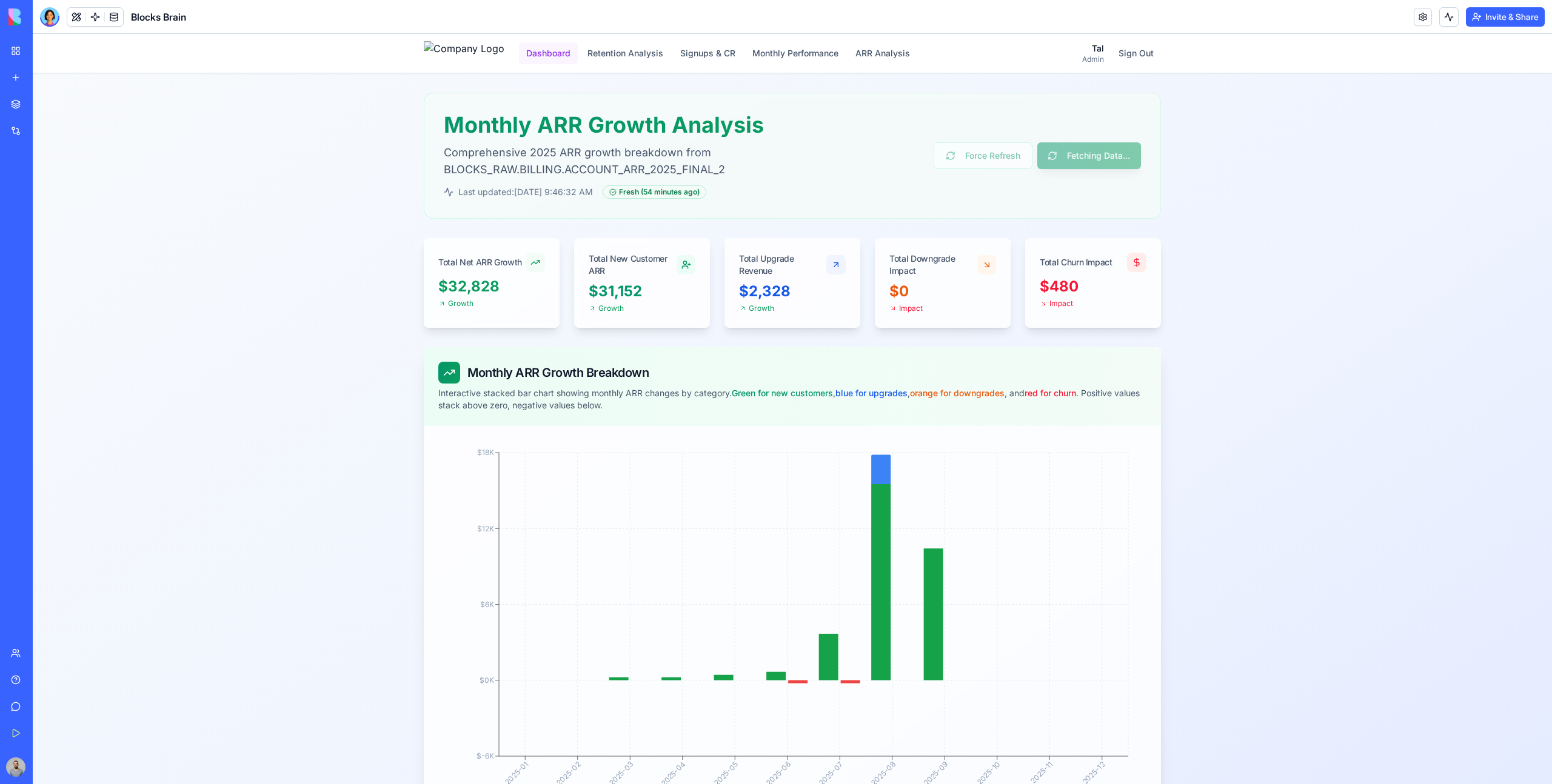
click at [574, 50] on button "Dashboard" at bounding box center [548, 53] width 59 height 22
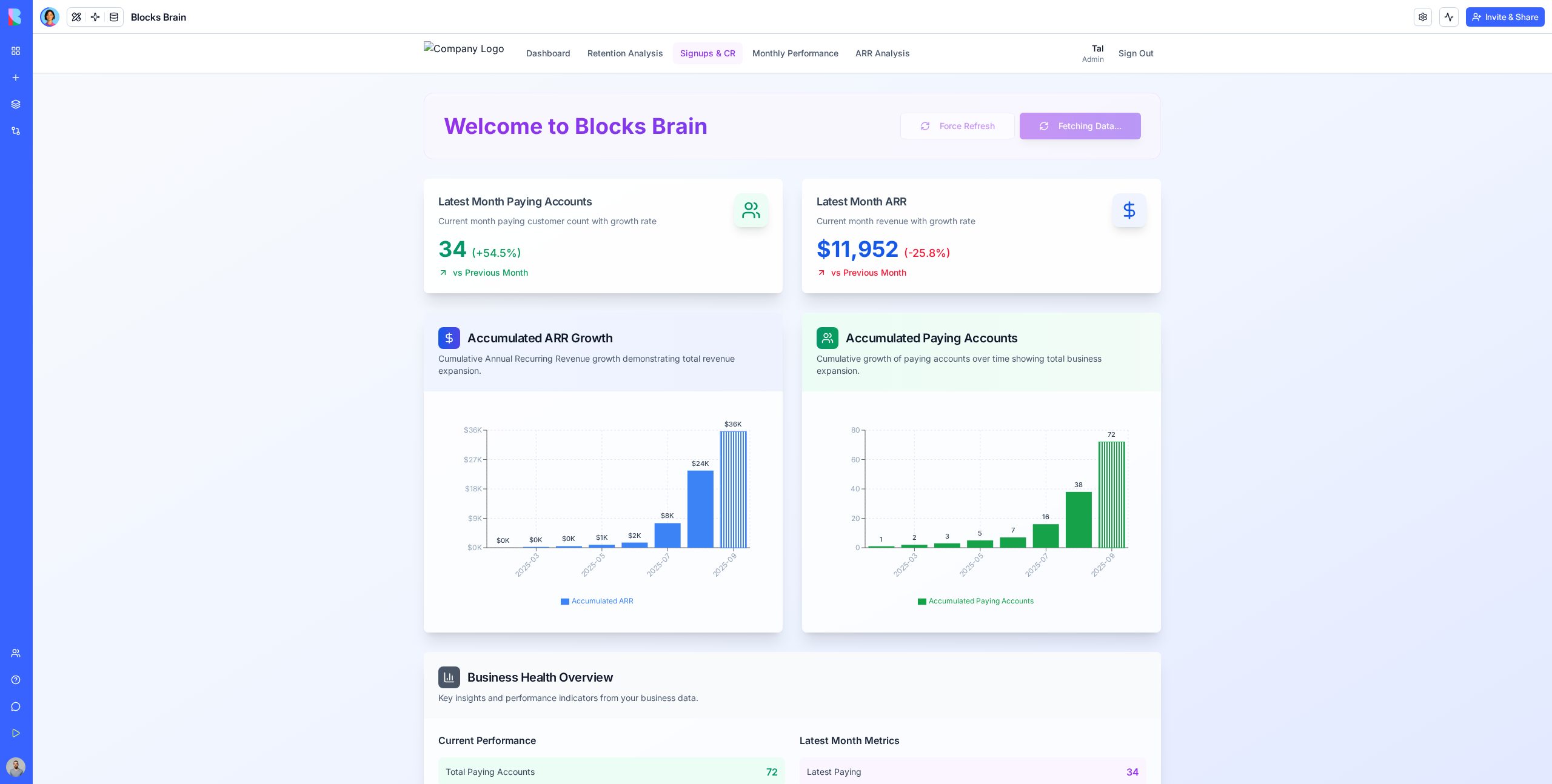
click at [717, 59] on button "Signups & CR" at bounding box center [708, 53] width 70 height 22
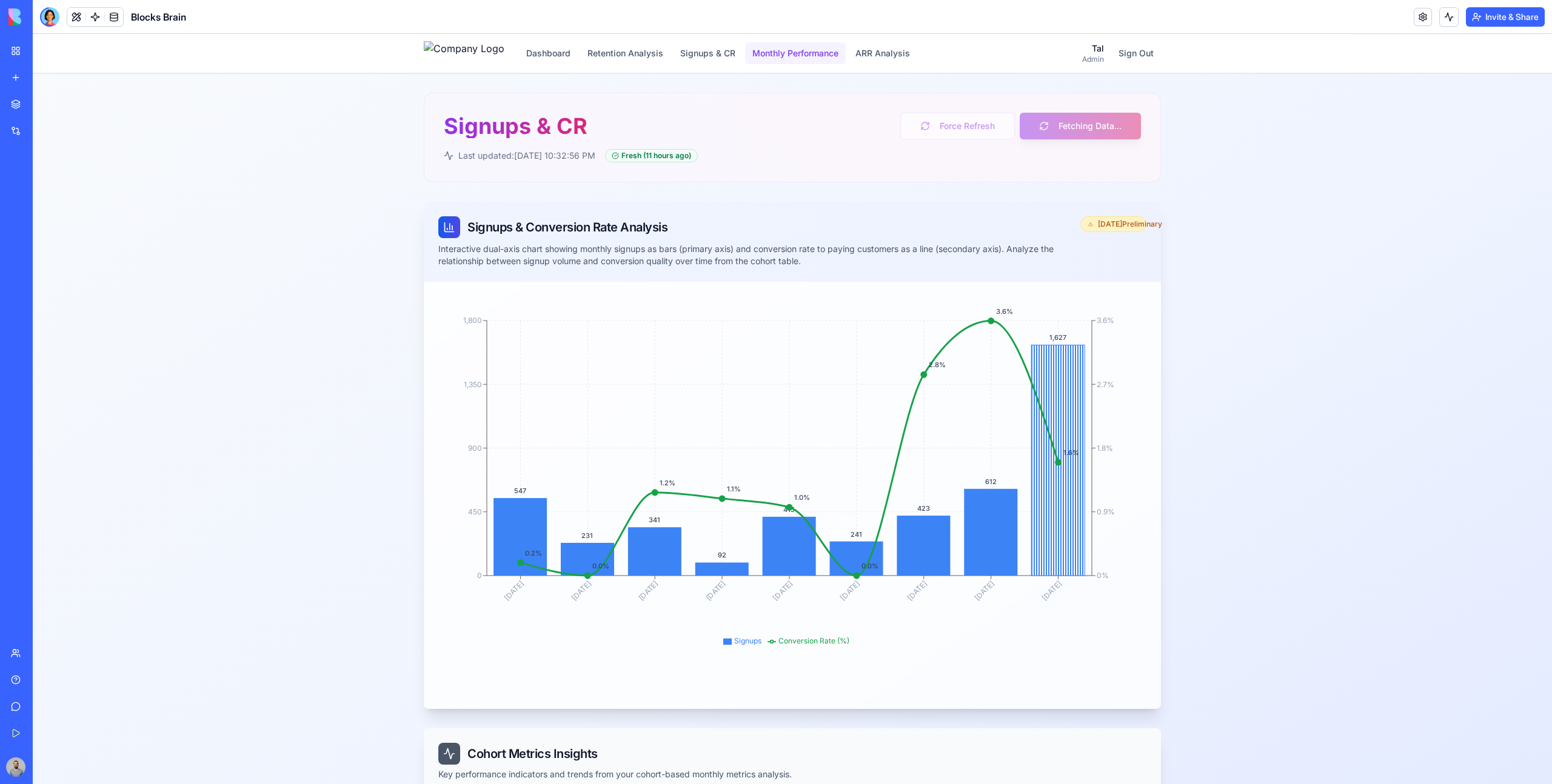
click at [825, 55] on button "Monthly Performance" at bounding box center [795, 53] width 100 height 22
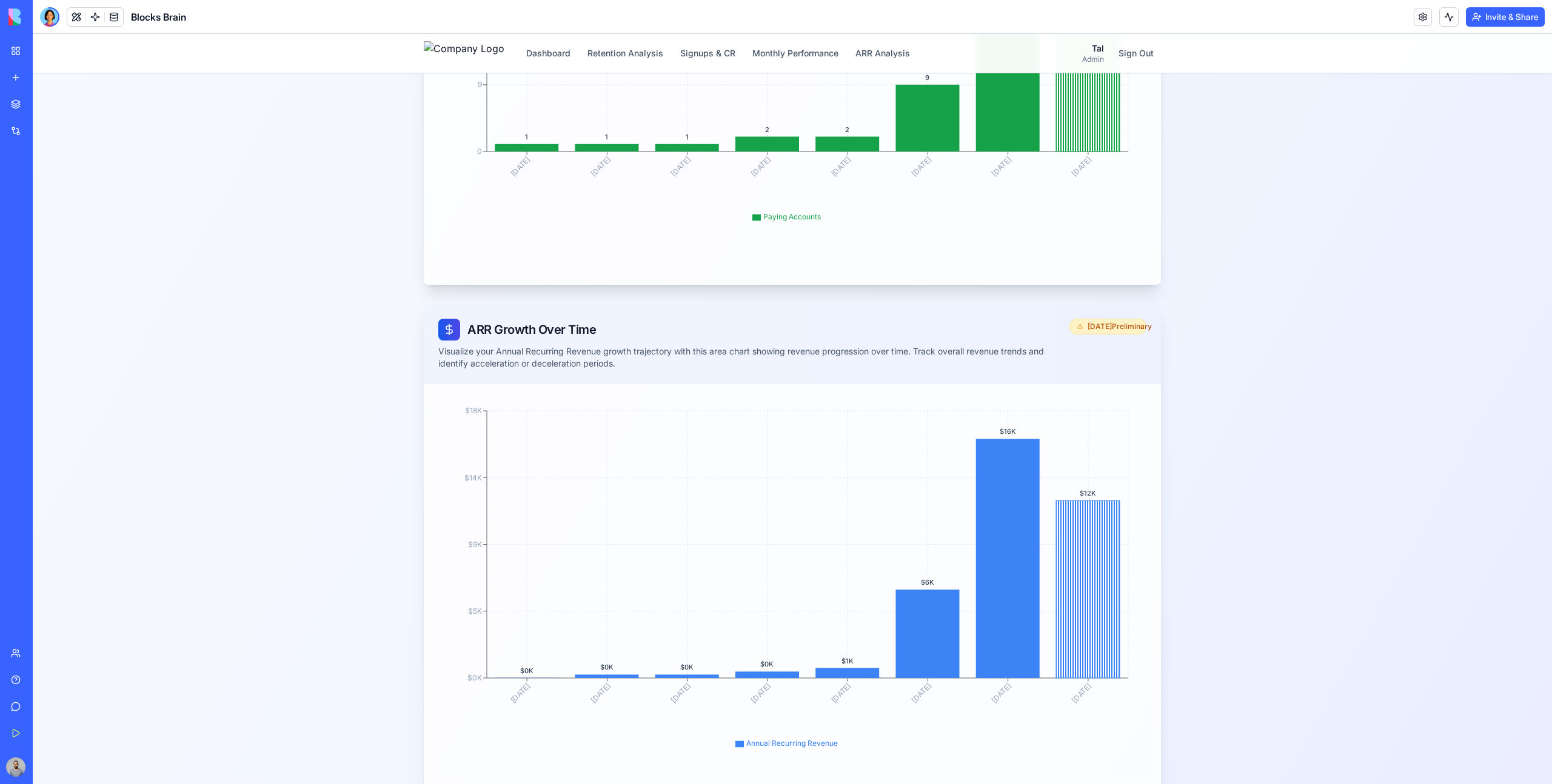
scroll to position [731, 0]
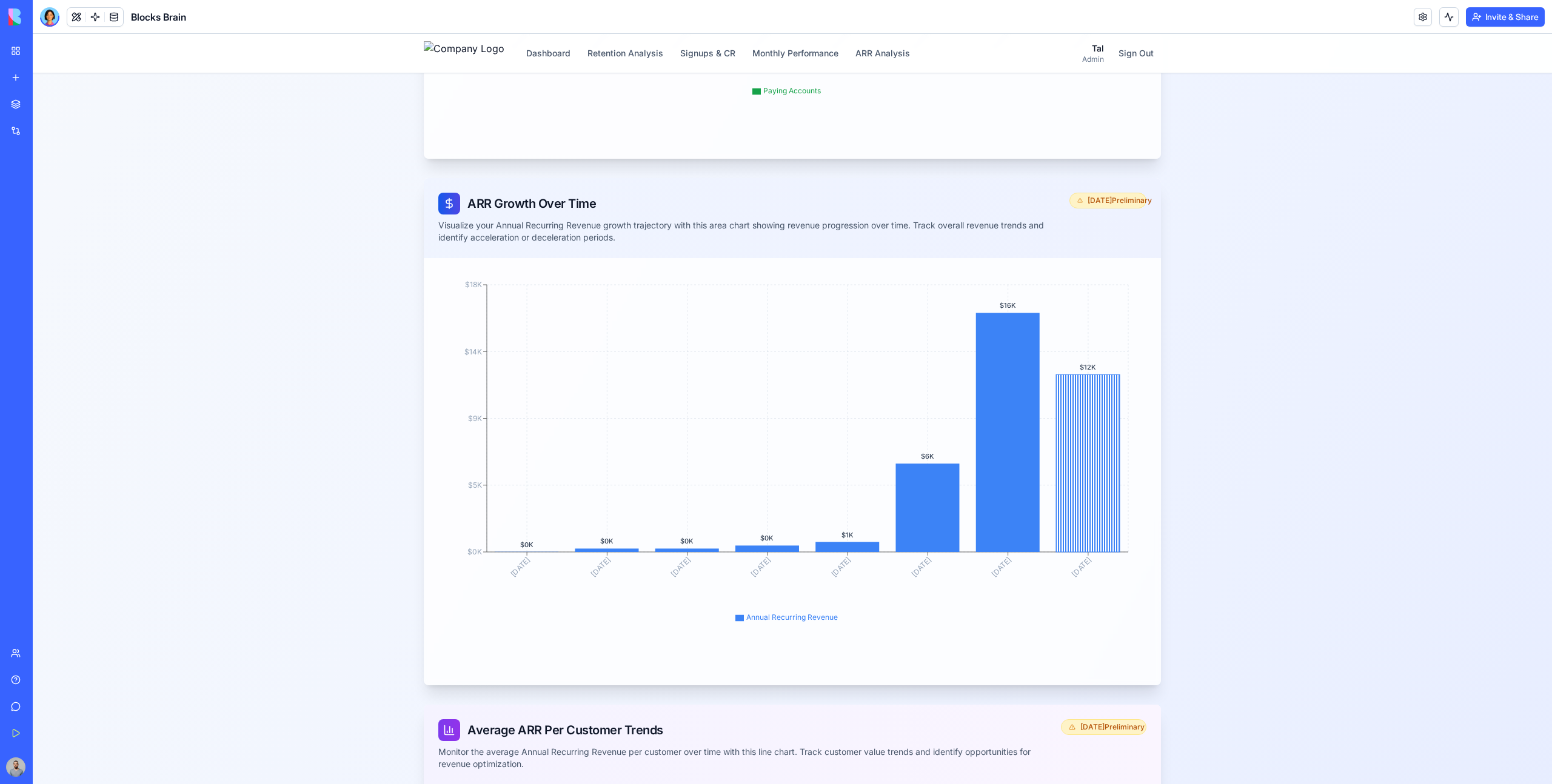
click at [74, 22] on body "BETA My Workspace New app Marketplace Integrations Recent Performance Review Sy…" at bounding box center [776, 392] width 1552 height 784
click at [77, 14] on button at bounding box center [76, 17] width 18 height 18
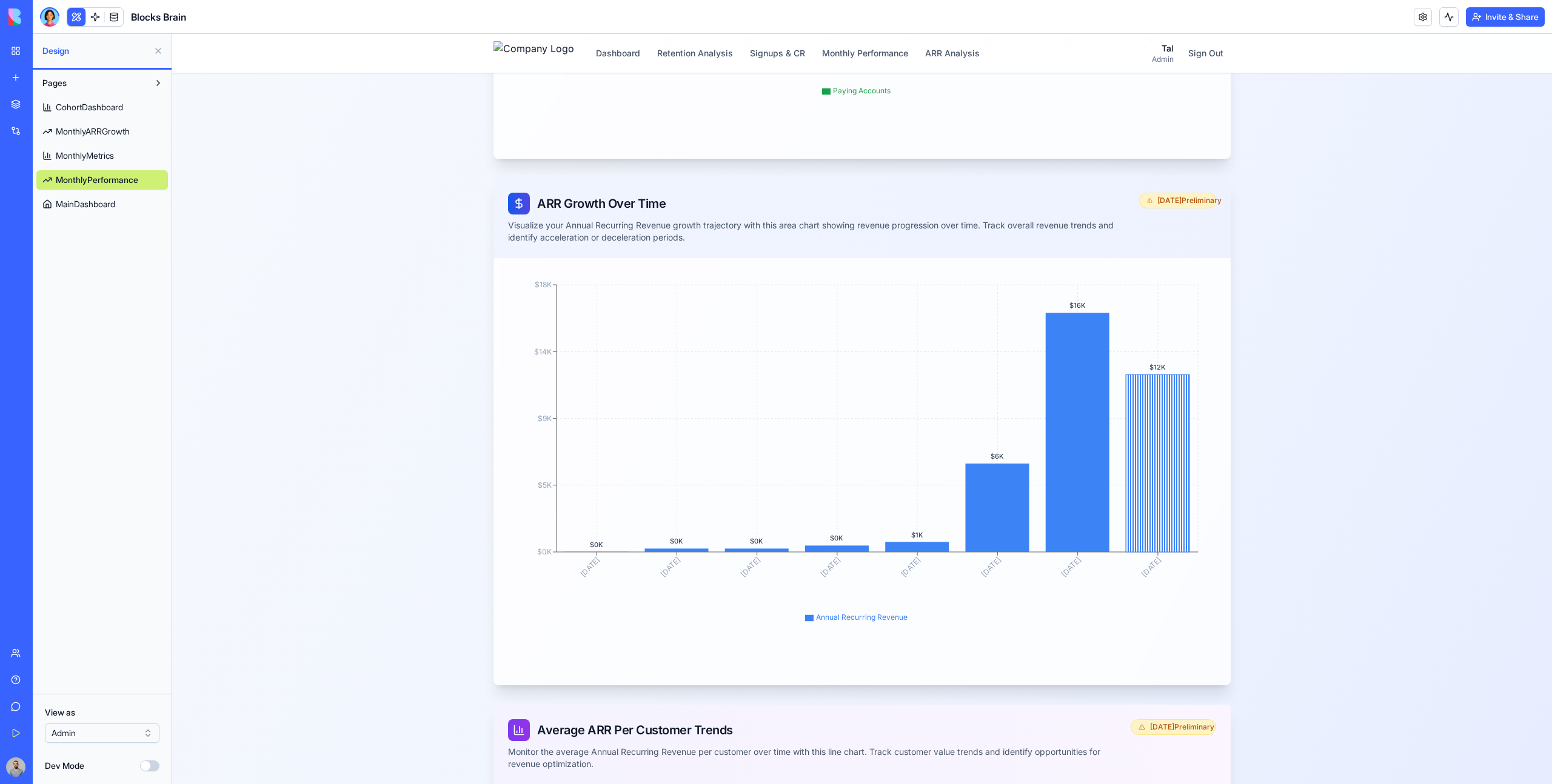
click at [118, 725] on html "BETA My Workspace New app Marketplace Integrations Recent Performance Review Sy…" at bounding box center [776, 392] width 1552 height 784
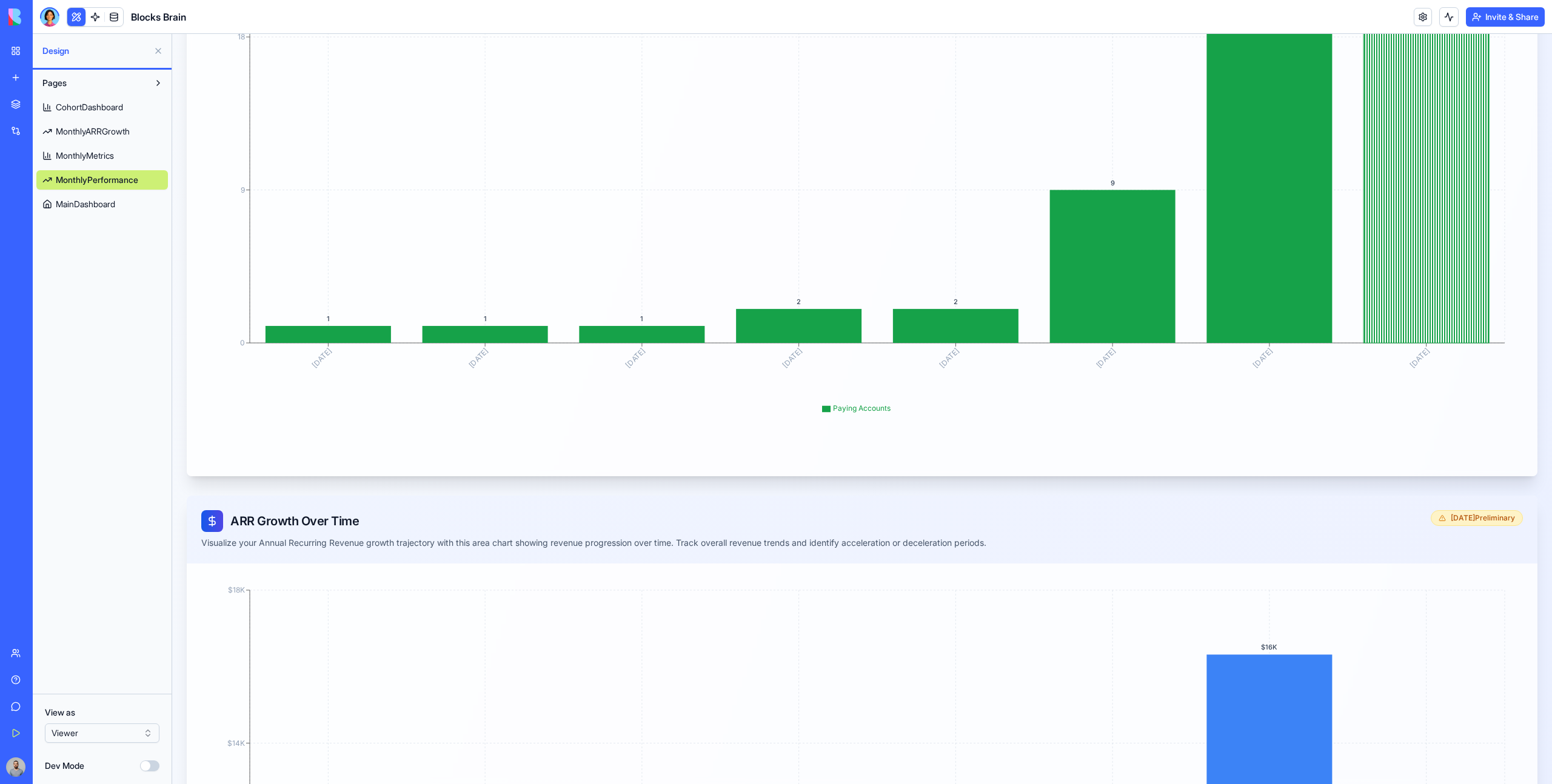
scroll to position [0, 0]
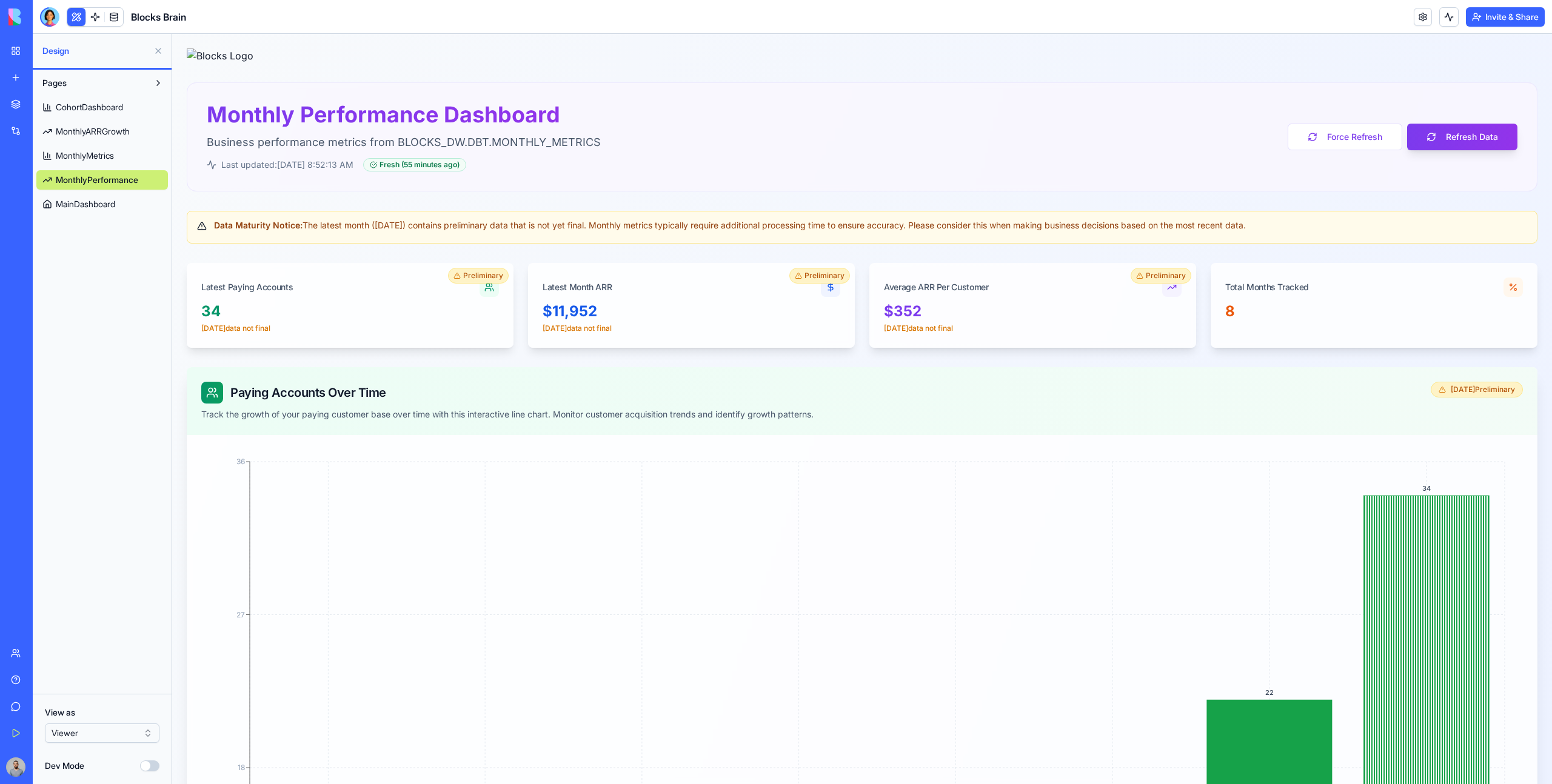
click at [123, 733] on html "BETA My Workspace New app Marketplace Integrations Recent Performance Review Sy…" at bounding box center [776, 392] width 1552 height 784
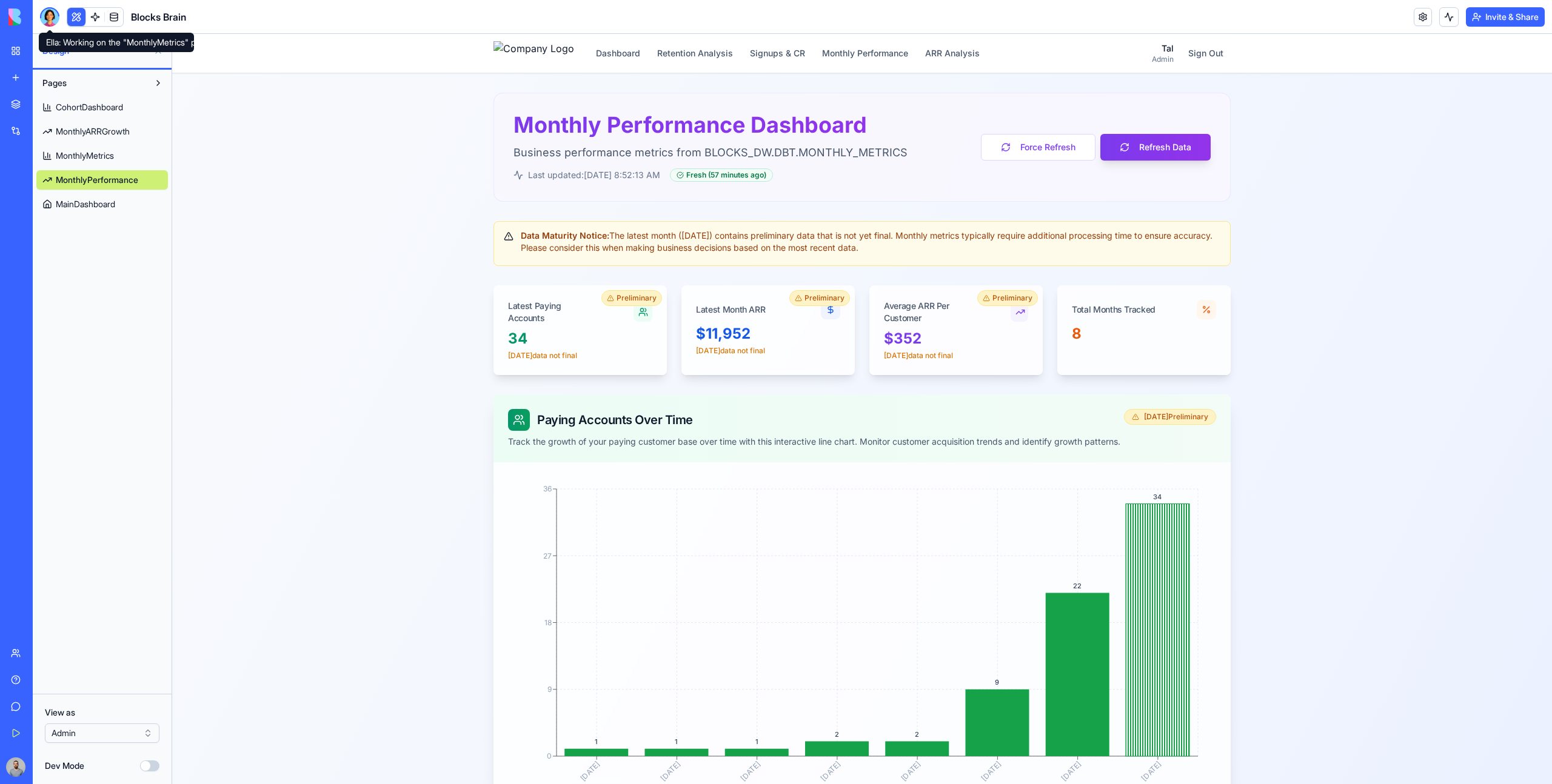
click at [52, 18] on div at bounding box center [49, 17] width 19 height 19
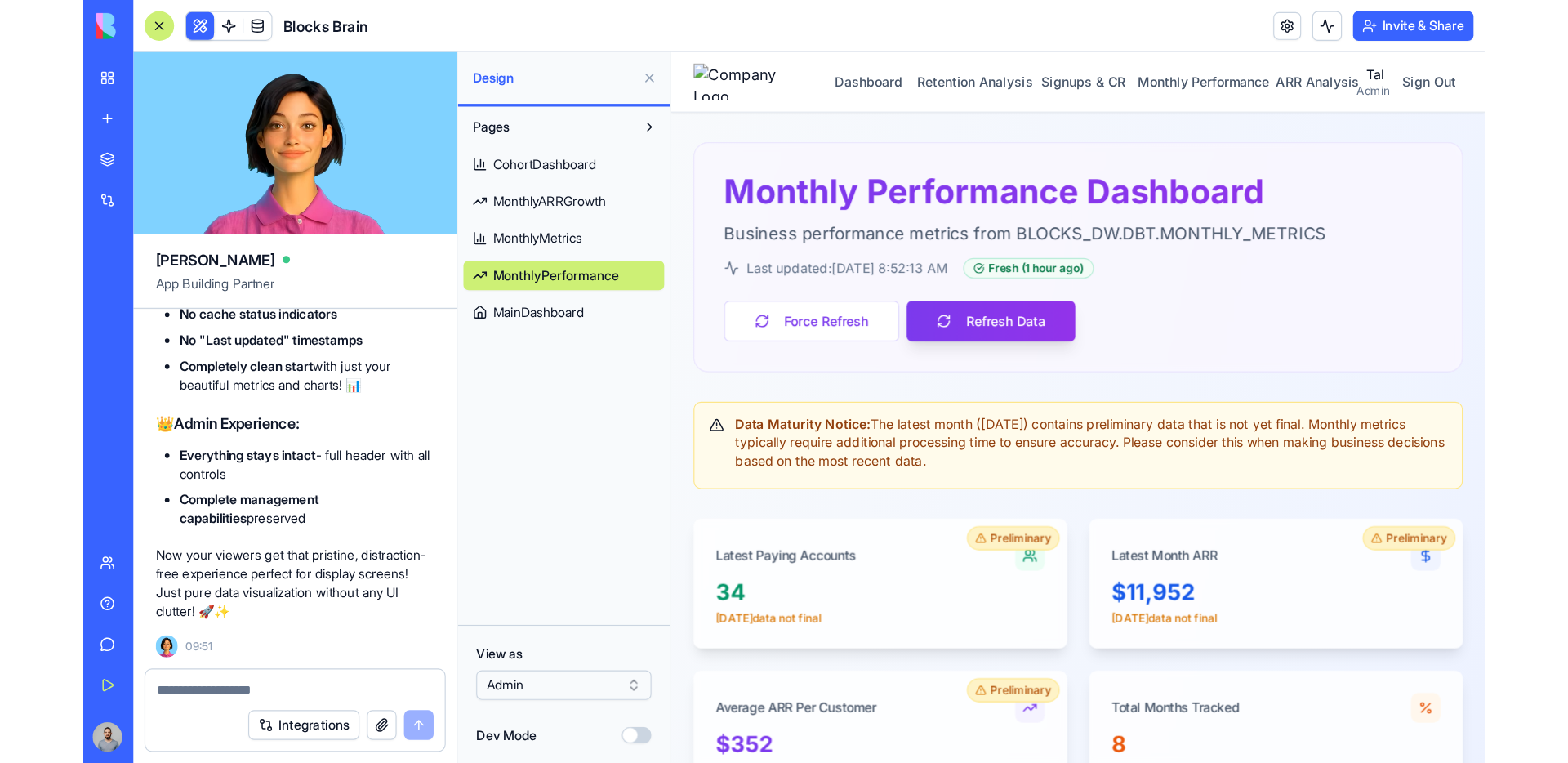
scroll to position [39384, 0]
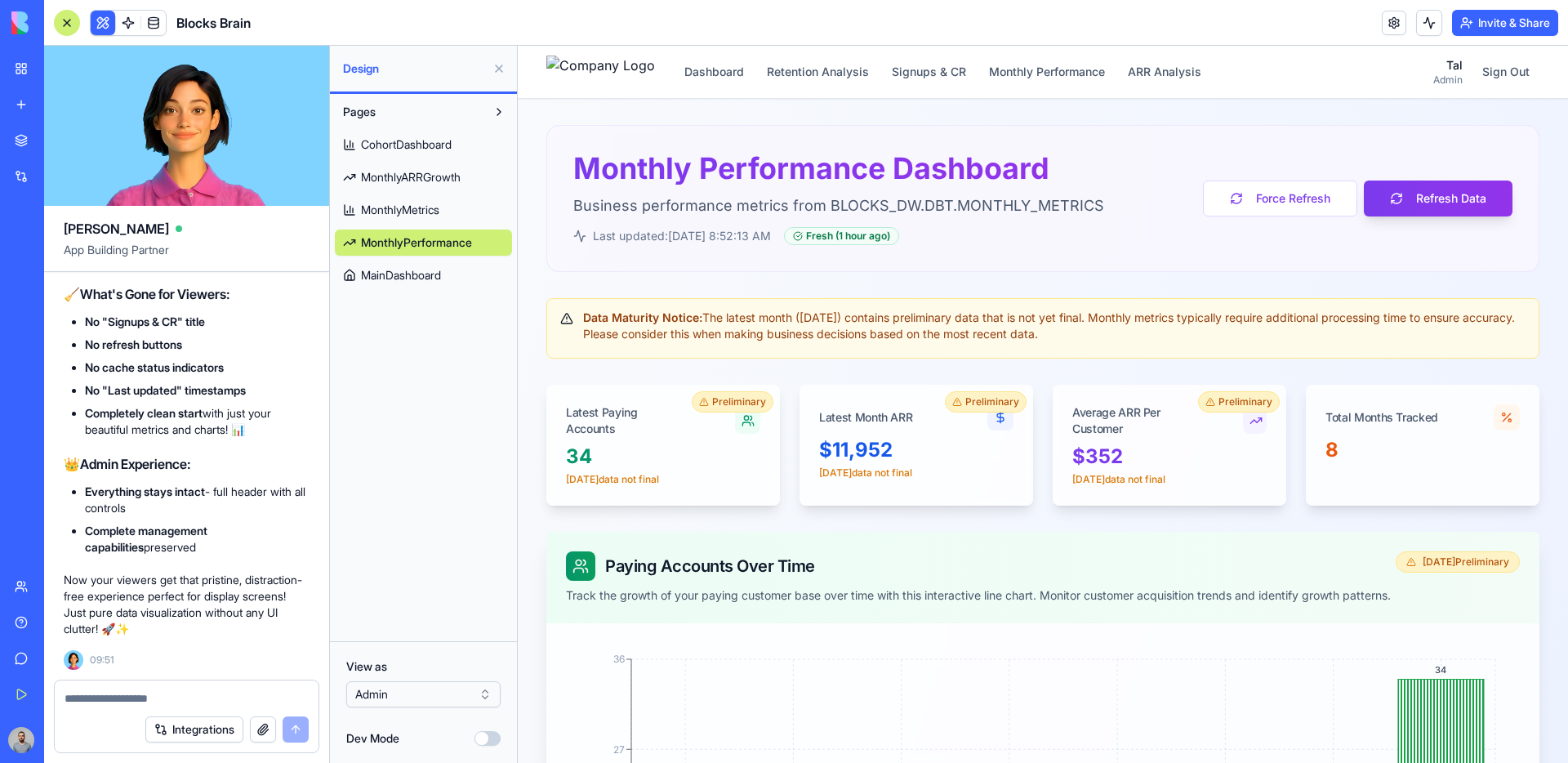
click at [505, 61] on button at bounding box center [499, 68] width 26 height 26
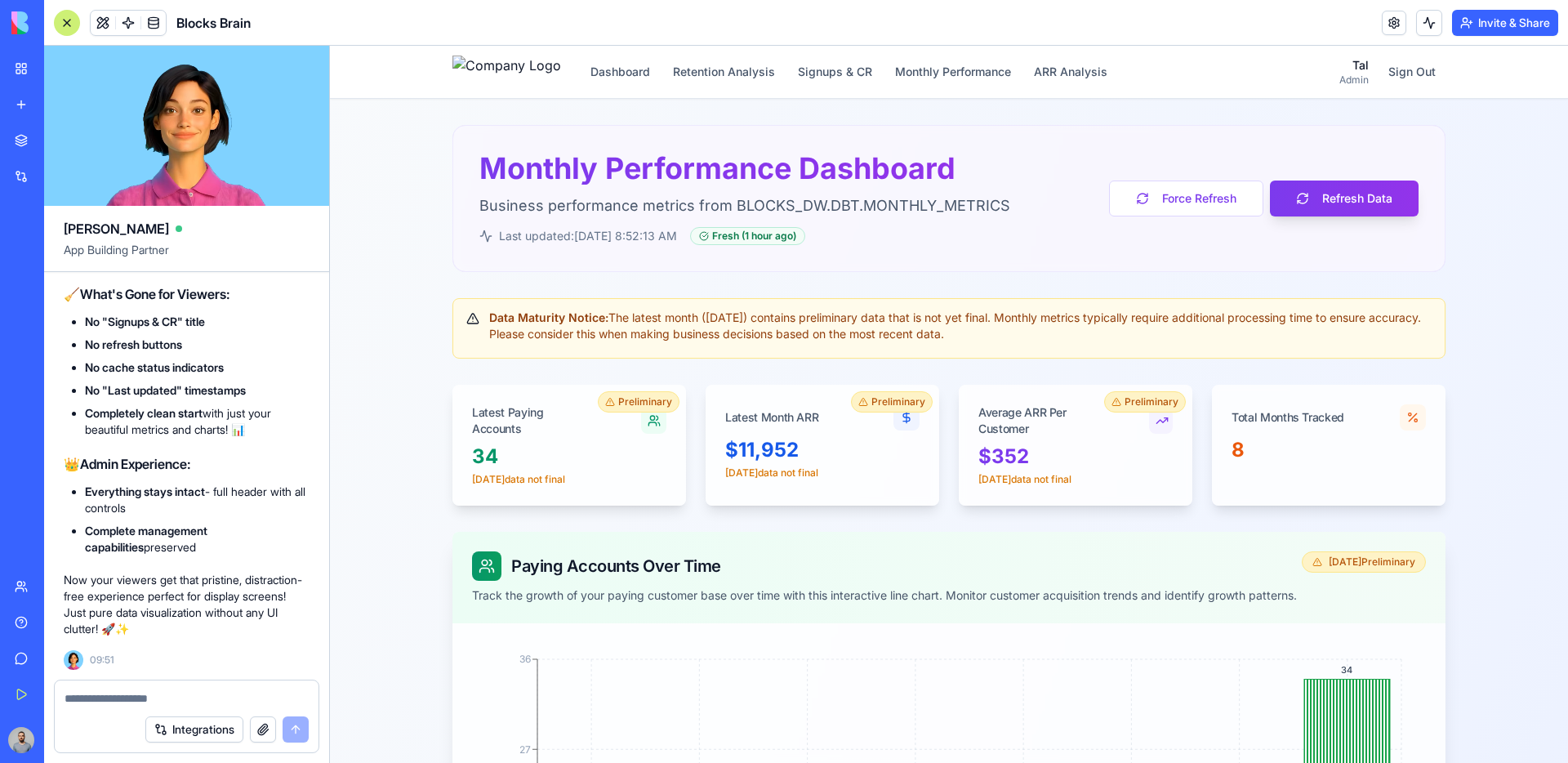
click at [59, 19] on div at bounding box center [66, 23] width 26 height 26
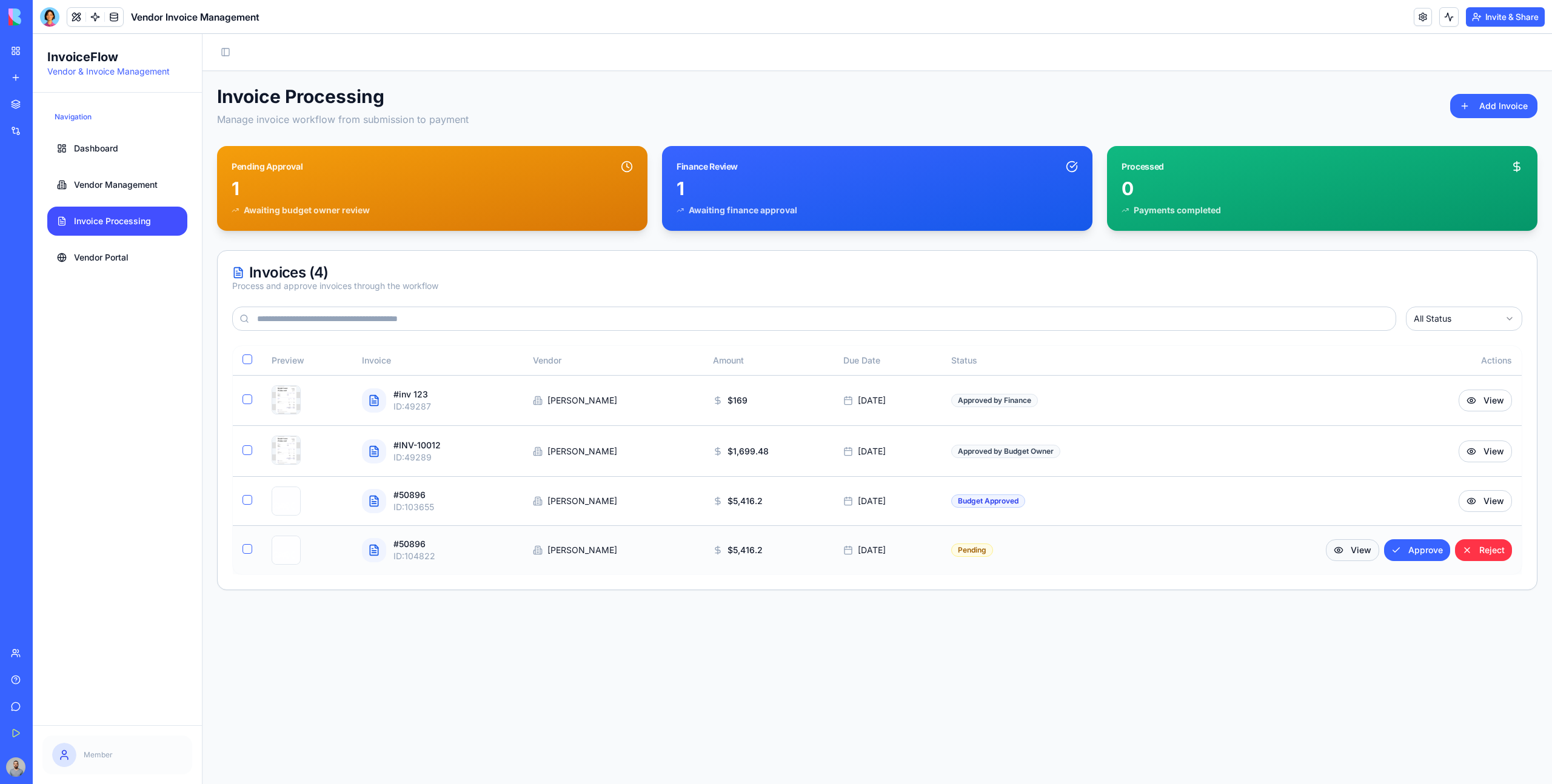
click at [1348, 553] on button "View" at bounding box center [1353, 550] width 54 height 22
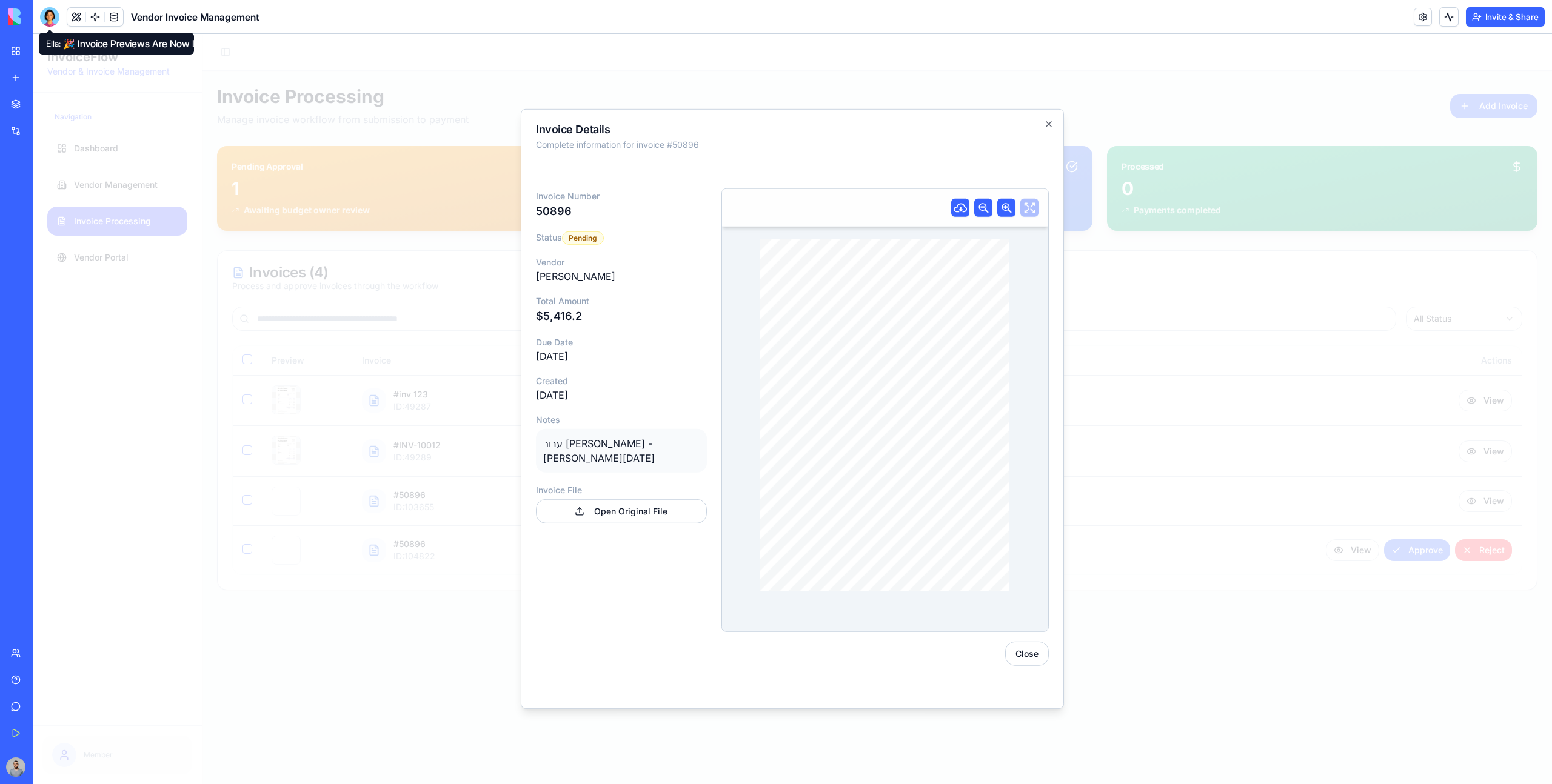
click at [49, 16] on div at bounding box center [49, 17] width 19 height 19
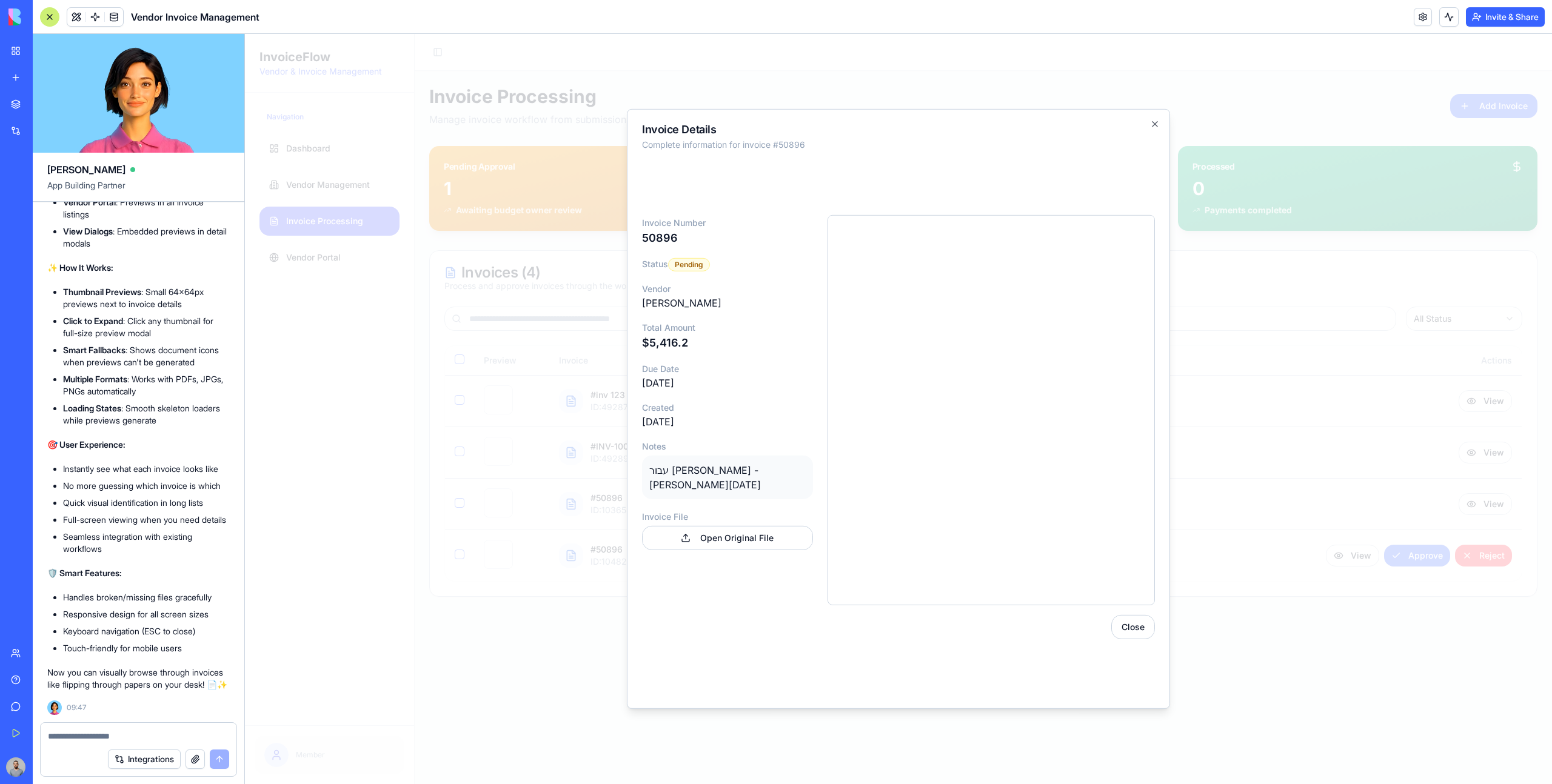
click at [1246, 240] on div at bounding box center [899, 409] width 1307 height 750
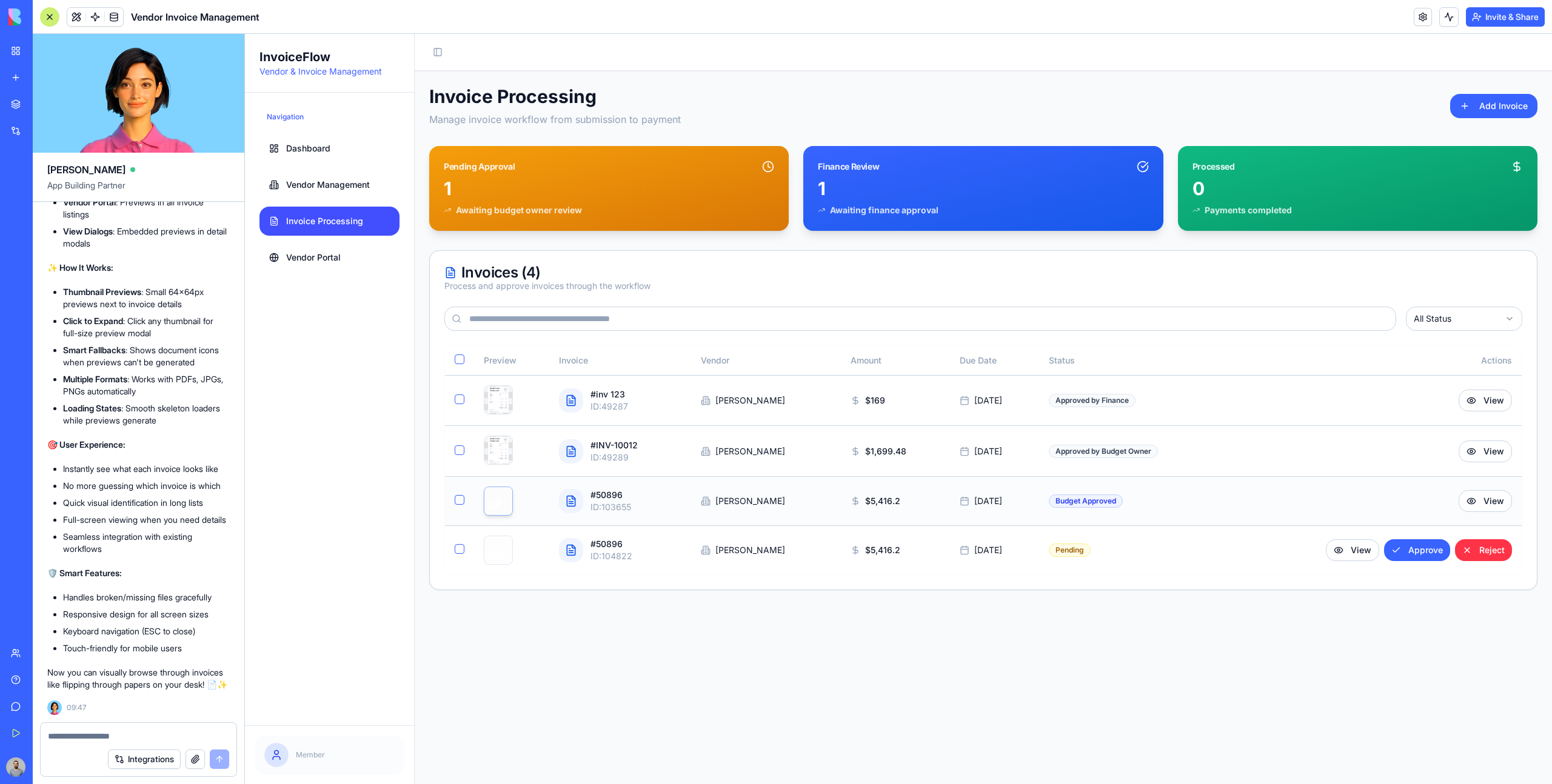
click at [497, 500] on div "button" at bounding box center [498, 506] width 28 height 38
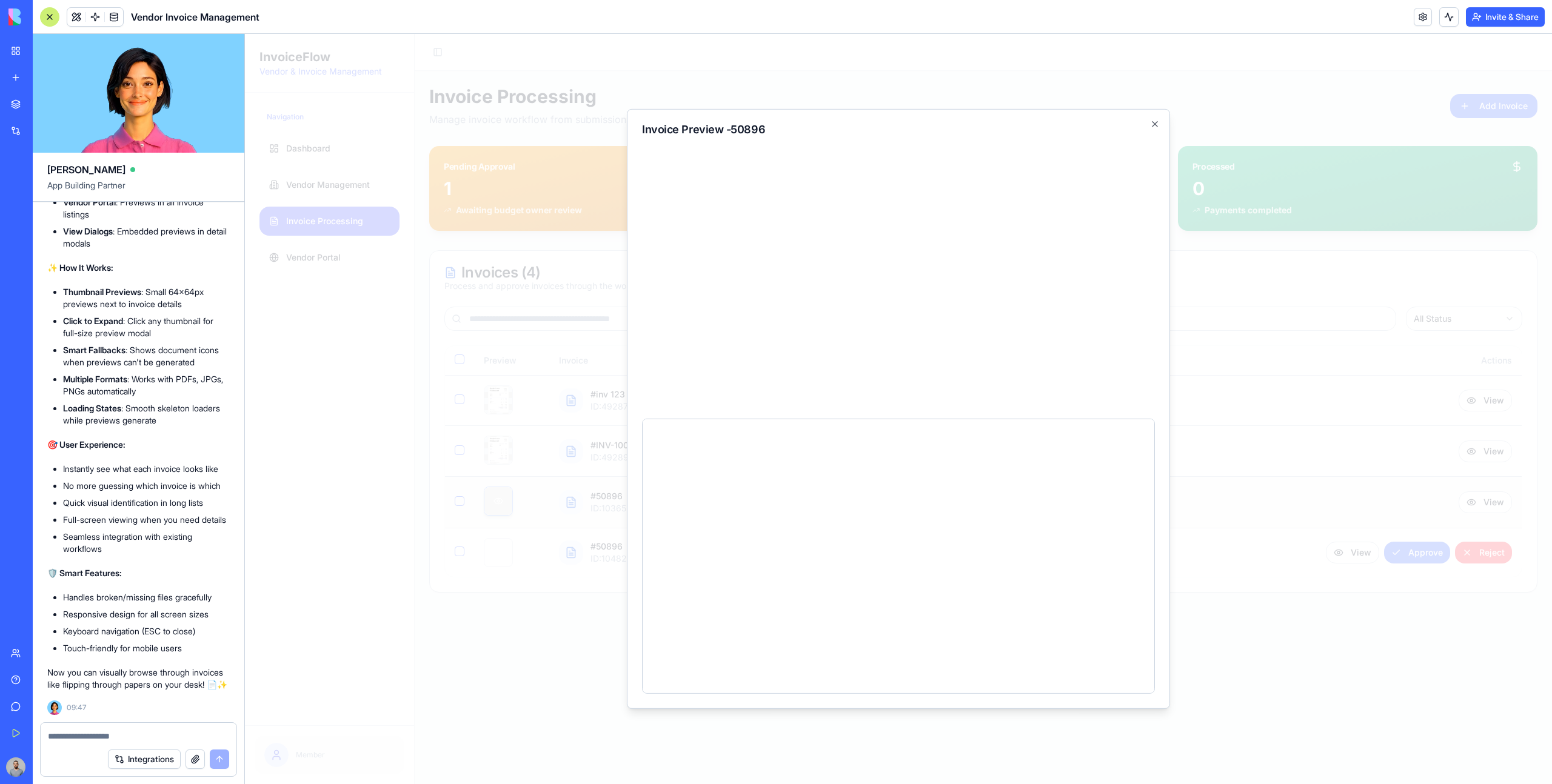
click at [497, 500] on div at bounding box center [899, 409] width 1307 height 750
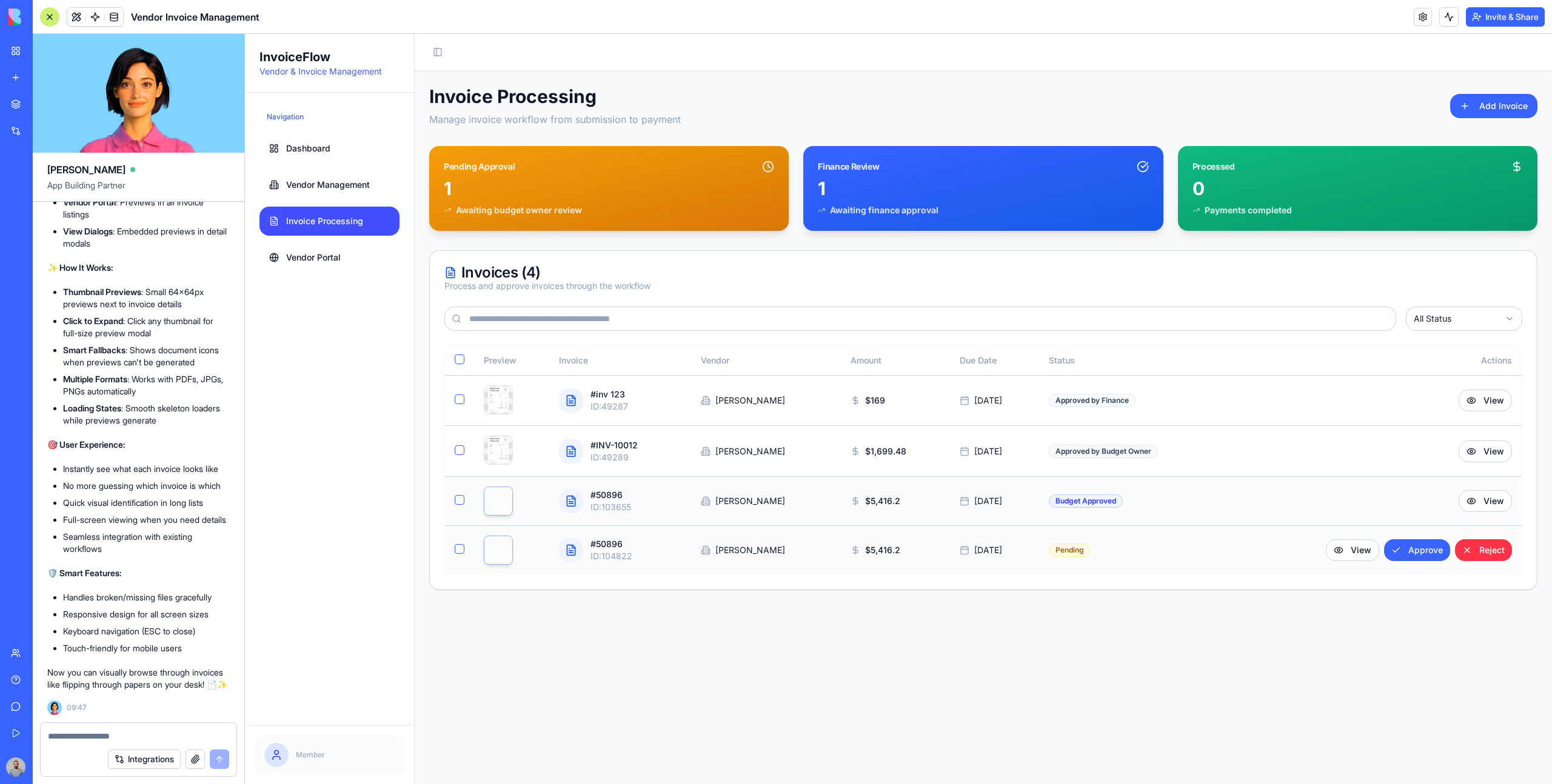
click at [488, 560] on div "button" at bounding box center [498, 555] width 28 height 38
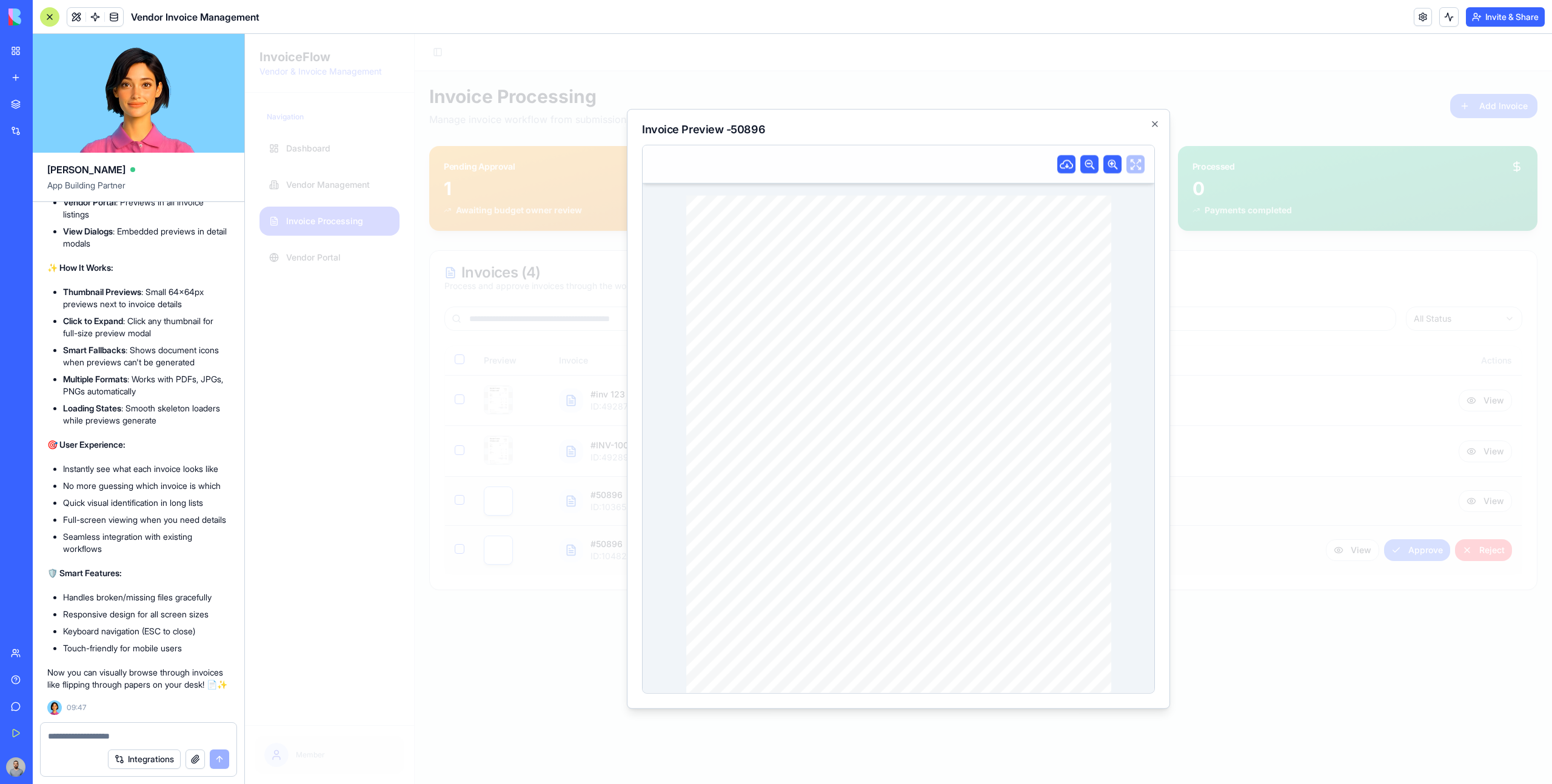
click at [521, 559] on div at bounding box center [899, 409] width 1307 height 750
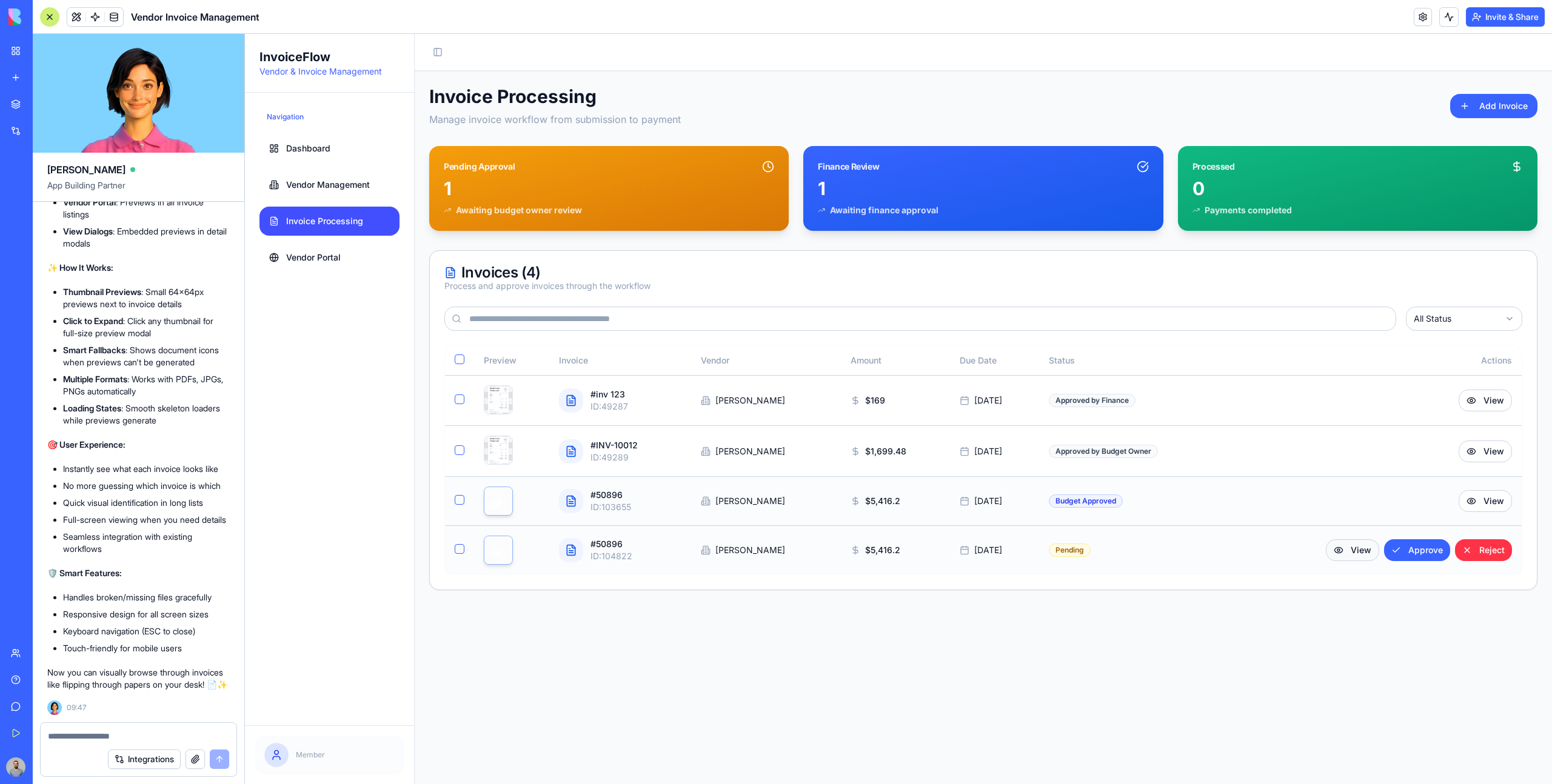
click at [1348, 544] on button "View" at bounding box center [1353, 550] width 54 height 22
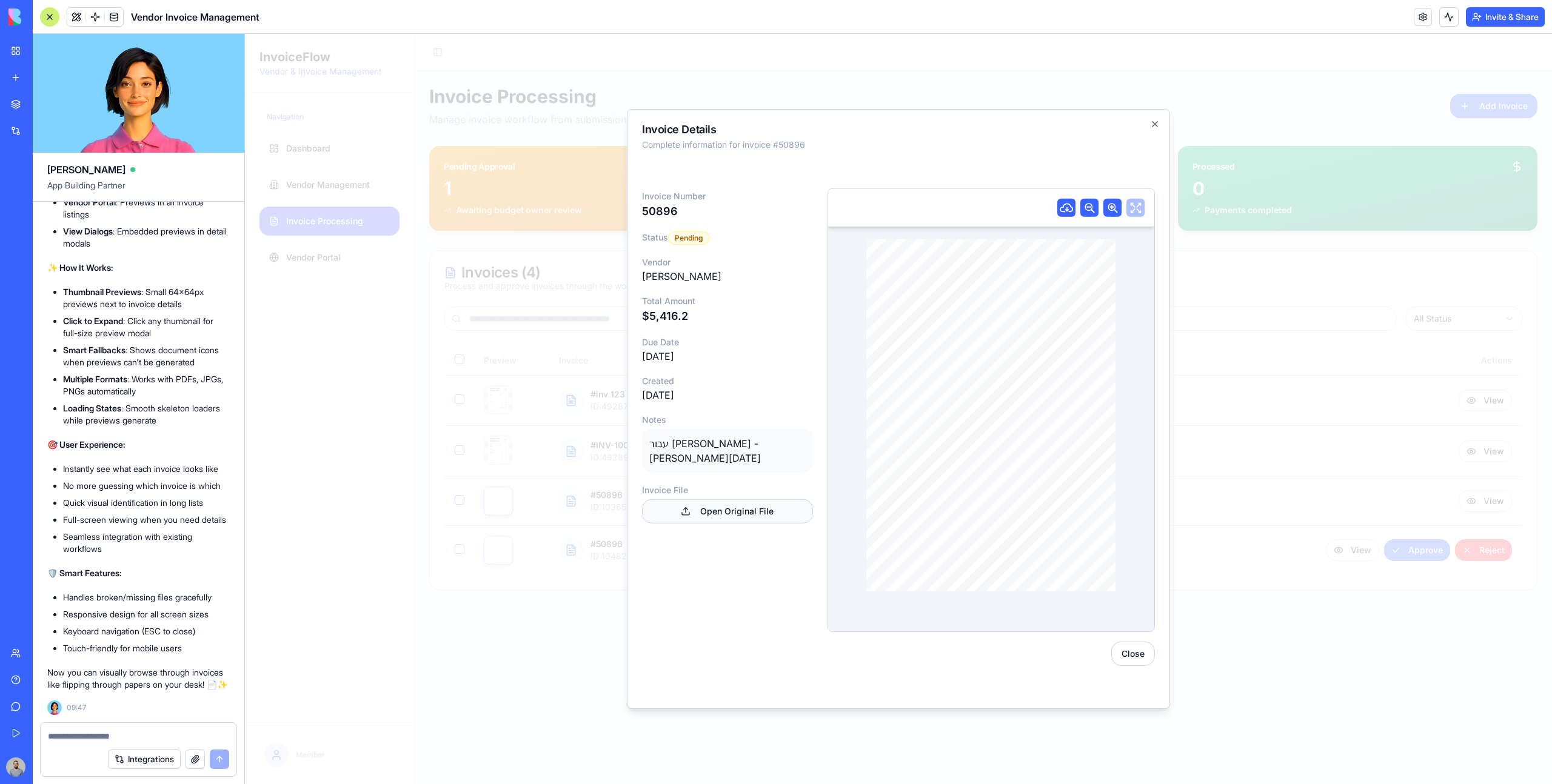
click at [760, 499] on link "Open Original File" at bounding box center [728, 511] width 171 height 24
